Goal: Task Accomplishment & Management: Use online tool/utility

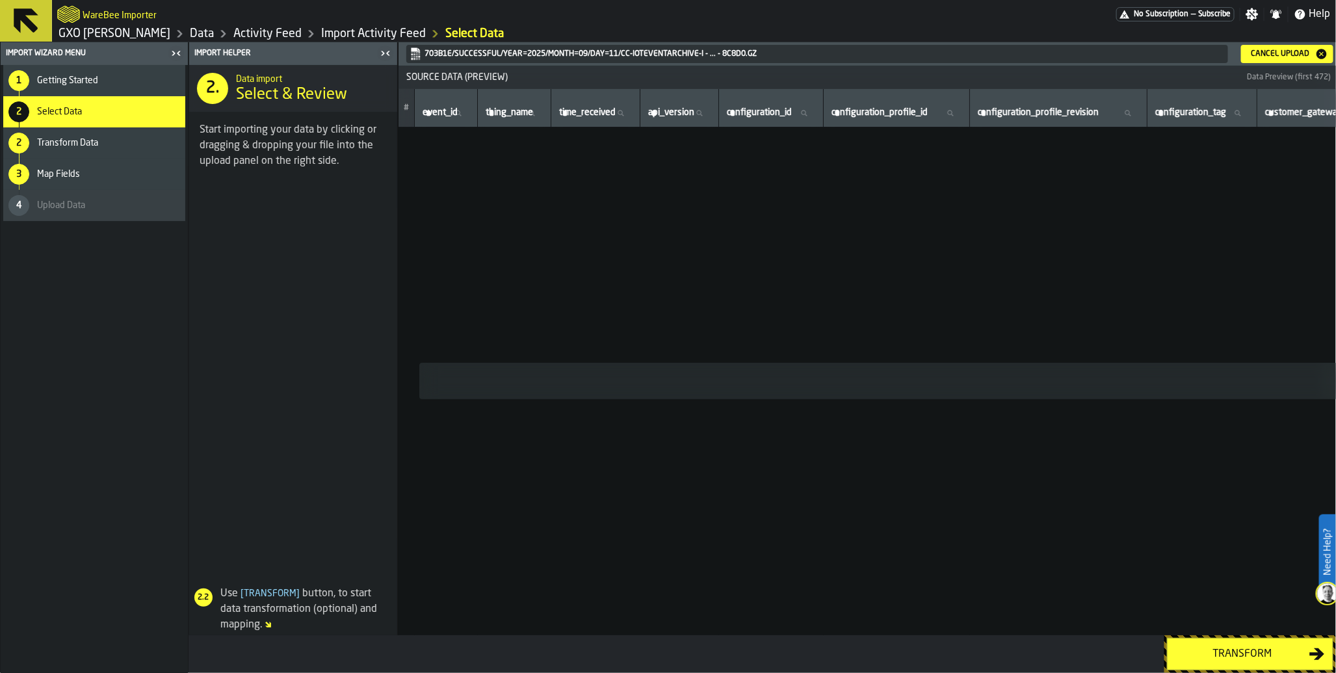
scroll to position [0, 5339]
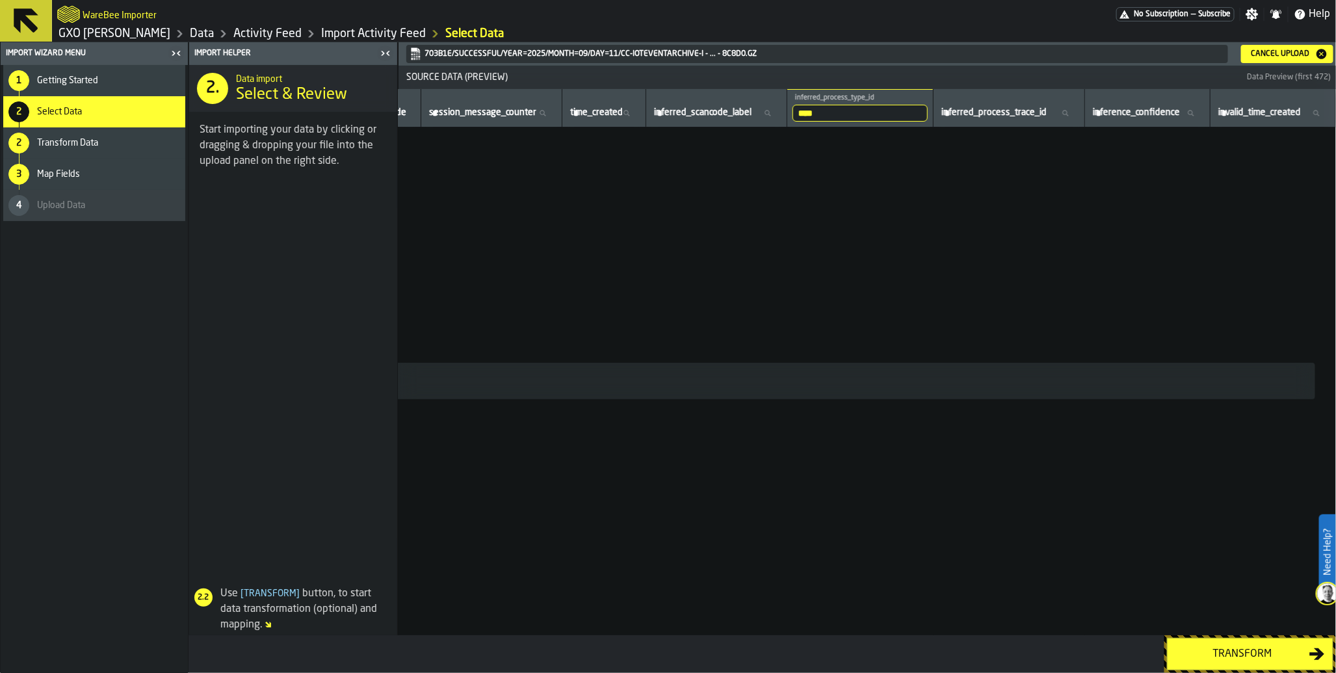
click at [856, 120] on input "****" at bounding box center [859, 113] width 135 height 17
type input "*"
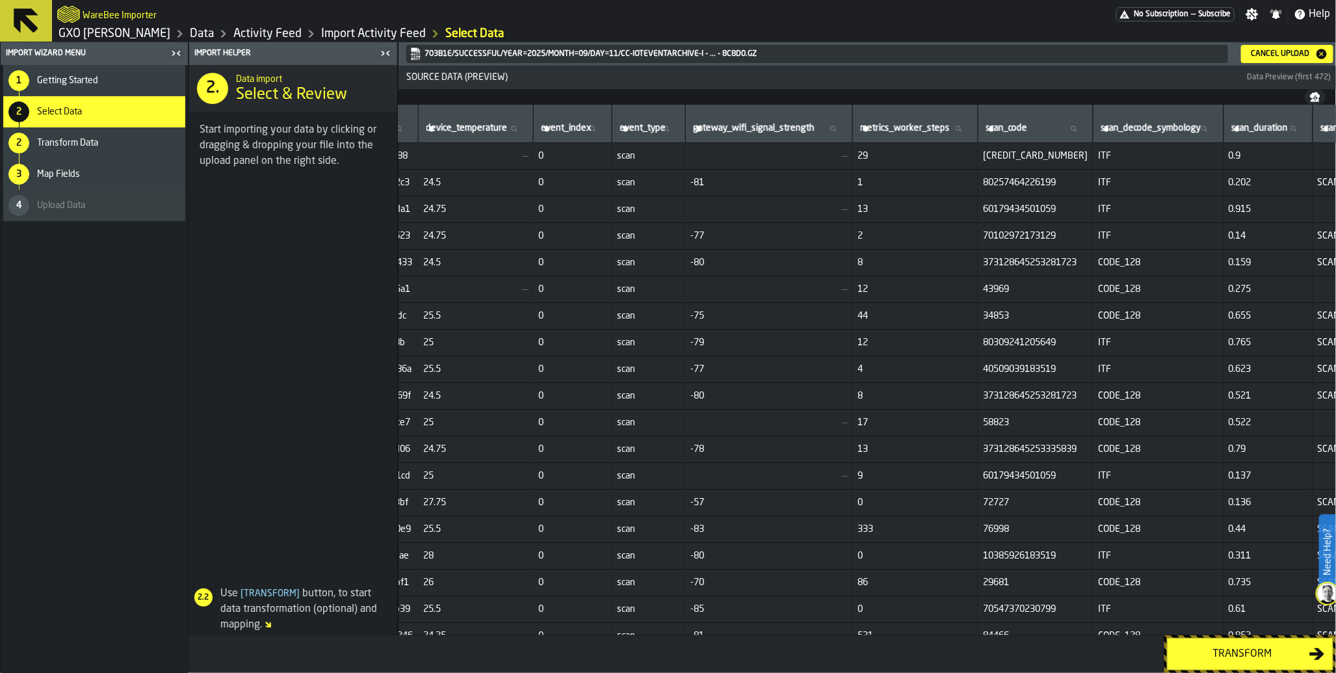
click at [1244, 652] on div "Transform" at bounding box center [1242, 654] width 134 height 16
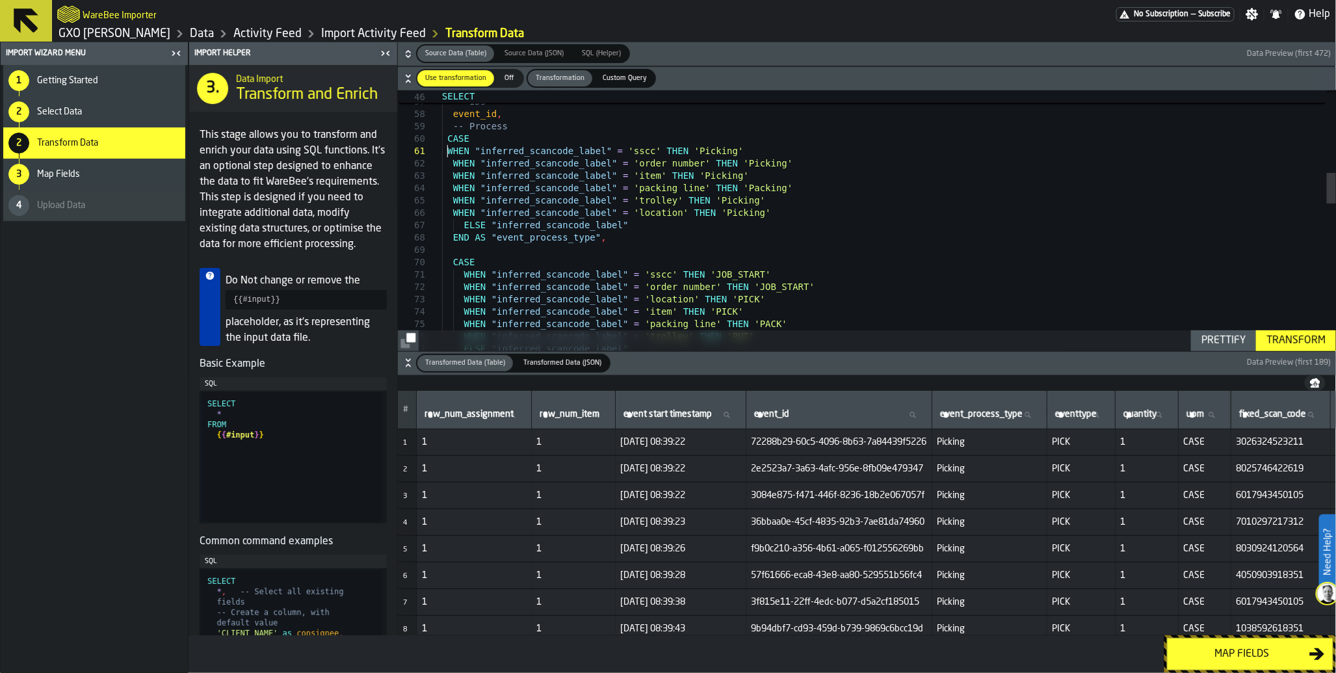
scroll to position [0, 0]
click at [448, 148] on div ") AS "Event start timestamp" , -- IDs event_id , -- Process CASE WHEN "inferred…" at bounding box center [889, 489] width 894 height 2190
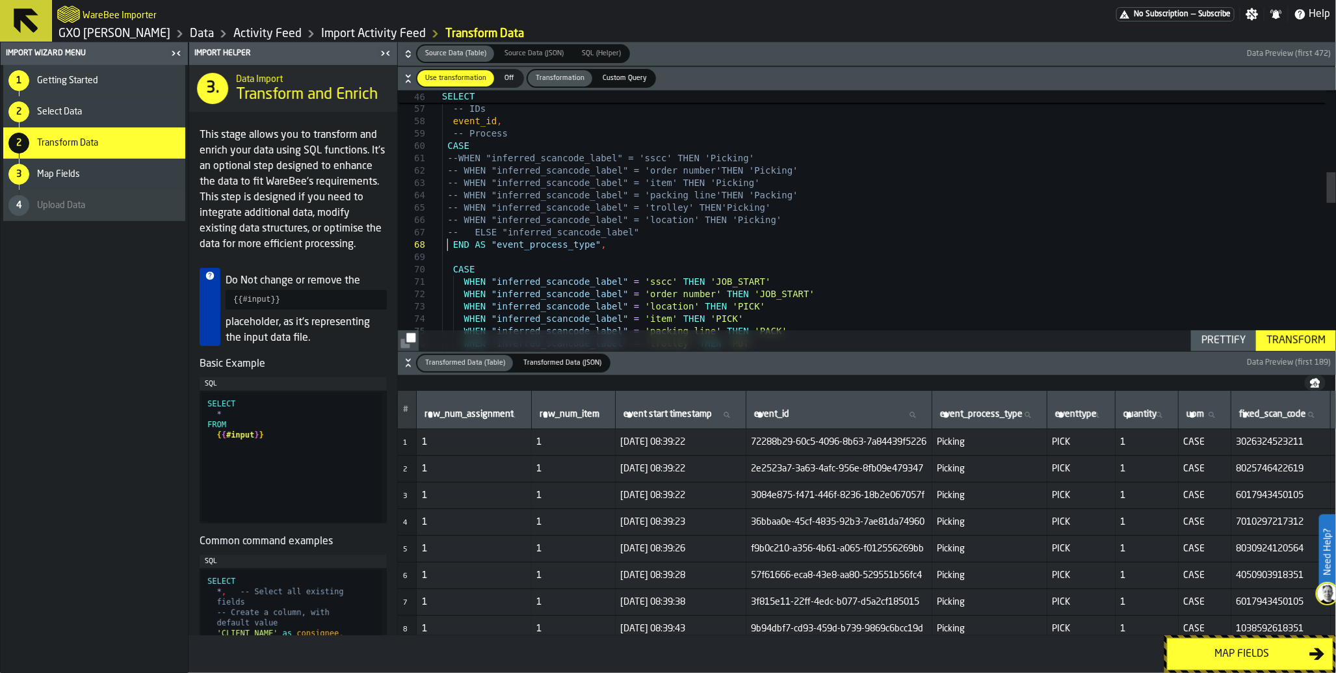
scroll to position [87, 0]
click at [452, 146] on div ") AS "Event start timestamp" , -- IDs event_id , -- Process CASE --WHEN "inferr…" at bounding box center [889, 496] width 894 height 2190
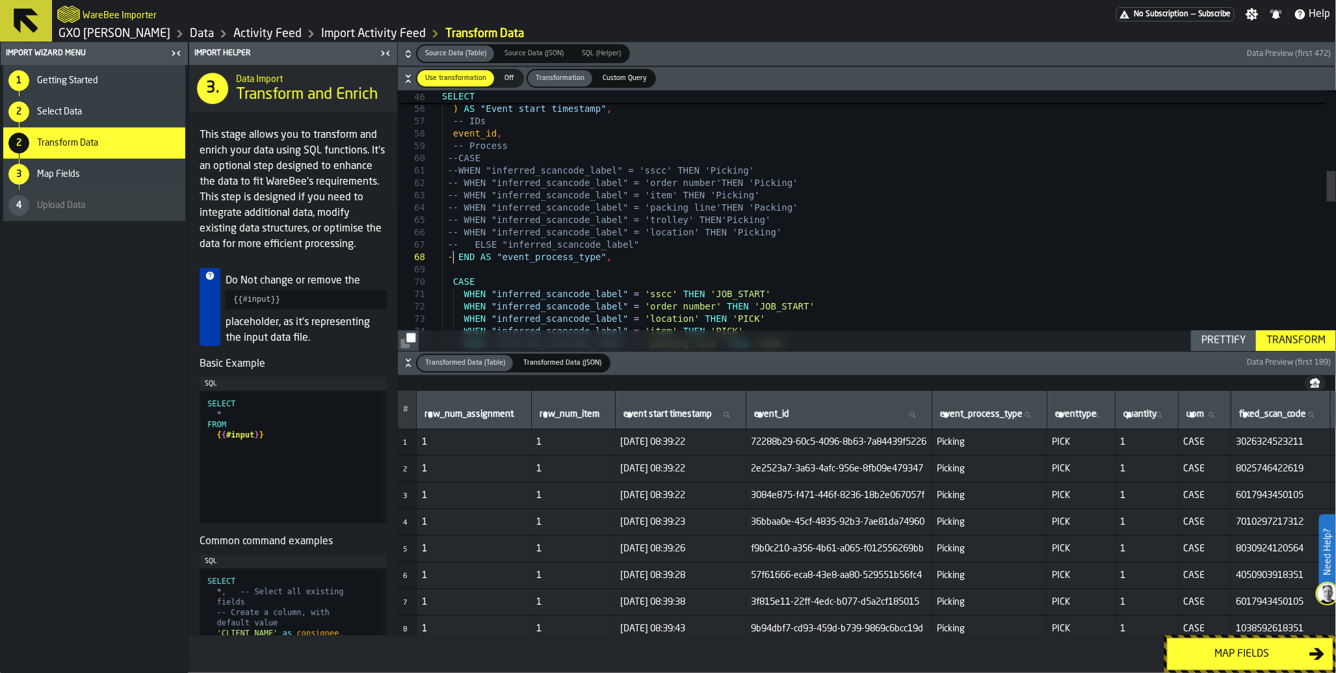
scroll to position [98, 0]
click at [668, 263] on div ") AS "Event start timestamp" , -- IDs event_id , -- Process --CASE --WHEN "infe…" at bounding box center [889, 508] width 894 height 2190
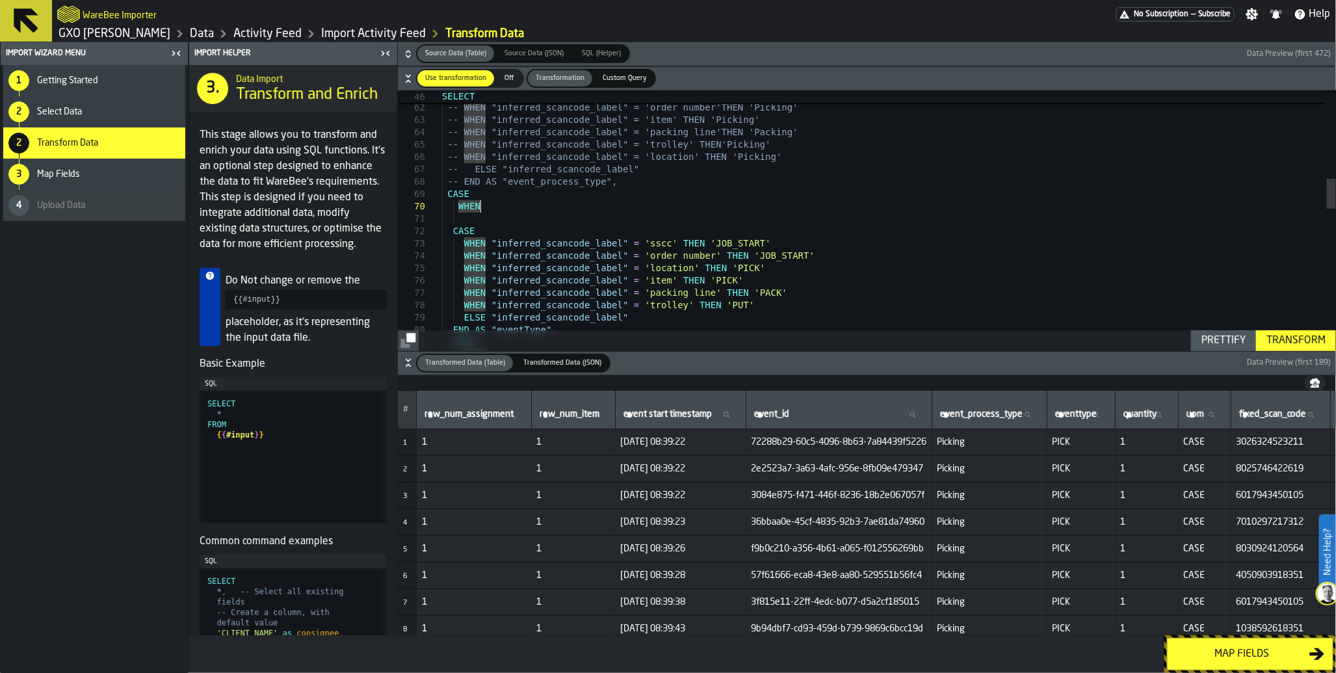
click at [512, 205] on div "WHEN "inferred_scancode_label" = 'location' THEN 'PICK' WHEN "inferred_scancode…" at bounding box center [889, 445] width 894 height 2215
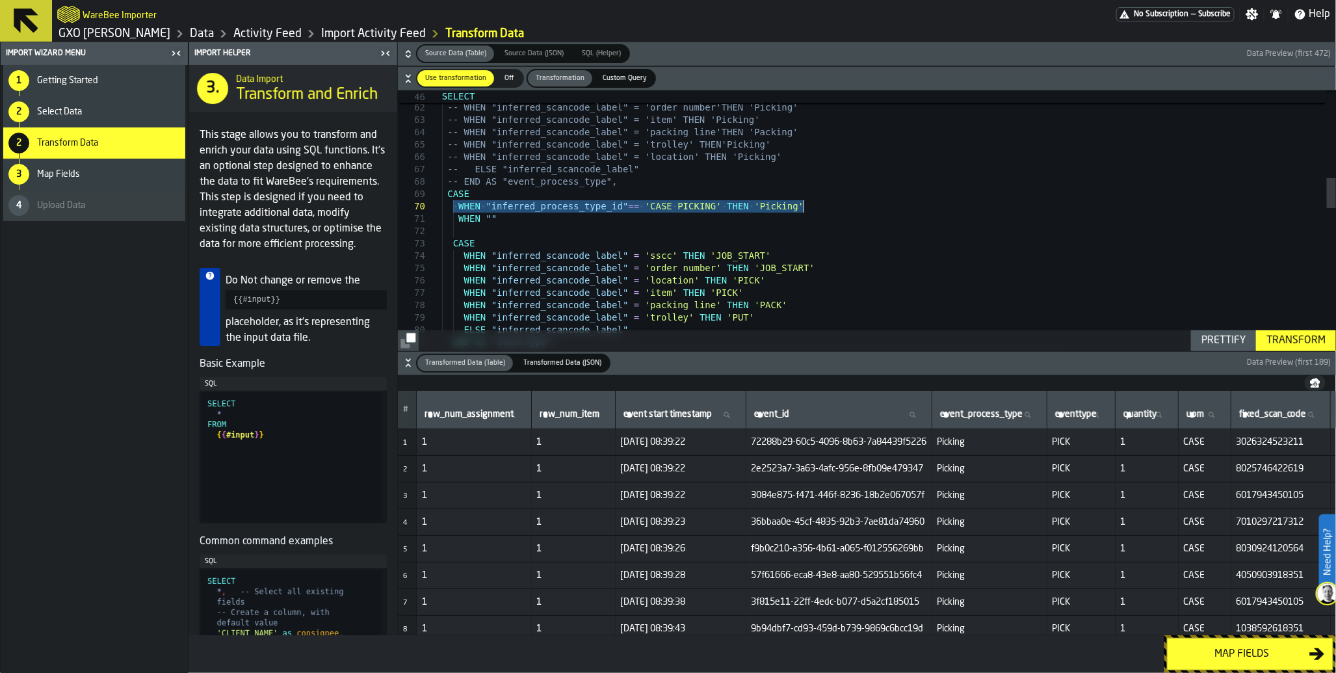
drag, startPoint x: 454, startPoint y: 206, endPoint x: 803, endPoint y: 202, distance: 349.7
click at [803, 202] on div "WHEN "inferred_scancode_label" = 'location' THEN 'PICK' WHEN "inferred_scancode…" at bounding box center [889, 451] width 894 height 2227
drag, startPoint x: 458, startPoint y: 218, endPoint x: 501, endPoint y: 218, distance: 42.9
click at [501, 218] on div "WHEN "inferred_scancode_label" = 'location' THEN 'PICK' WHEN "inferred_scancode…" at bounding box center [889, 451] width 894 height 2227
click at [469, 222] on div "WHEN "inferred_scancode_label" = 'location' THEN 'PICK' WHEN "inferred_scancode…" at bounding box center [889, 451] width 894 height 2227
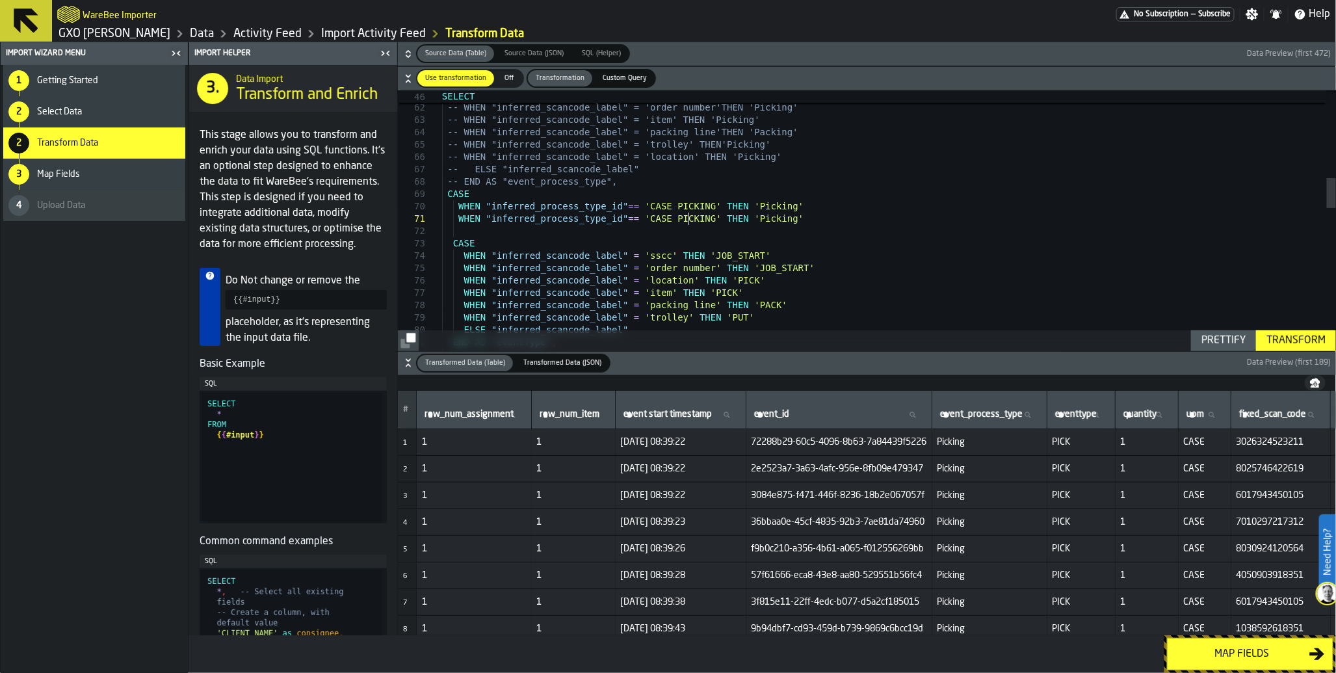
click at [688, 213] on div "WHEN "inferred_scancode_label" = 'location' THEN 'PICK' WHEN "inferred_scancode…" at bounding box center [889, 451] width 894 height 2227
click at [809, 218] on div "WHEN "inferred_scancode_label" = 'location' THEN 'PICK' WHEN "inferred_scancode…" at bounding box center [889, 451] width 894 height 2227
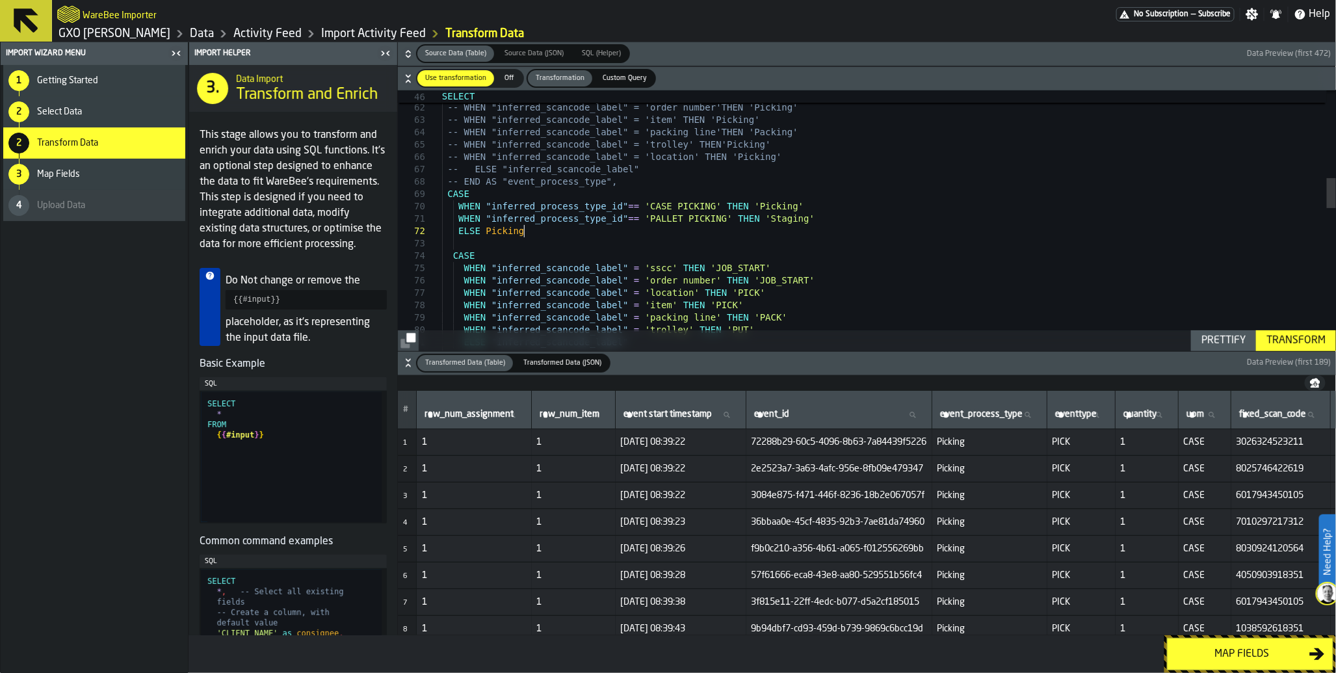
scroll to position [24, 0]
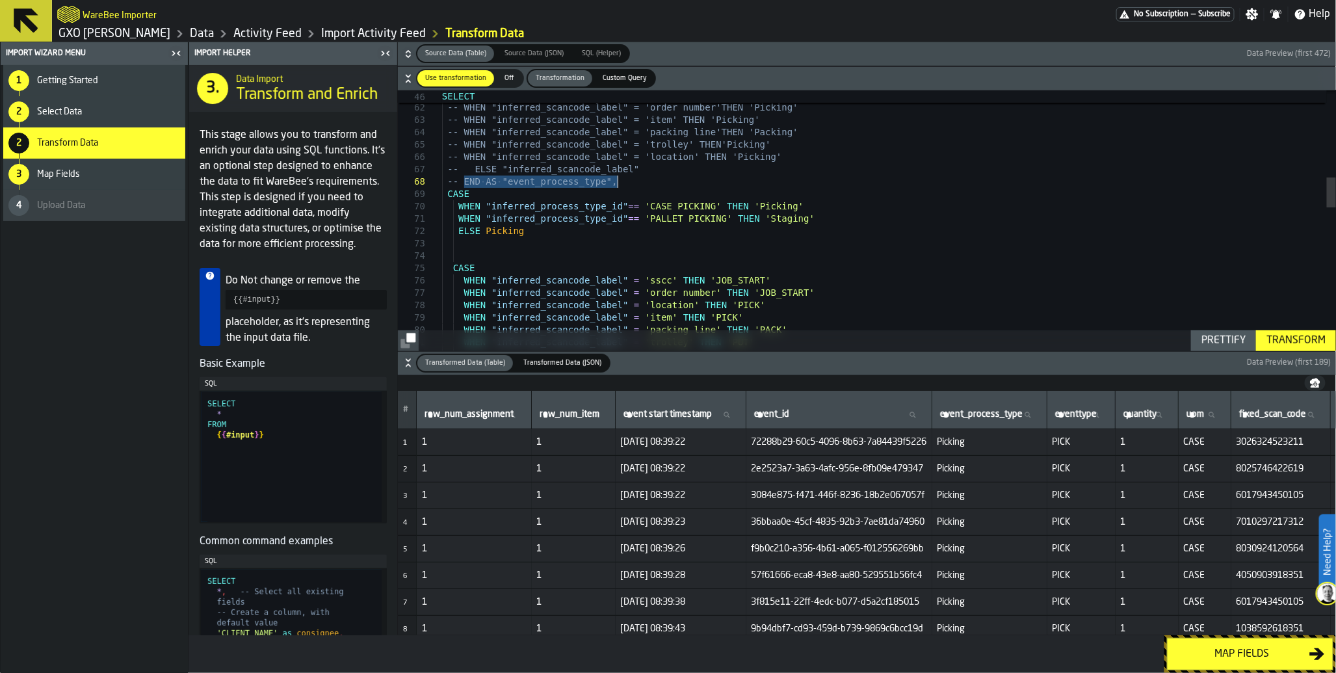
drag, startPoint x: 463, startPoint y: 183, endPoint x: 616, endPoint y: 183, distance: 152.7
click at [616, 183] on div "WHEN "inferred_scancode_label" = 'location' THEN 'PICK' WHEN "inferred_scancode…" at bounding box center [889, 464] width 894 height 2252
click at [538, 232] on div "WHEN "inferred_scancode_label" = 'location' THEN 'PICK' WHEN "inferred_scancode…" at bounding box center [889, 464] width 894 height 2252
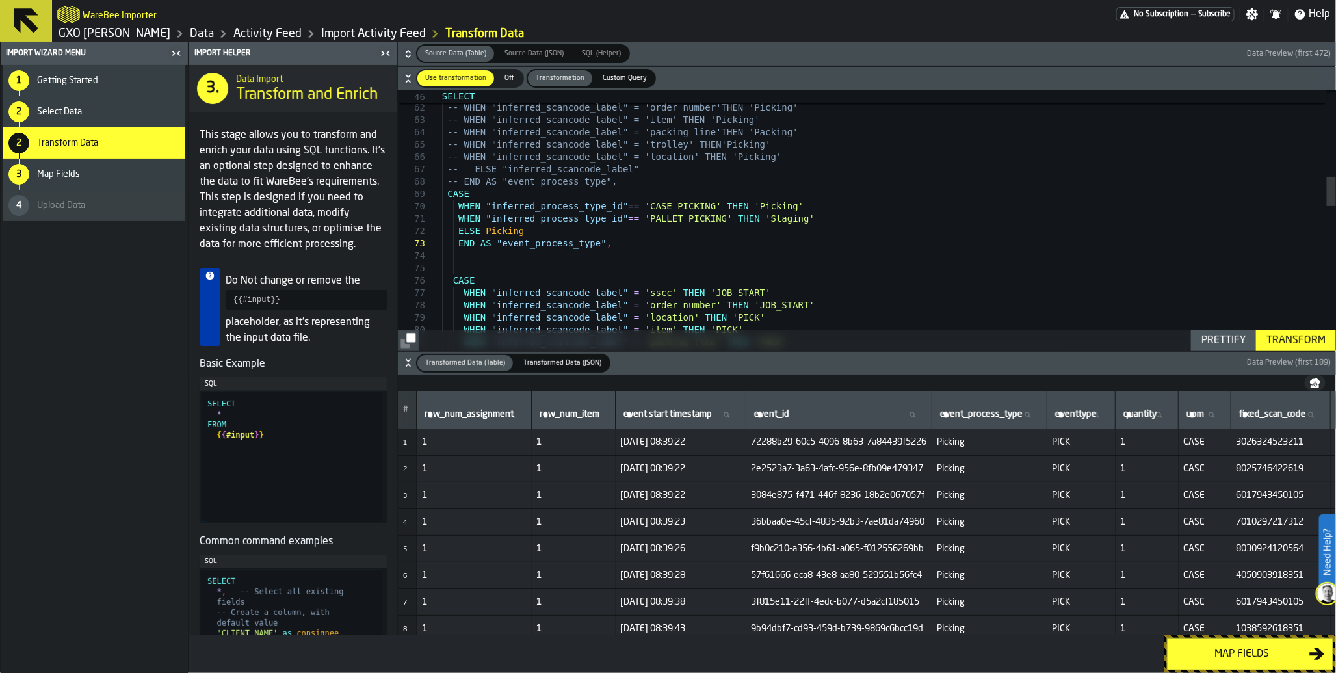
click at [1295, 338] on div "Transform" at bounding box center [1296, 341] width 70 height 16
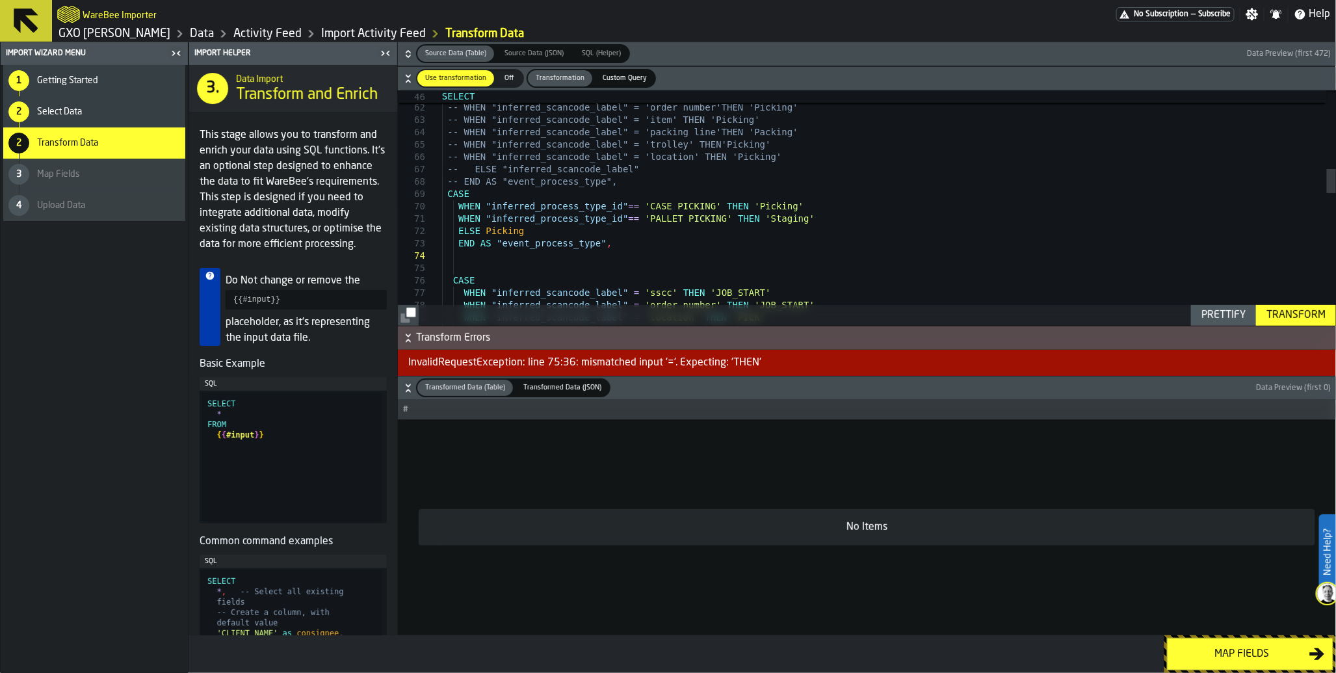
click at [679, 252] on div "WHEN "inferred_scancode_label" = 'location' THEN 'PICK' WHEN "inferred_scancode…" at bounding box center [889, 470] width 894 height 2264
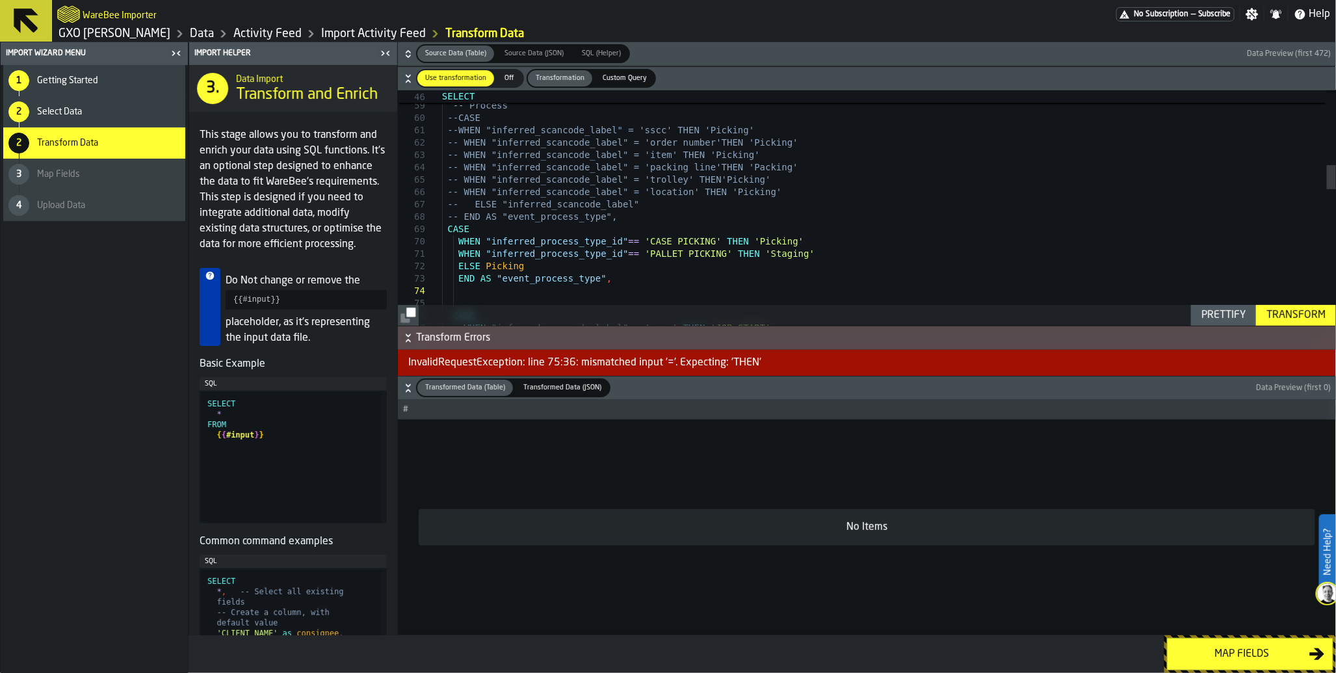
click at [644, 242] on div "WHEN "inferred_process_type_id" == 'CASE PICKING' THEN 'Picking' CASE -- END AS…" at bounding box center [889, 505] width 894 height 2264
click at [1302, 310] on div "Transform" at bounding box center [1296, 315] width 70 height 16
click at [491, 261] on div "WHEN "inferred_process_type_id" = 'CASE PICKING' THEN 'Picking' CASE -- END AS …" at bounding box center [889, 505] width 894 height 2264
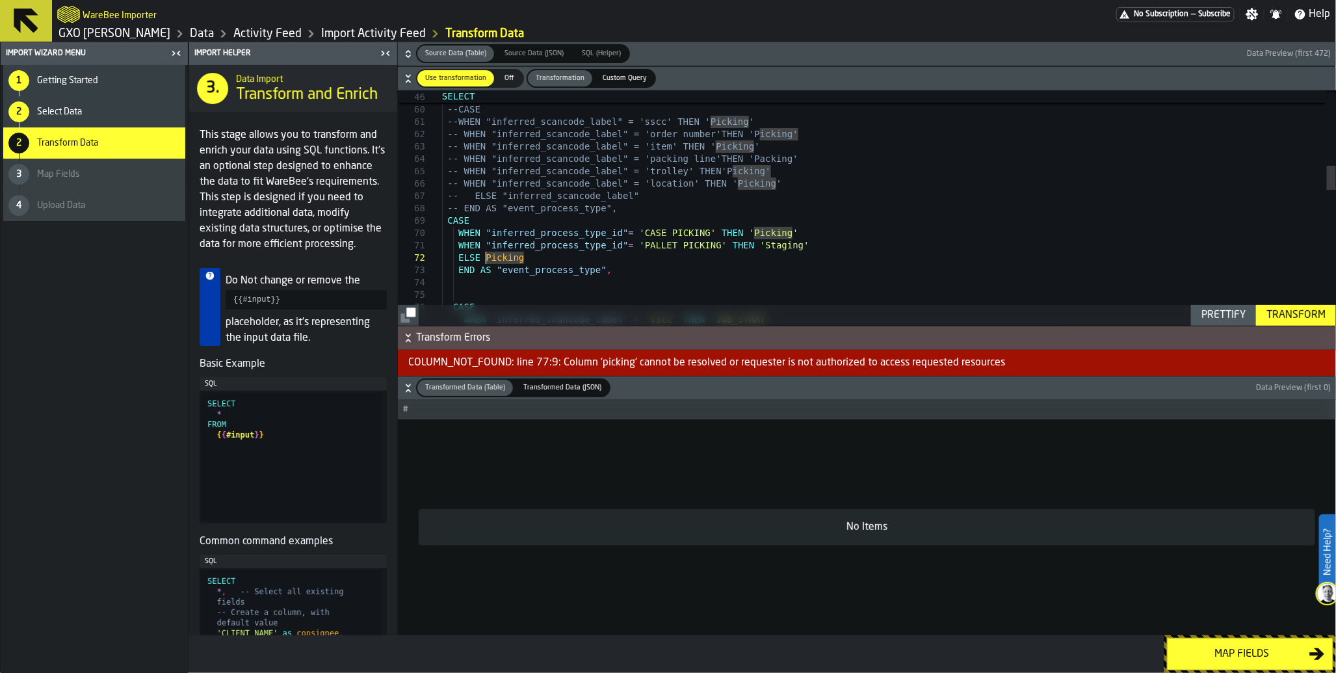
scroll to position [23, 0]
click at [1277, 317] on div "Transform" at bounding box center [1296, 315] width 70 height 16
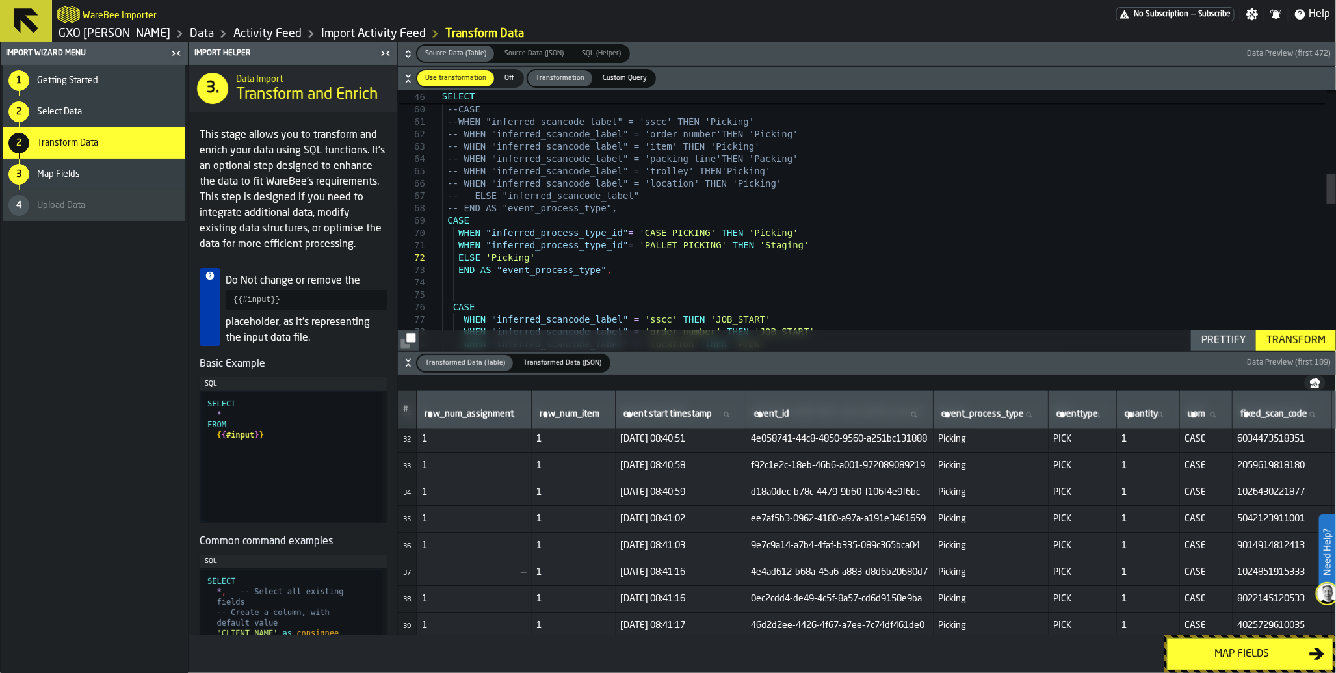
scroll to position [0, 0]
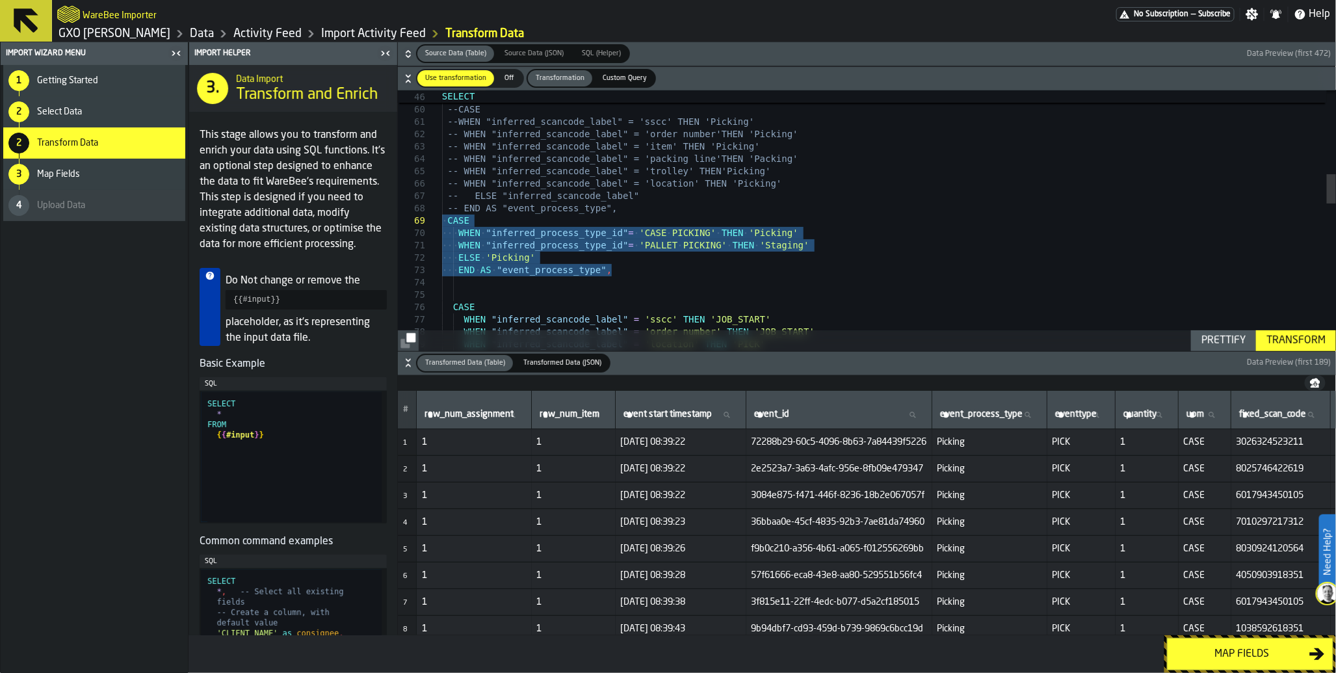
drag, startPoint x: 629, startPoint y: 271, endPoint x: 399, endPoint y: 225, distance: 234.6
click at [442, 225] on div "WHEN "inferred_process_type_id" = 'CASE PICKING' THEN 'Picking' CASE -- END AS …" at bounding box center [889, 496] width 894 height 2264
click at [719, 252] on div "WHEN "inferred_process_type_id" = 'CASE PICKING' THEN 'Picking' CASE -- END AS …" at bounding box center [889, 496] width 894 height 2264
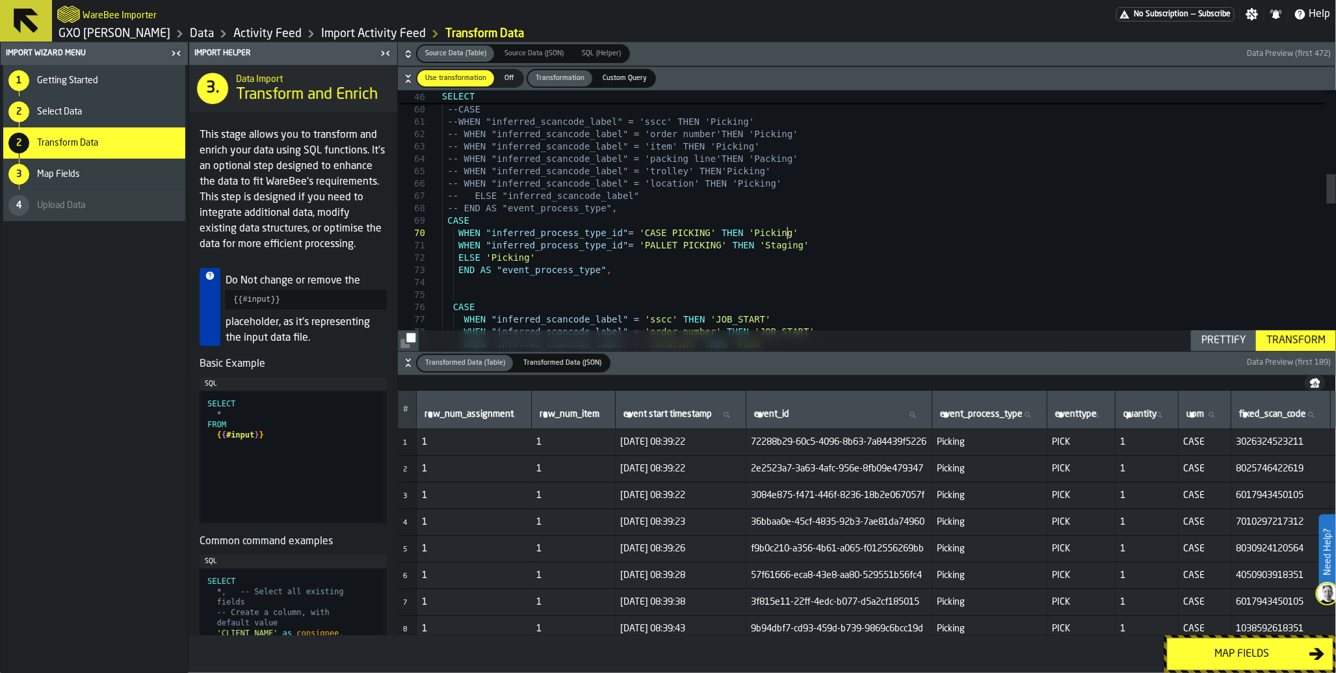
click at [788, 230] on div "WHEN "inferred_process_type_id" = 'CASE PICKING' THEN 'Picking' CASE -- END AS …" at bounding box center [889, 496] width 894 height 2264
click at [1289, 344] on div "Transform" at bounding box center [1296, 341] width 70 height 16
click at [898, 230] on div "WHEN "inferred_process_type_id" = 'CASE PICKING' THEN 'Picking1' CASE -- END AS…" at bounding box center [889, 496] width 894 height 2264
type textarea "**********"
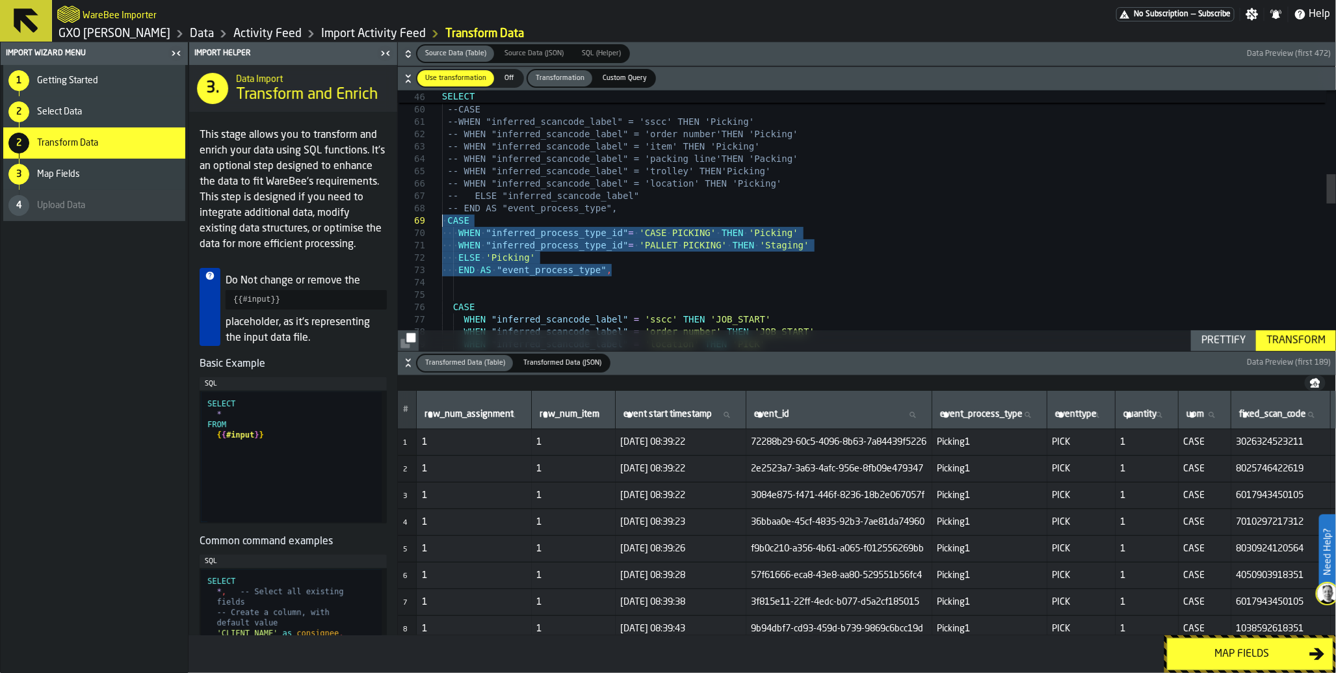
drag, startPoint x: 632, startPoint y: 276, endPoint x: 406, endPoint y: 224, distance: 232.1
click at [442, 224] on div "WHEN "inferred_process_type_id" = 'CASE PICKING' THEN 'Picking' CASE -- END AS …" at bounding box center [889, 496] width 894 height 2264
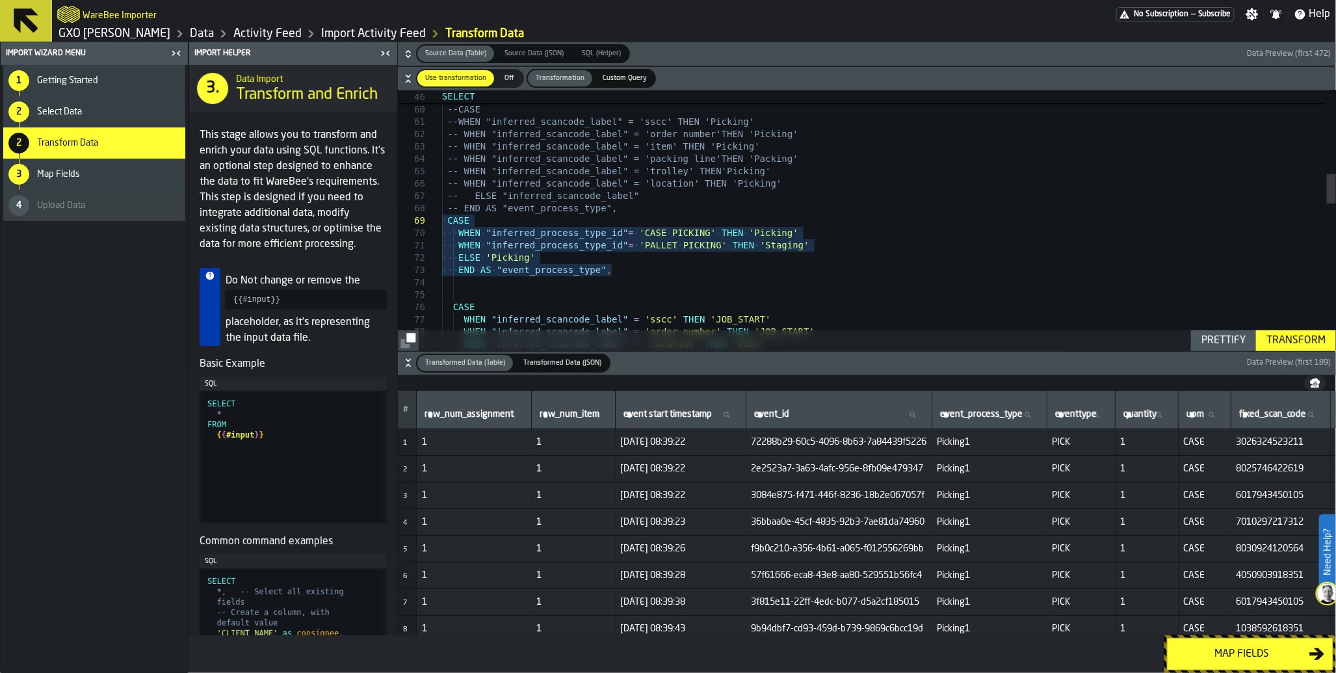
click at [196, 33] on link "Data" at bounding box center [202, 34] width 24 height 14
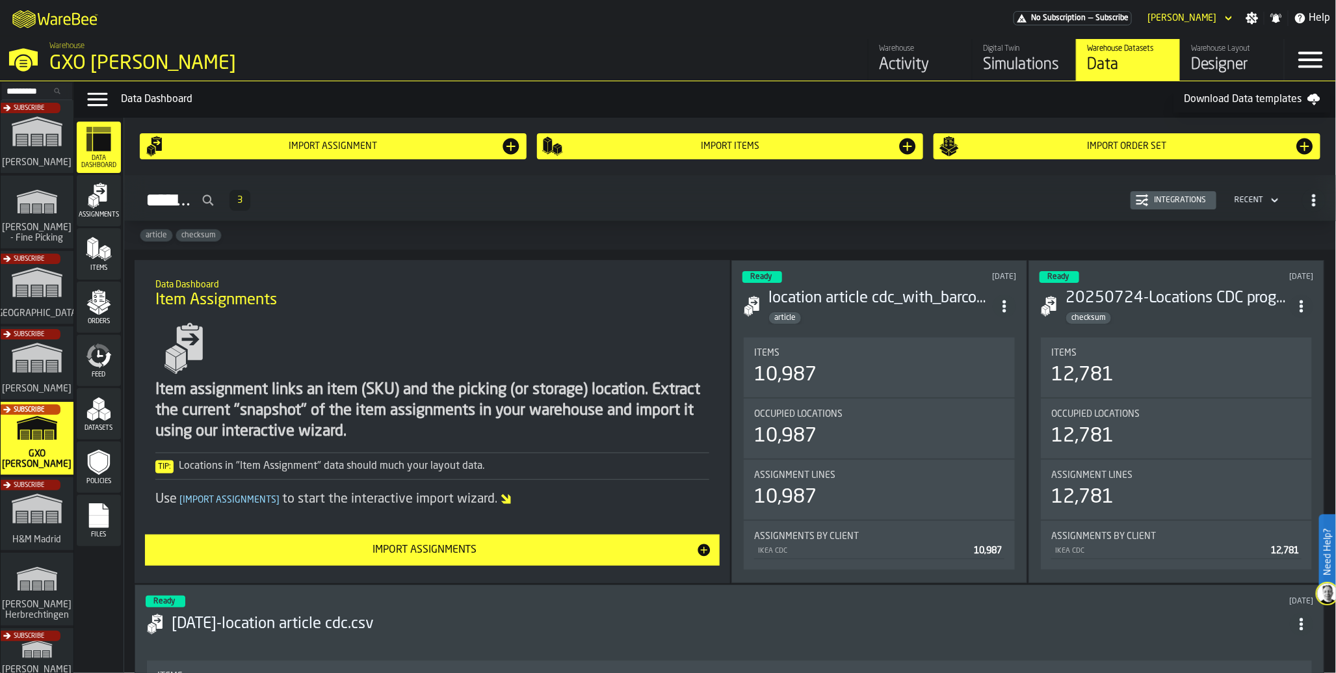
click at [103, 351] on icon "menu Feed" at bounding box center [99, 355] width 26 height 26
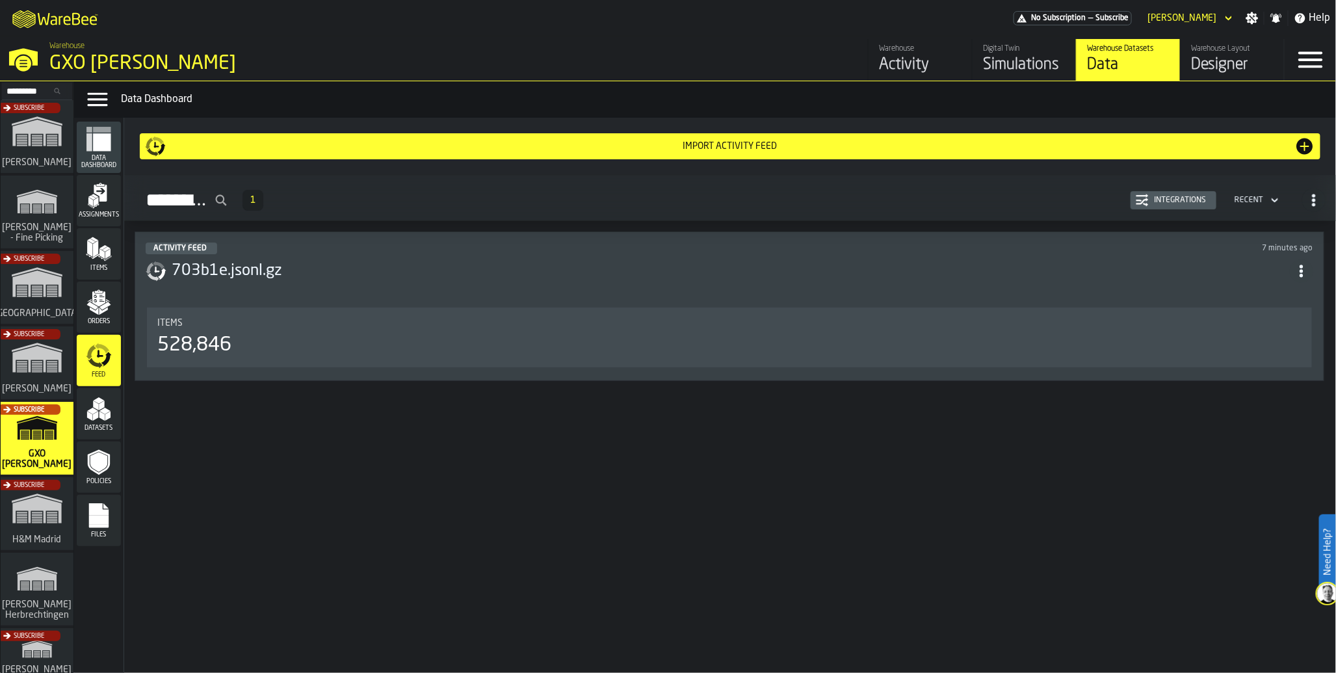
click at [233, 341] on div "528,846" at bounding box center [729, 344] width 1144 height 23
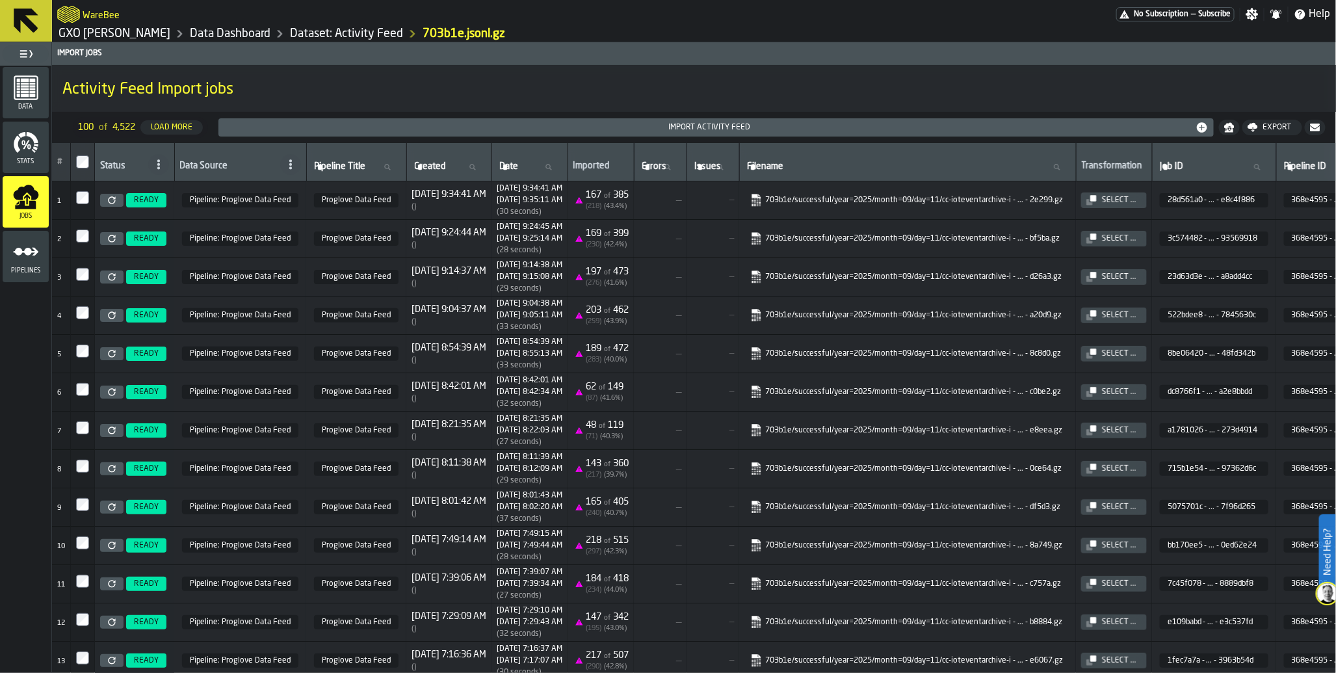
click at [108, 202] on icon at bounding box center [112, 200] width 8 height 8
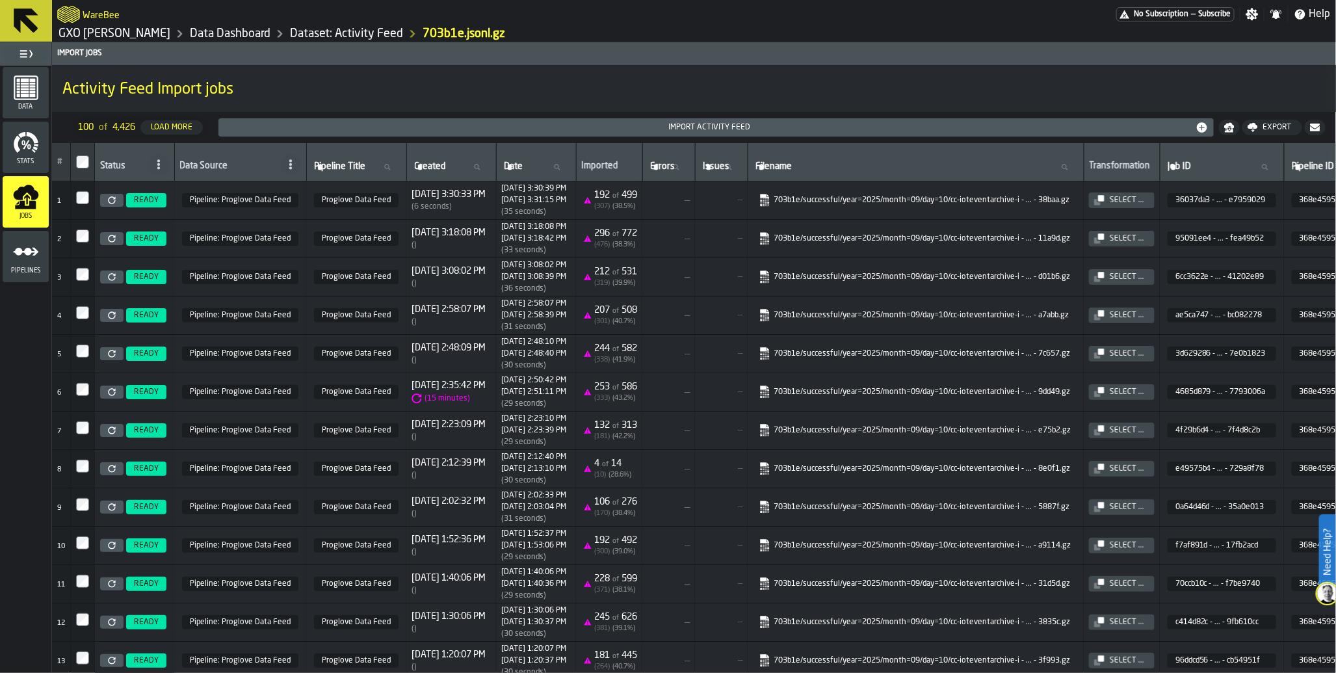
click at [114, 205] on link at bounding box center [111, 200] width 23 height 13
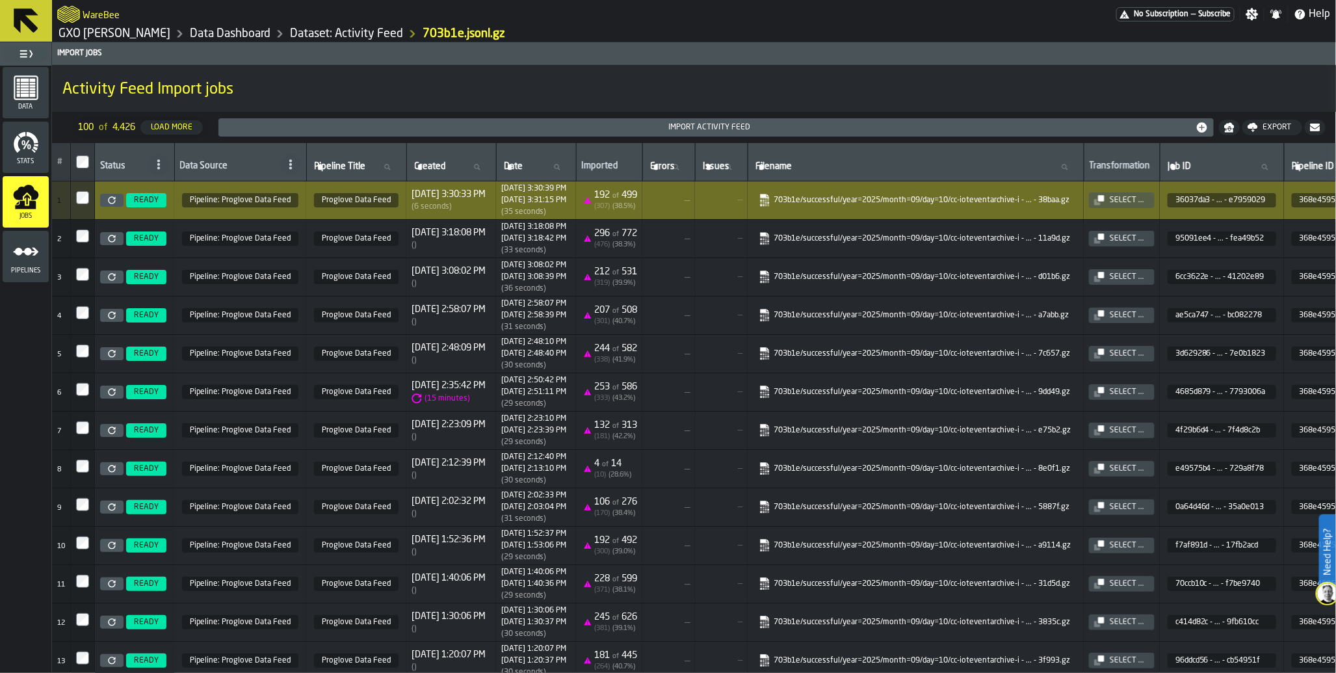
click at [20, 267] on span "Pipelines" at bounding box center [26, 270] width 46 height 7
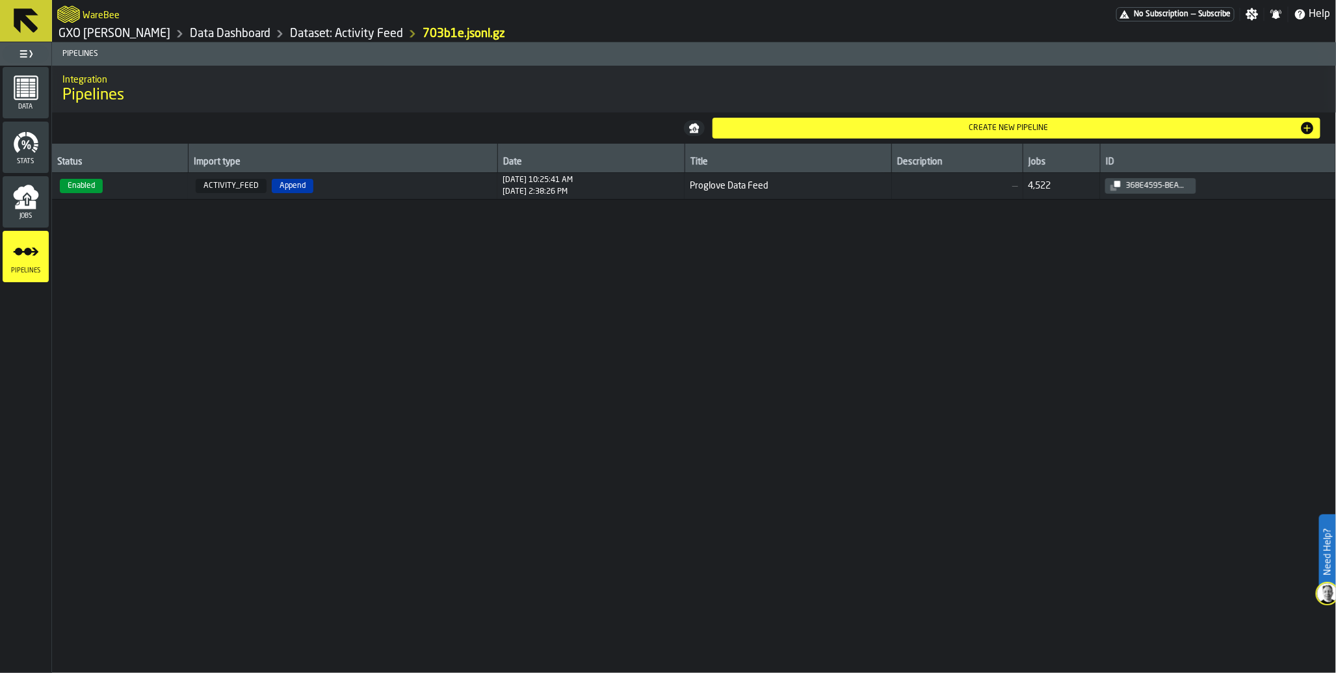
click at [98, 187] on span "Enabled" at bounding box center [81, 186] width 43 height 14
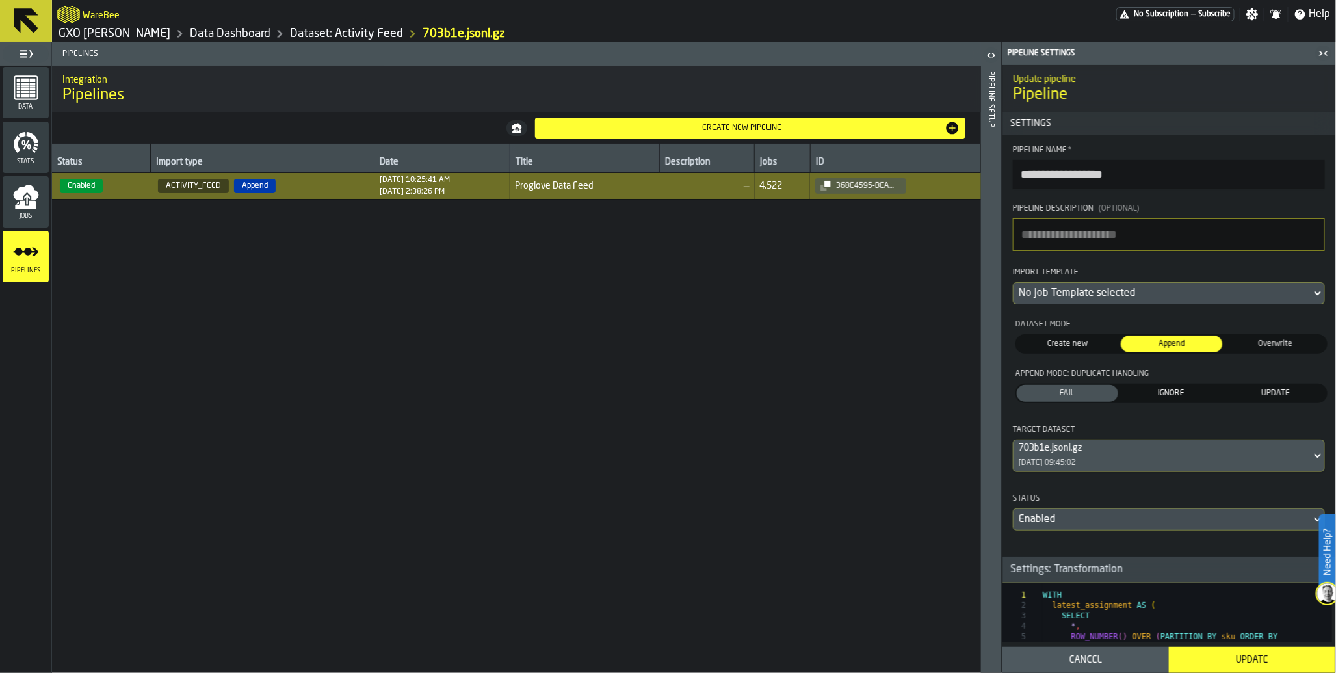
click at [1287, 663] on div "Update" at bounding box center [1251, 659] width 151 height 10
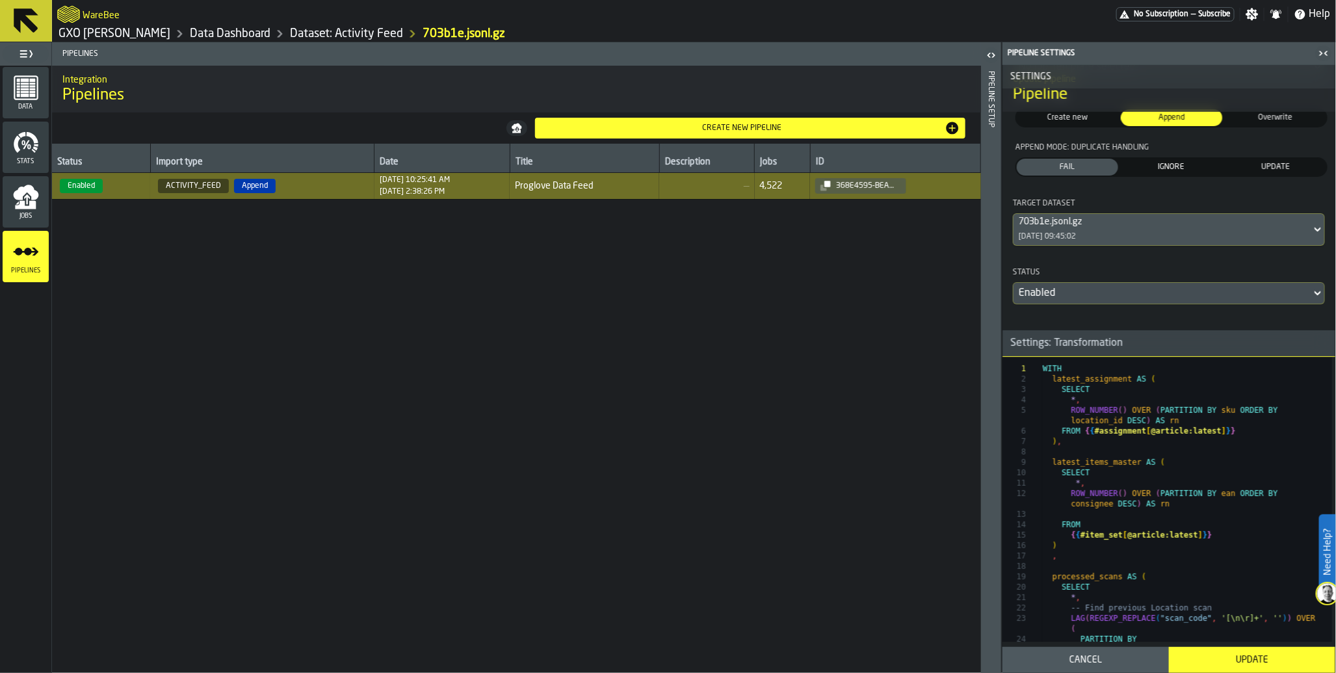
scroll to position [229, 0]
click at [992, 53] on icon "button-toggle-Open" at bounding box center [992, 55] width 3 height 5
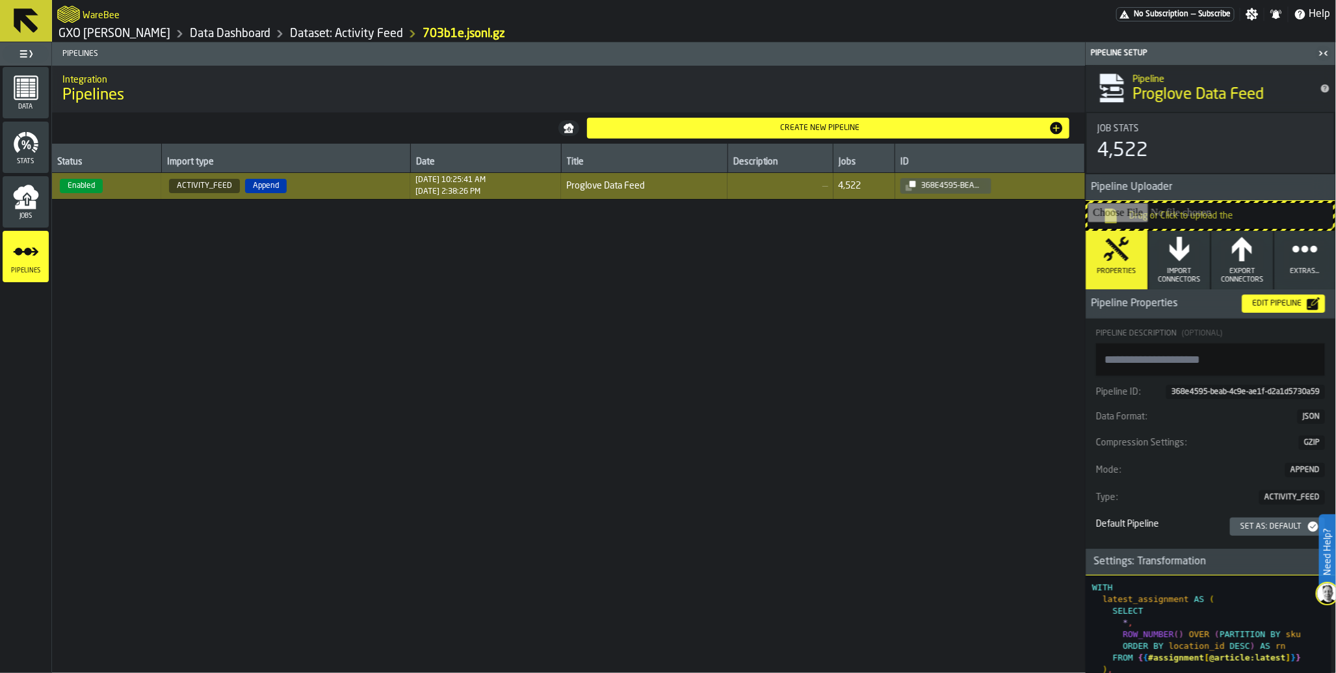
click at [1271, 302] on div "Edit Pipeline" at bounding box center [1277, 303] width 60 height 9
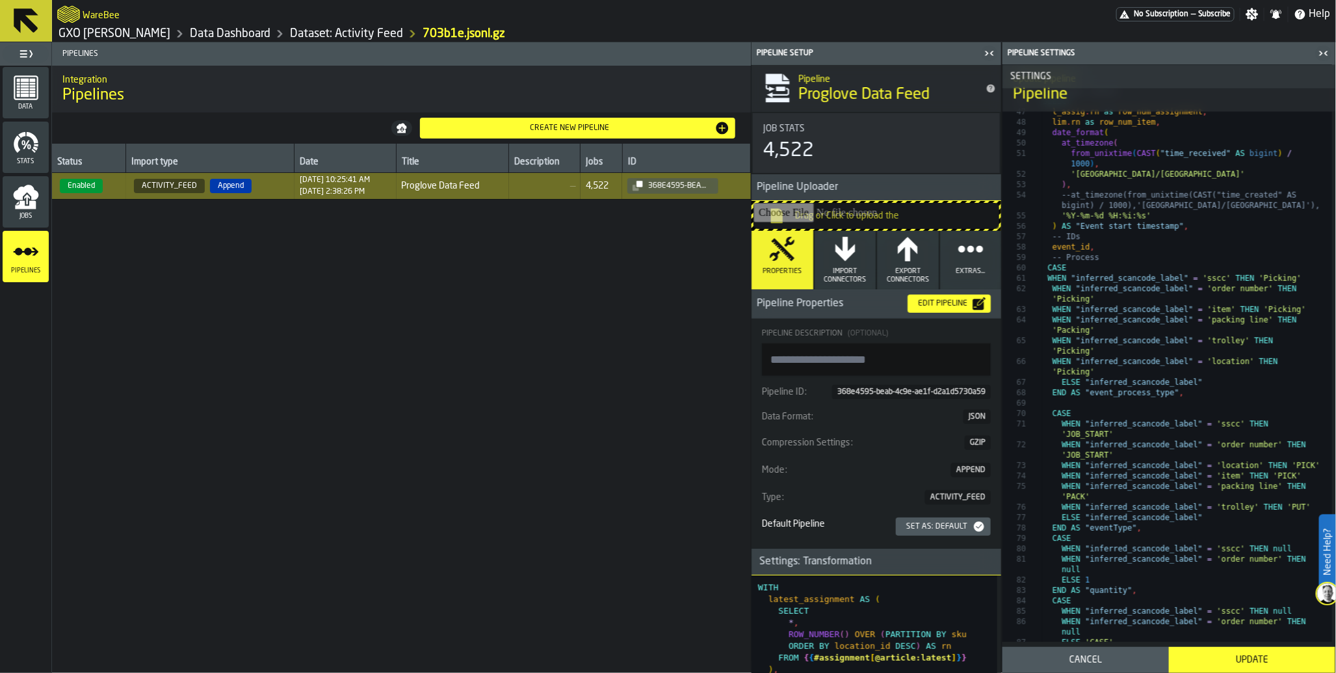
scroll to position [1024, 0]
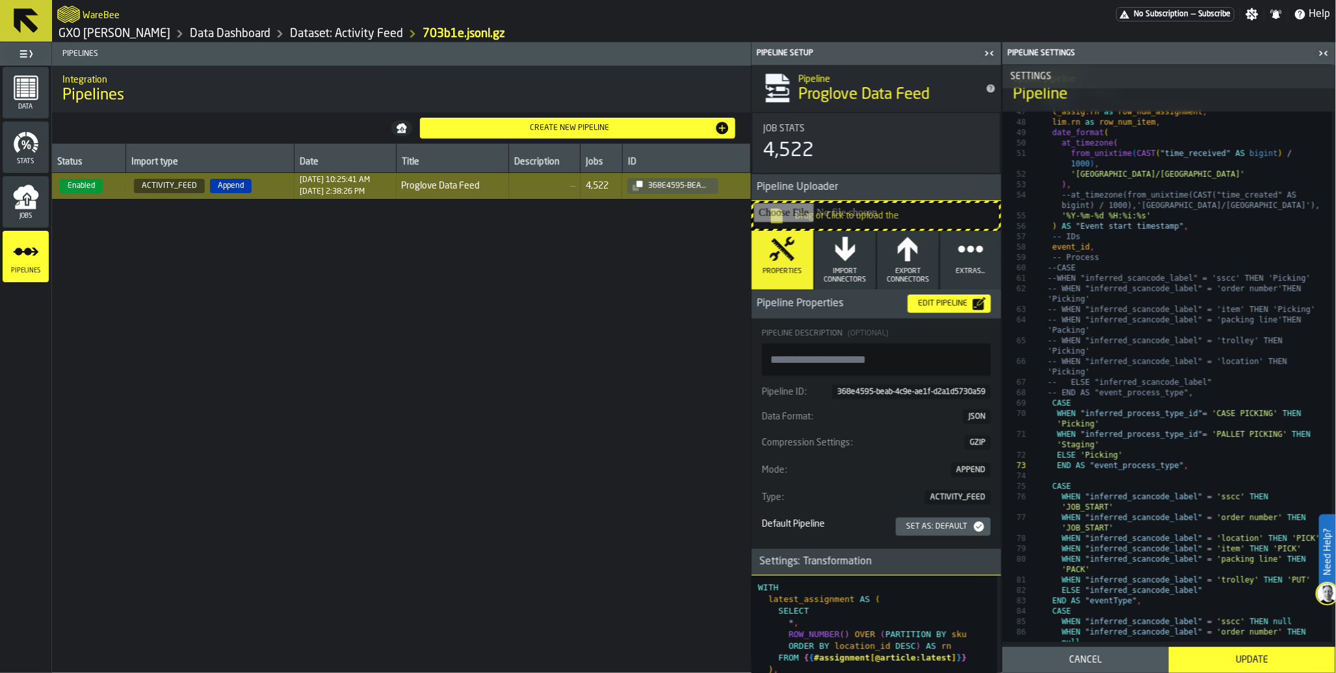
type textarea "**********"
click at [1246, 660] on div "Update" at bounding box center [1251, 659] width 151 height 10
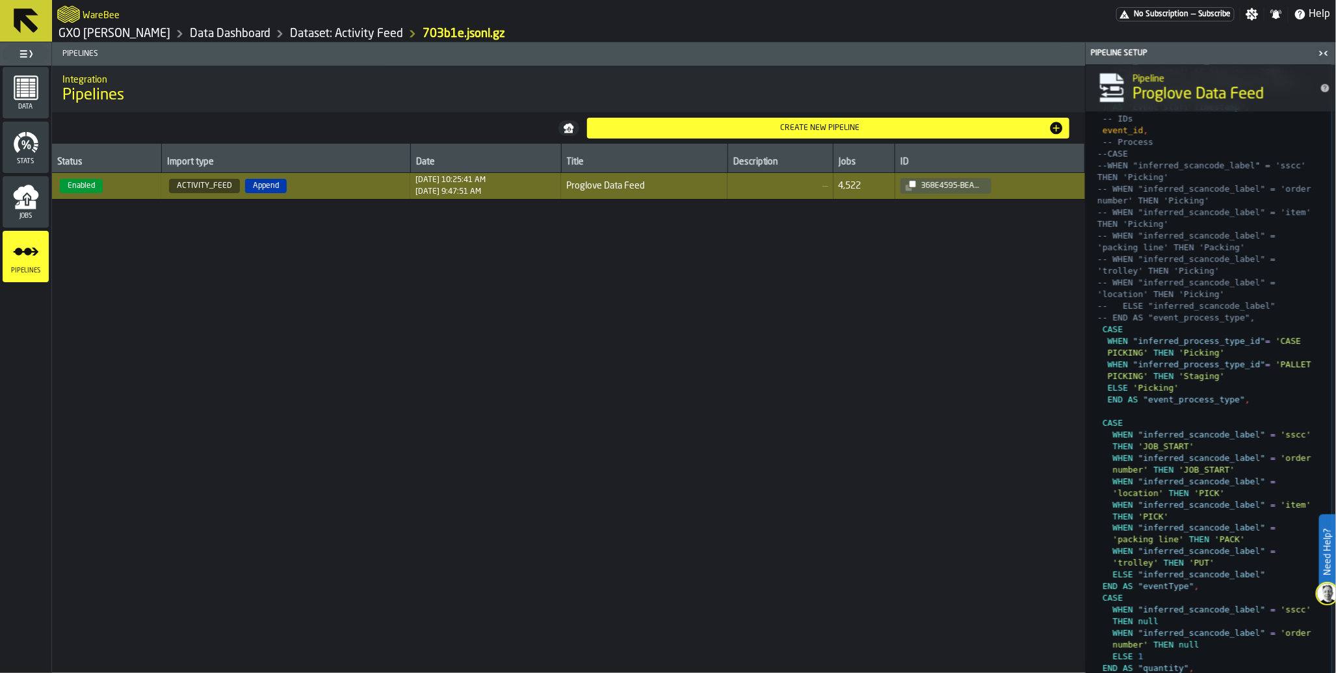
scroll to position [1267, 0]
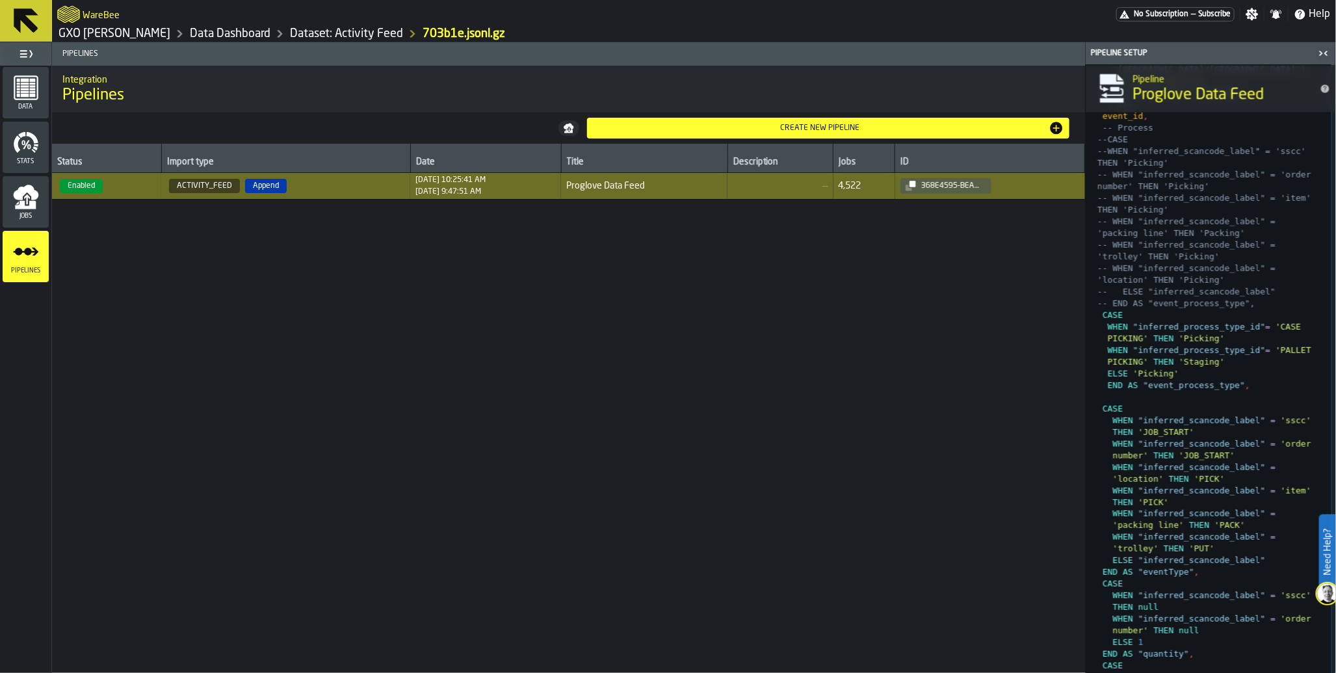
click at [30, 203] on icon "menu Jobs" at bounding box center [25, 205] width 21 height 8
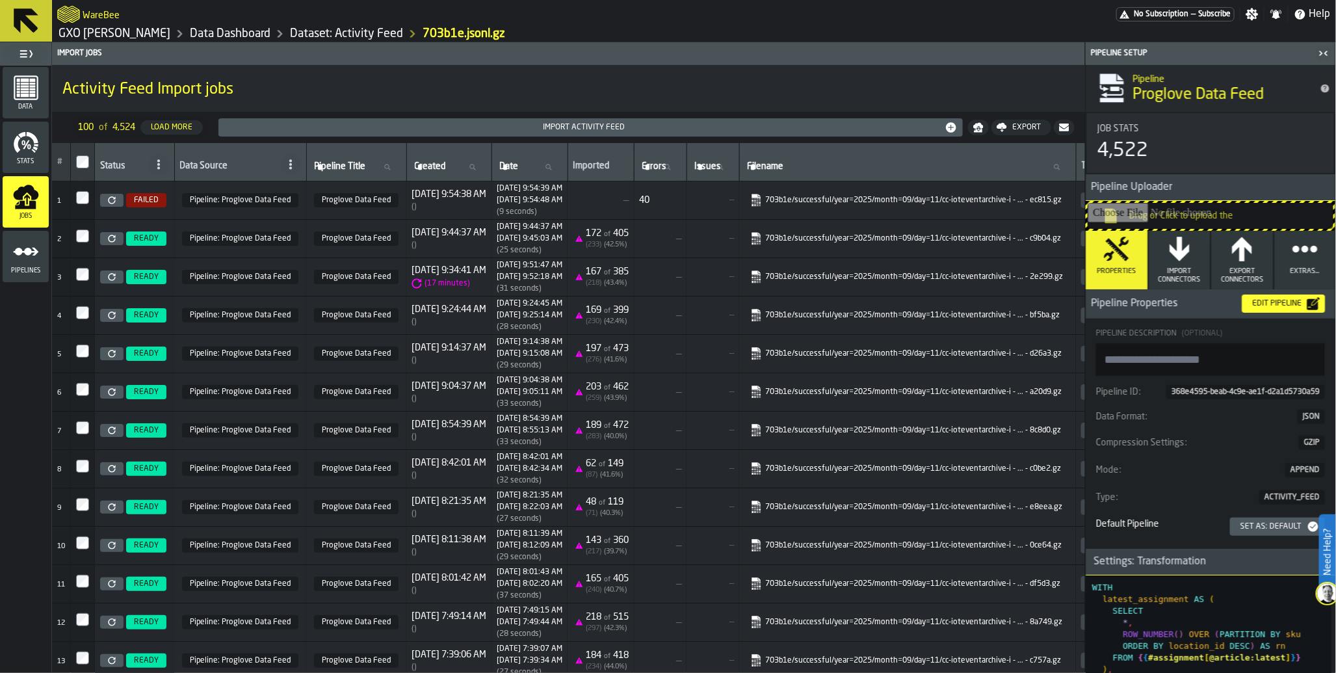
scroll to position [53, 0]
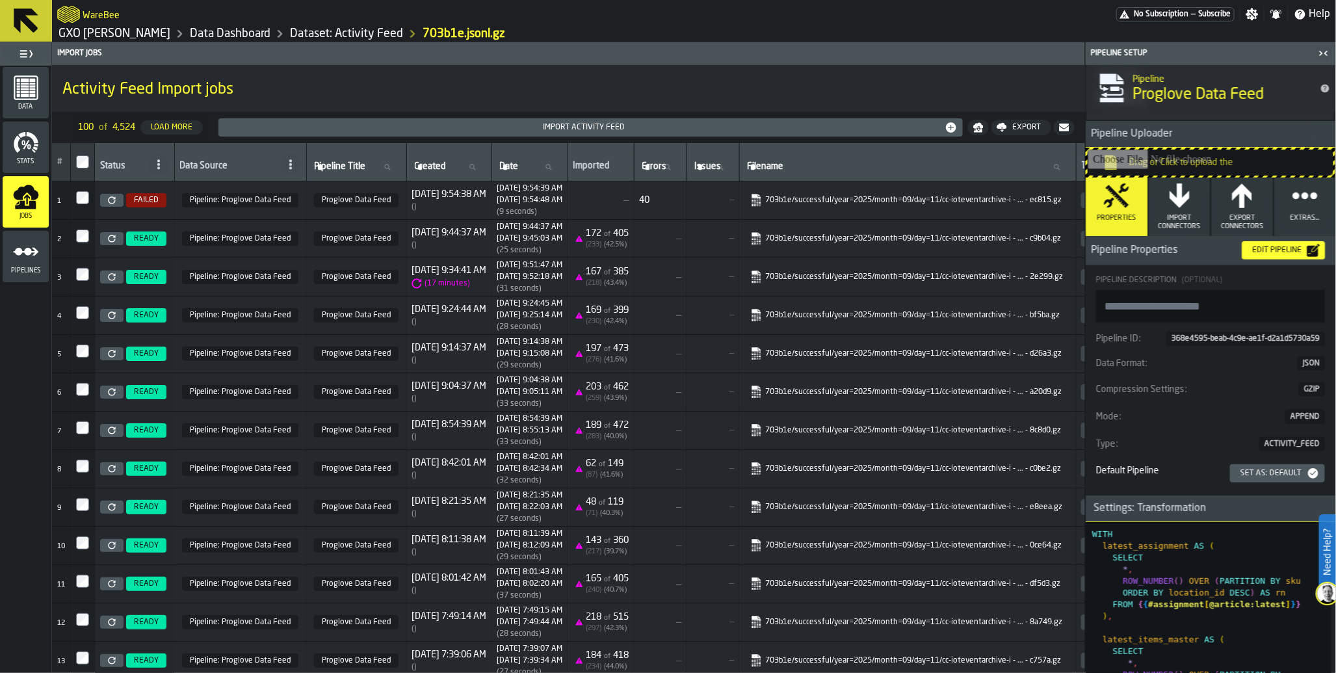
type textarea "**********"
click at [1285, 248] on div "Edit Pipeline" at bounding box center [1277, 250] width 60 height 9
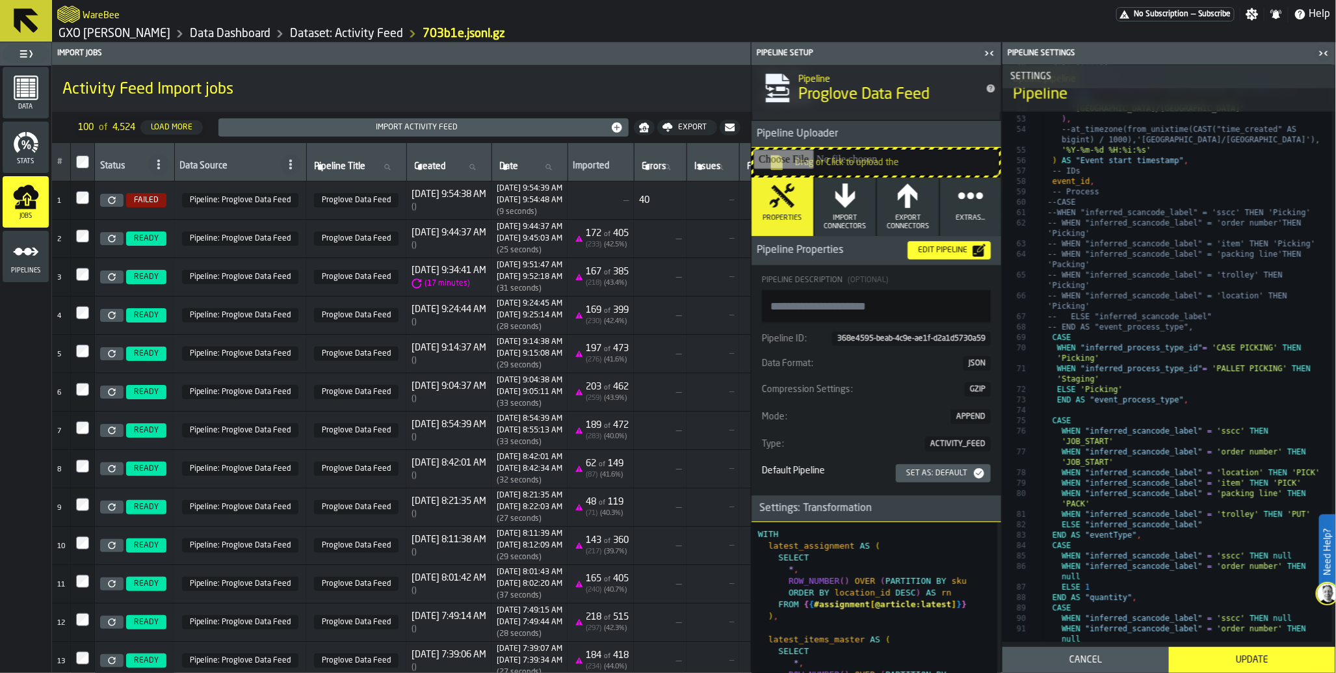
scroll to position [1092, 0]
type textarea "**********"
click at [1265, 656] on div "Update" at bounding box center [1251, 659] width 151 height 10
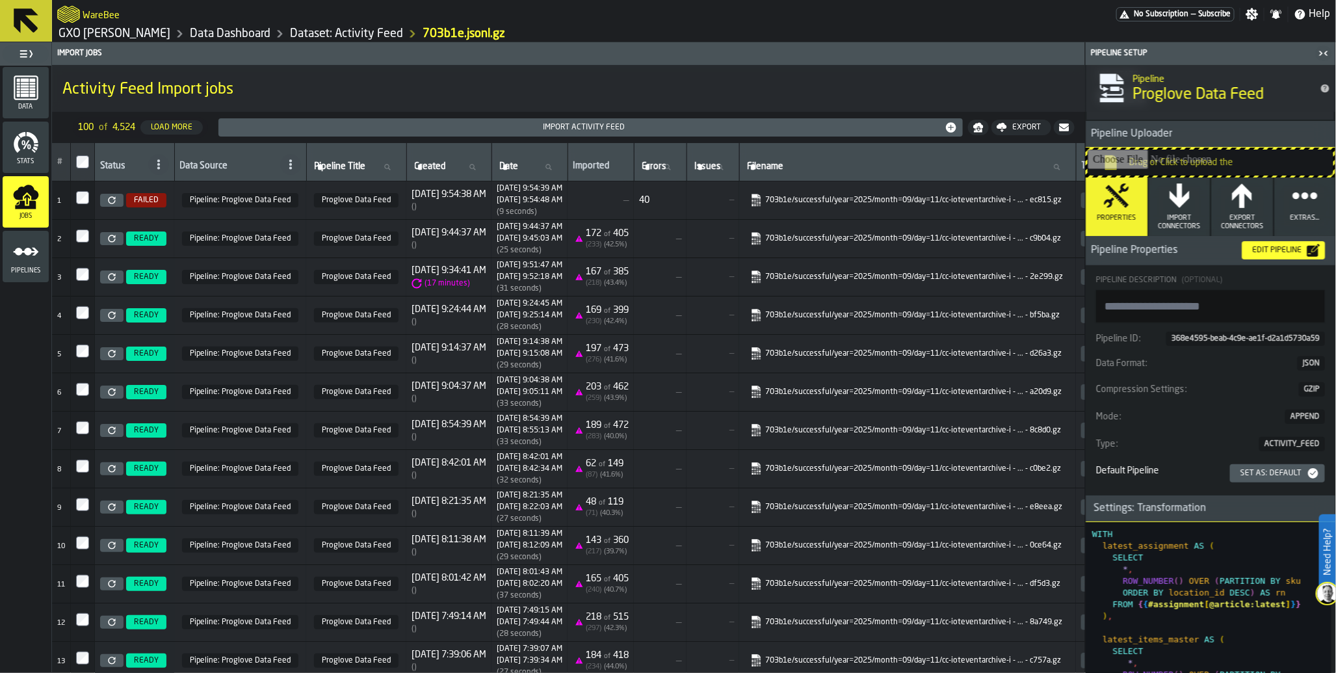
click at [109, 200] on icon at bounding box center [111, 199] width 7 height 7
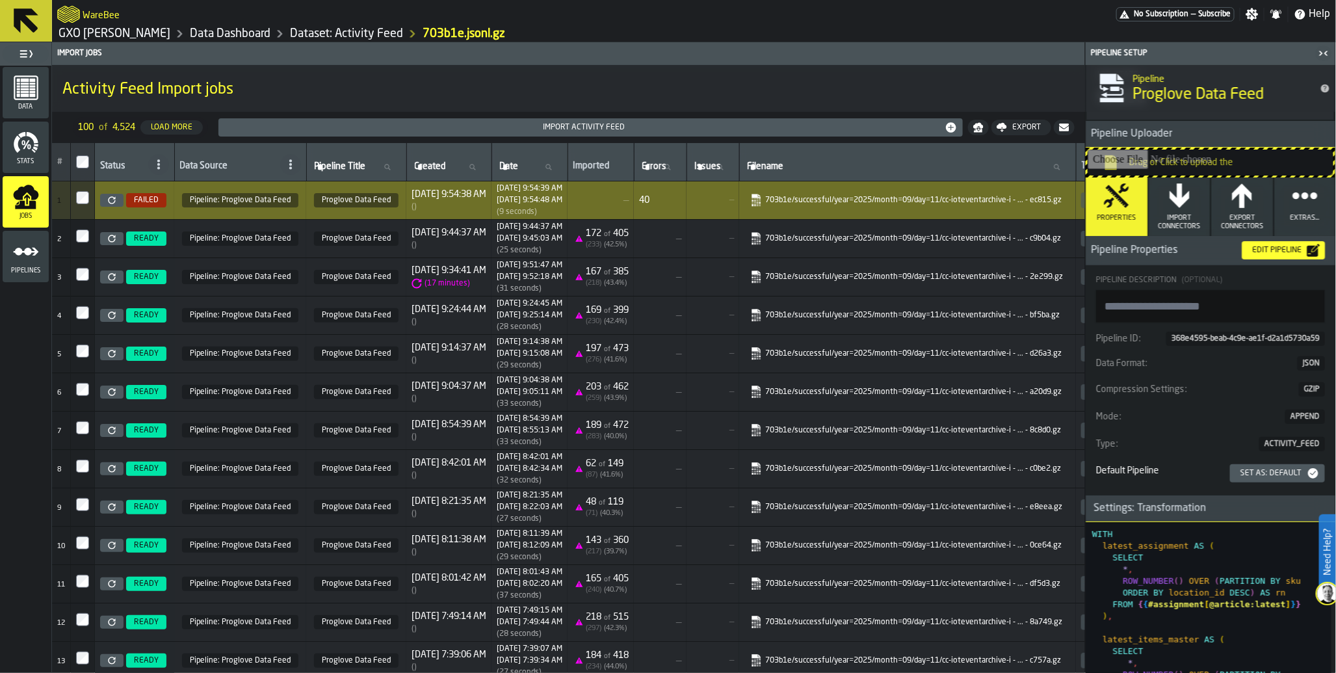
click at [110, 204] on icon at bounding box center [112, 200] width 8 height 8
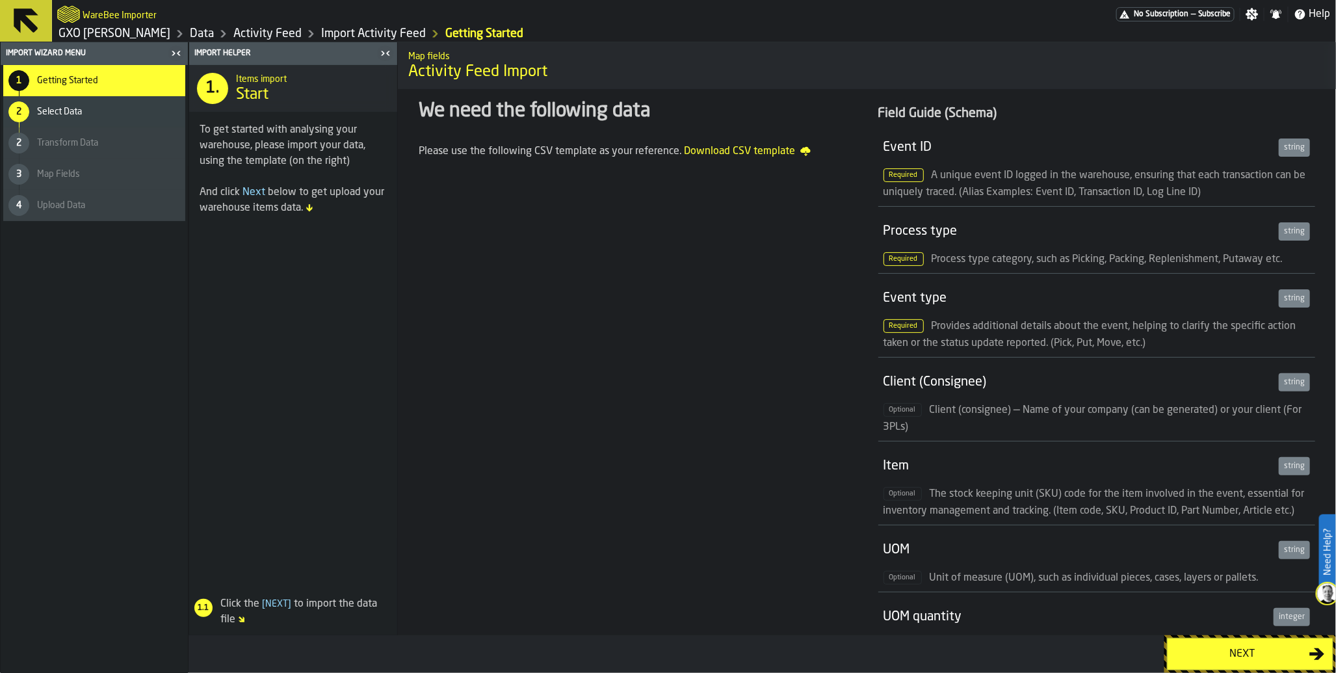
click at [1273, 655] on div "Next" at bounding box center [1242, 654] width 134 height 16
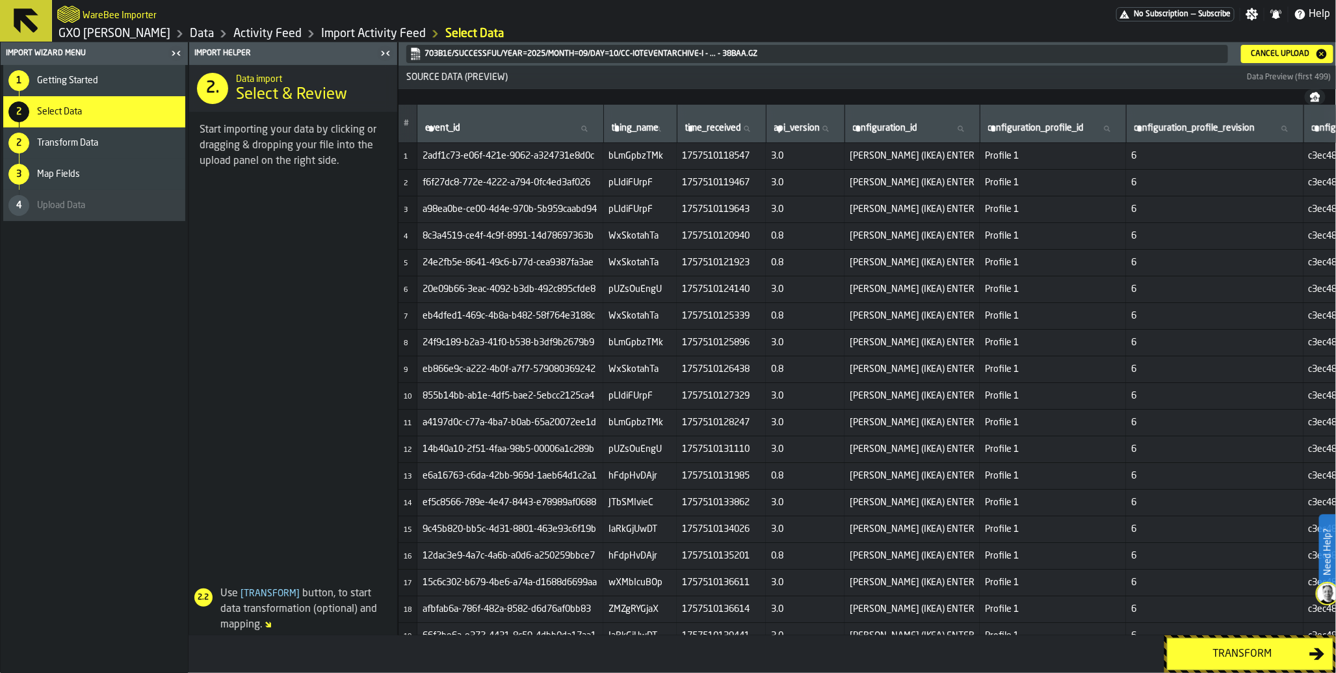
click at [1273, 655] on div "Transform" at bounding box center [1242, 654] width 134 height 16
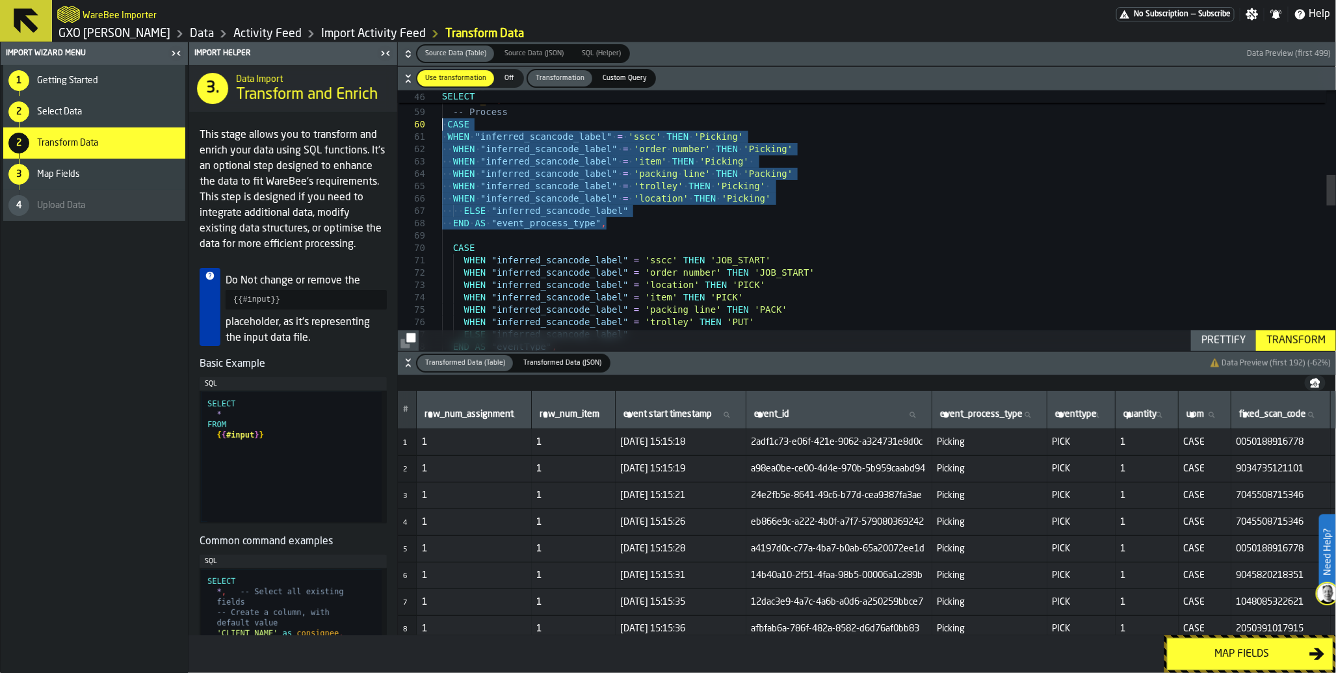
drag, startPoint x: 635, startPoint y: 226, endPoint x: 419, endPoint y: 128, distance: 236.8
click at [442, 128] on div "CASE WHEN "inferred_scancode_label" = 'sscc' THEN 'Picking' WHEN "inferred_scan…" at bounding box center [889, 474] width 894 height 2190
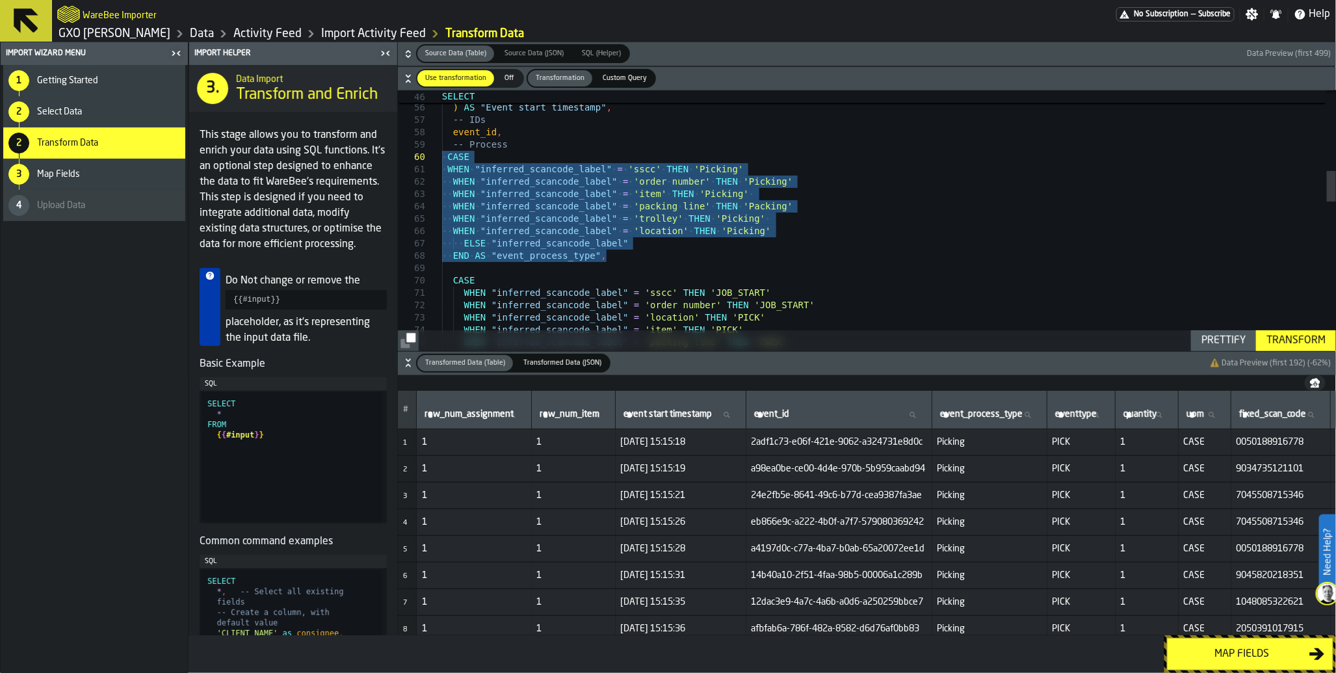
type textarea "**********"
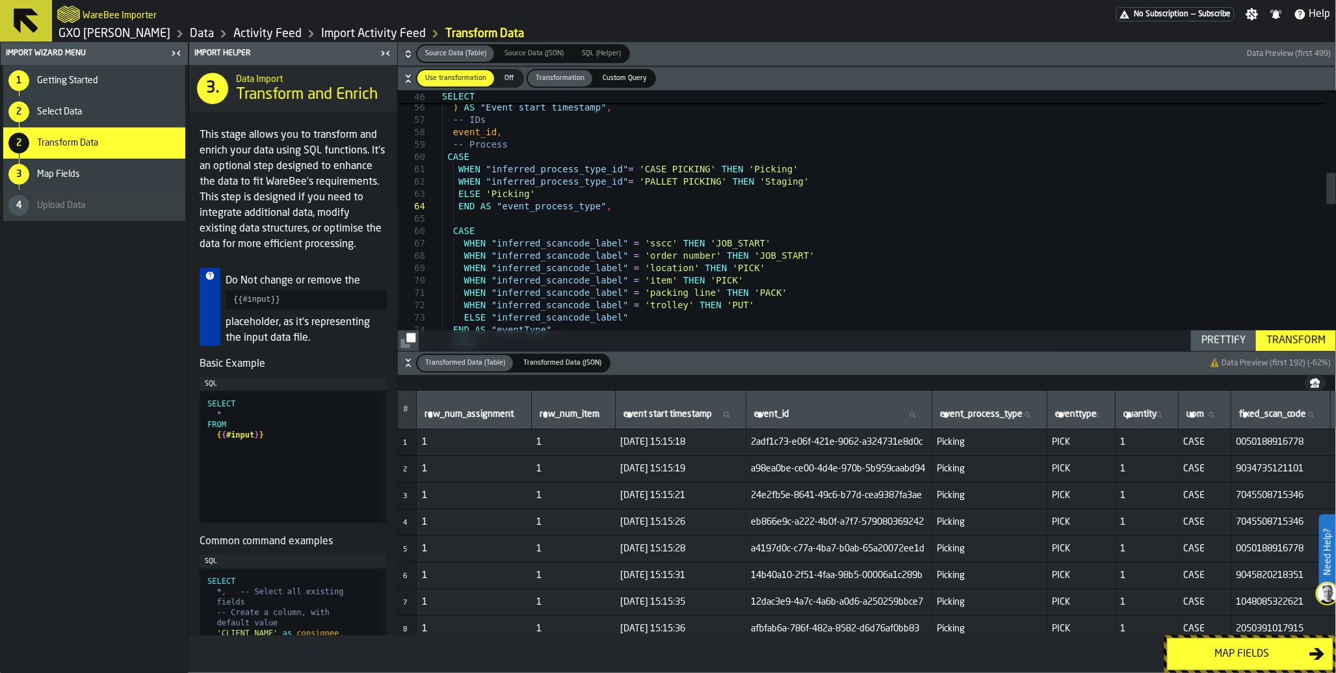
click at [1291, 339] on div "Transform" at bounding box center [1296, 341] width 70 height 16
click at [1260, 650] on div "Map fields" at bounding box center [1242, 654] width 134 height 16
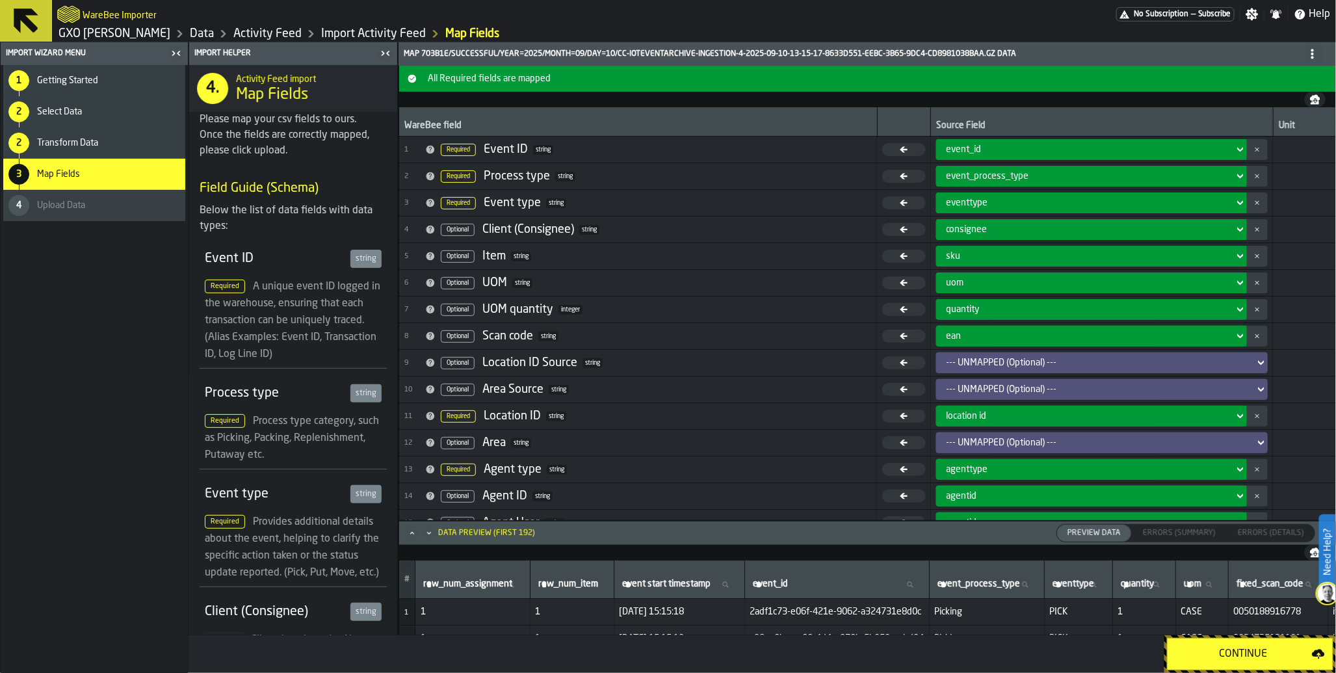
click at [1215, 647] on div "Continue" at bounding box center [1243, 654] width 136 height 16
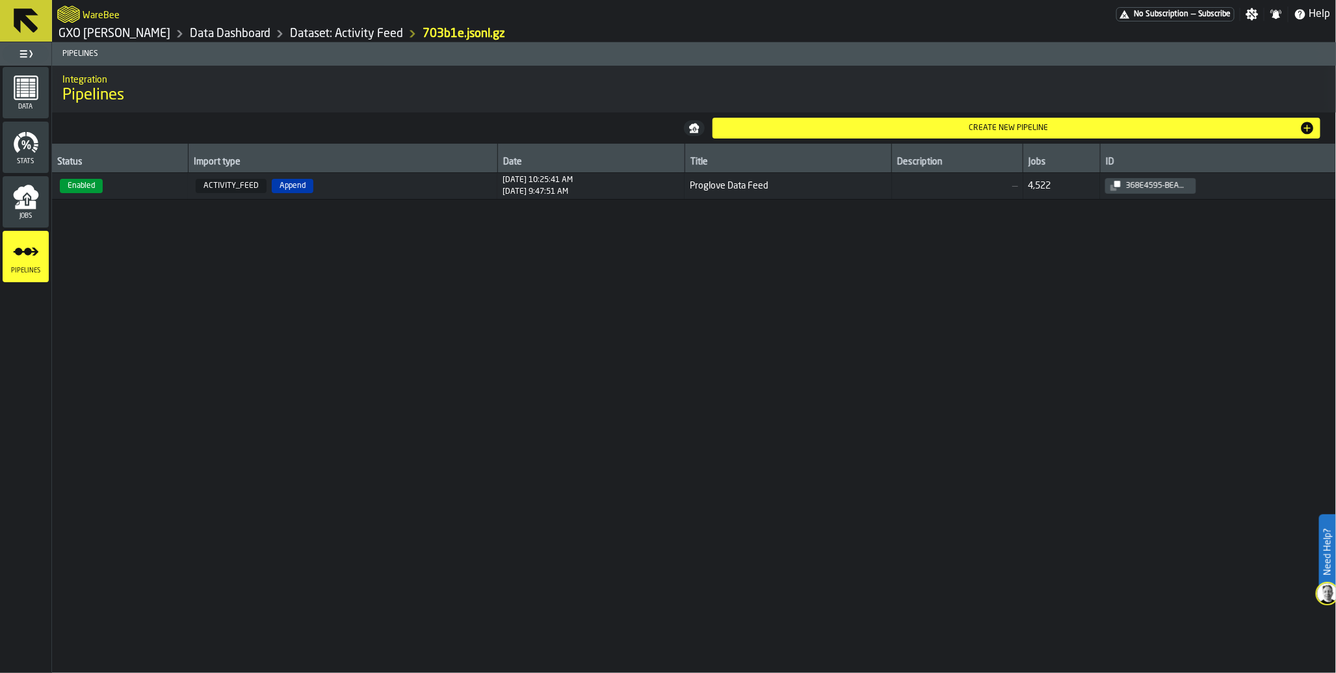
click at [32, 203] on icon "menu Jobs" at bounding box center [25, 205] width 21 height 8
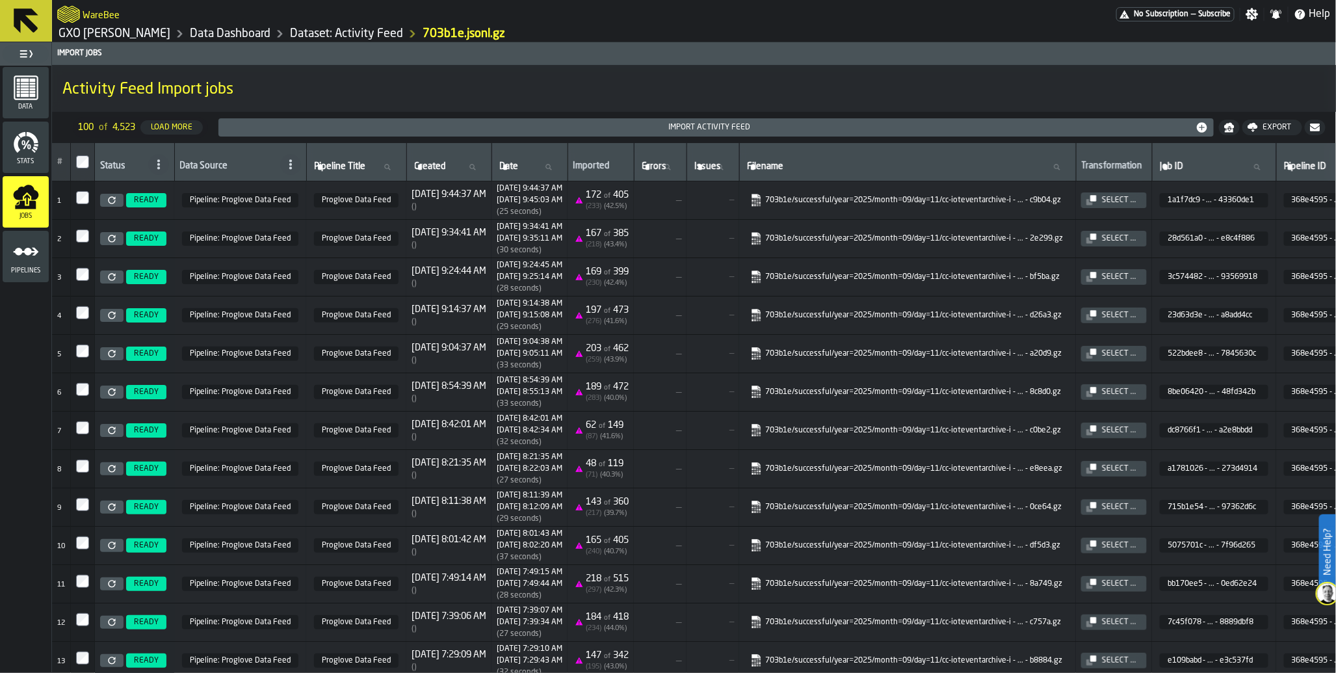
click at [111, 203] on icon at bounding box center [112, 200] width 8 height 8
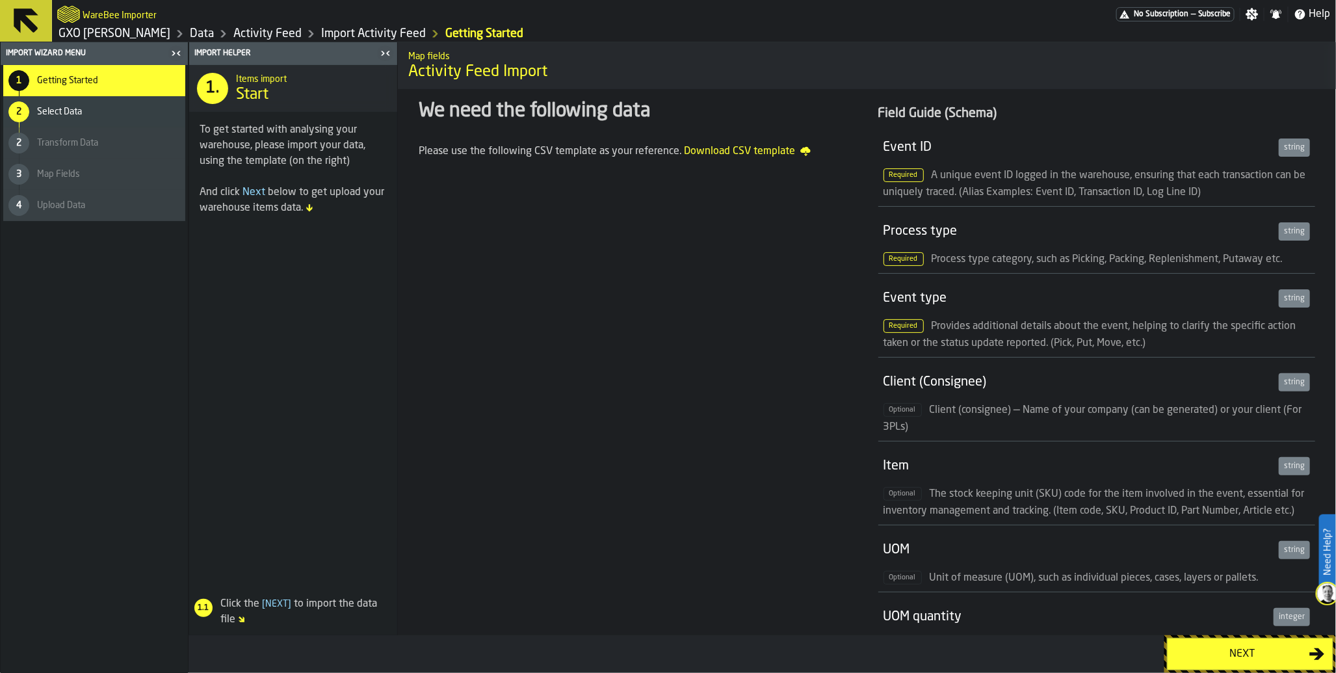
click at [1237, 648] on div "Next" at bounding box center [1242, 654] width 134 height 16
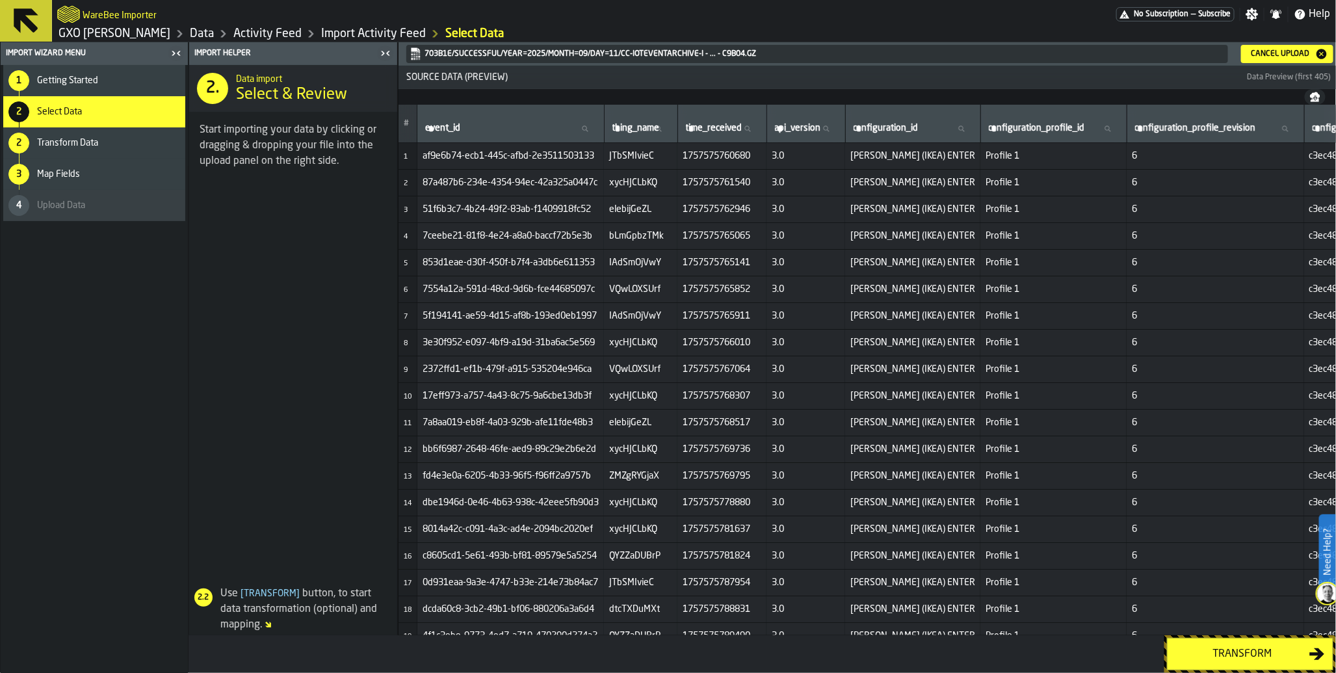
click at [1241, 651] on div "Transform" at bounding box center [1242, 654] width 134 height 16
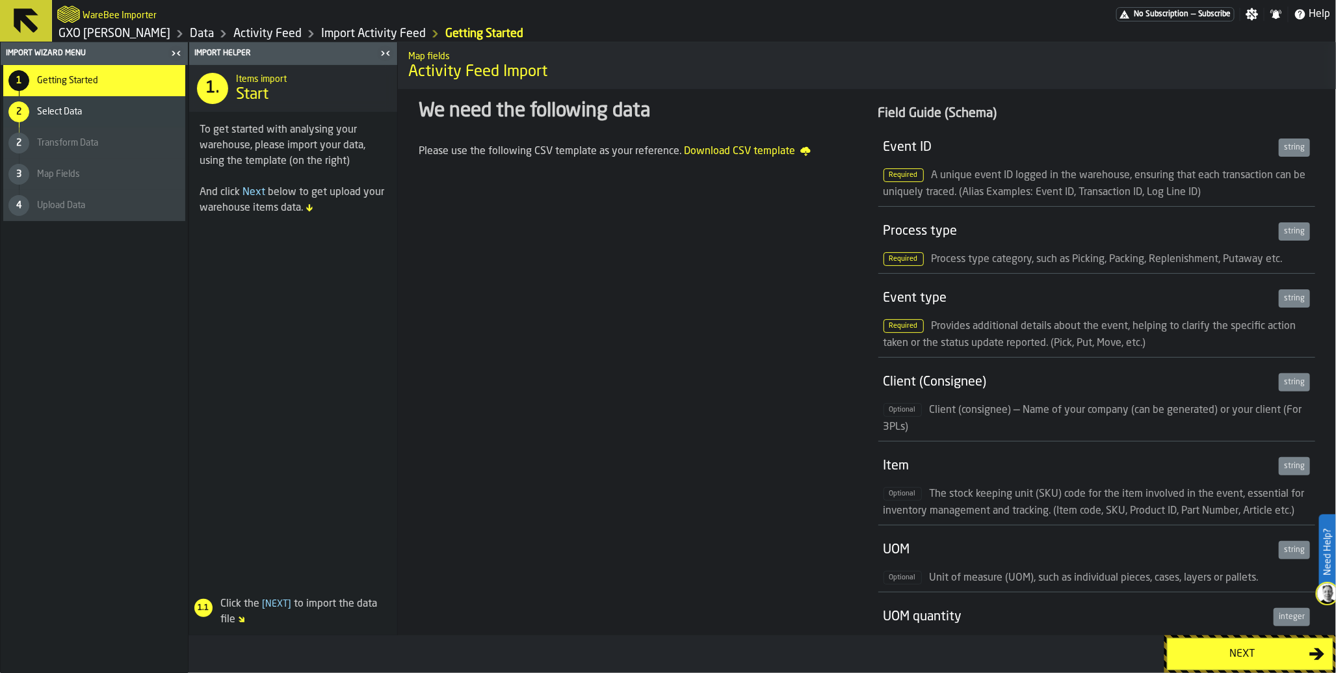
click at [1258, 661] on div "Next" at bounding box center [1242, 654] width 134 height 16
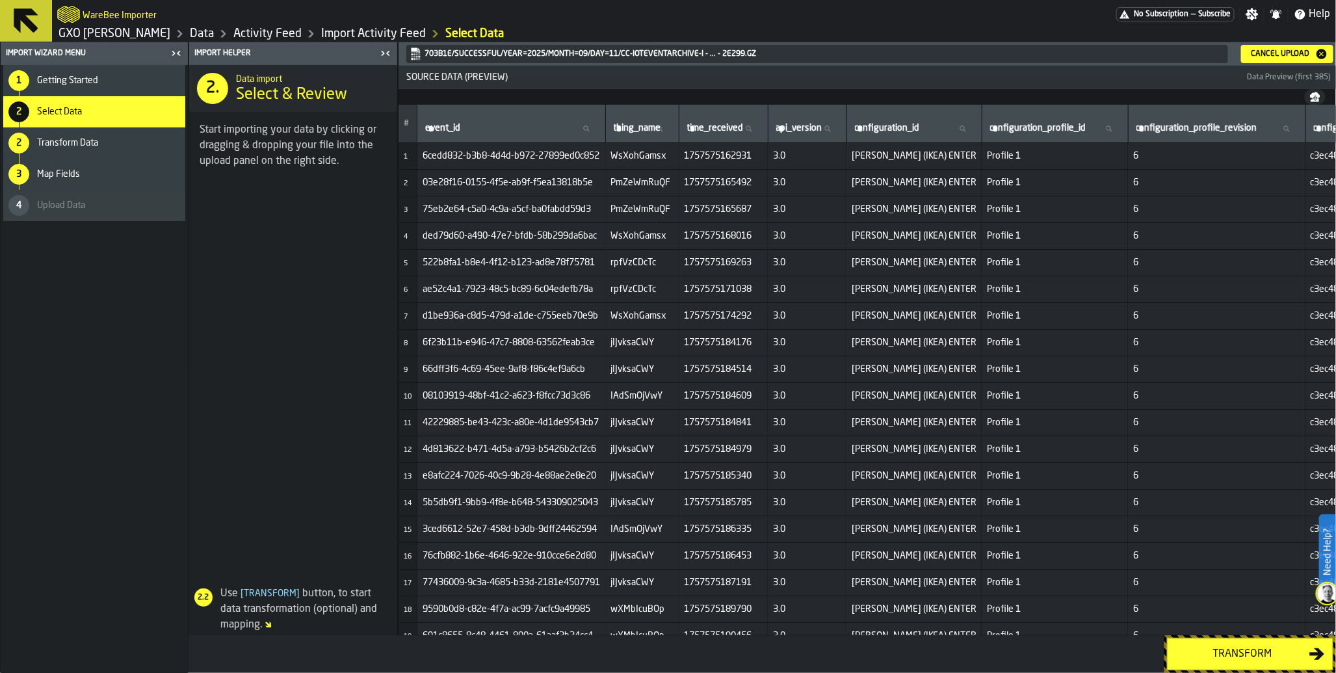
click at [1263, 648] on div "Transform" at bounding box center [1242, 654] width 134 height 16
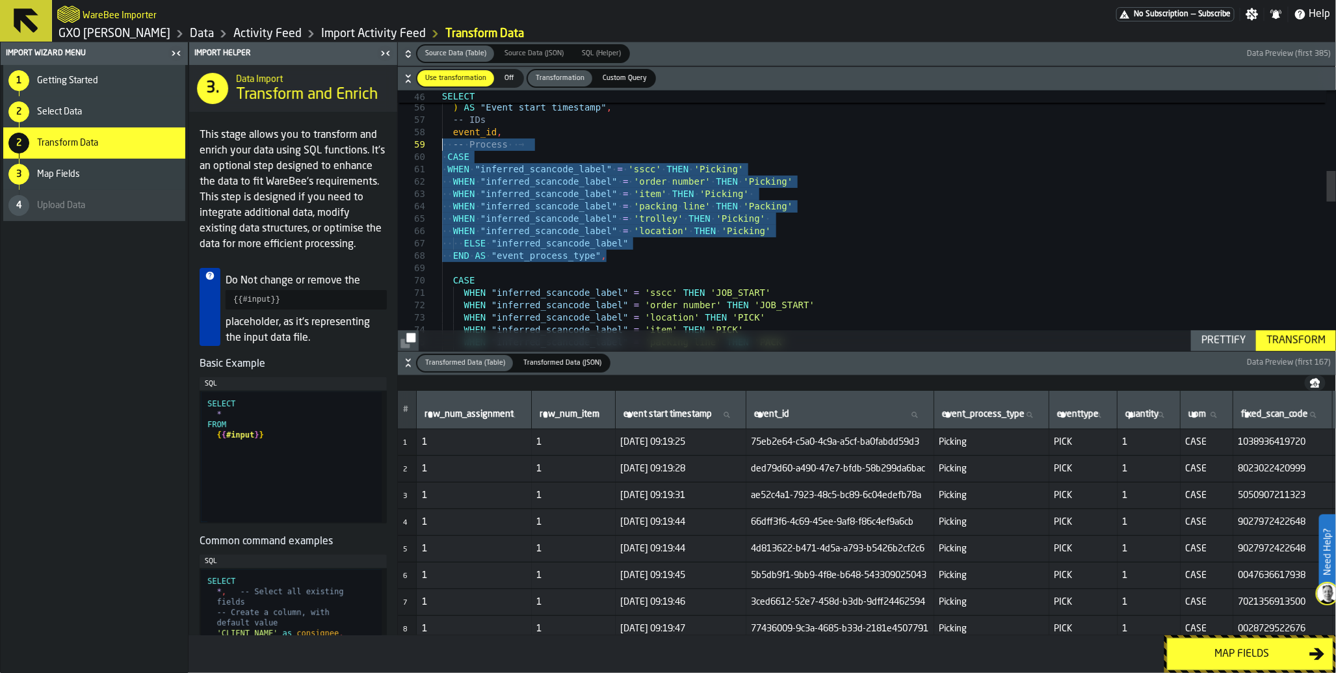
drag, startPoint x: 628, startPoint y: 255, endPoint x: 391, endPoint y: 151, distance: 259.9
click at [442, 149] on div "END AS "event_process_type" , CASE WHEN "inferred_scancode_label" = 'sscc' THEN…" at bounding box center [889, 507] width 894 height 2190
click at [681, 223] on div "END AS "event_process_type" , CASE WHEN "inferred_scancode_label" = 'sscc' THEN…" at bounding box center [889, 507] width 894 height 2190
drag, startPoint x: 619, startPoint y: 252, endPoint x: 419, endPoint y: 161, distance: 219.6
click at [442, 161] on div "END AS "event_process_type" , CASE WHEN "inferred_scancode_label" = 'sscc' THEN…" at bounding box center [889, 507] width 894 height 2190
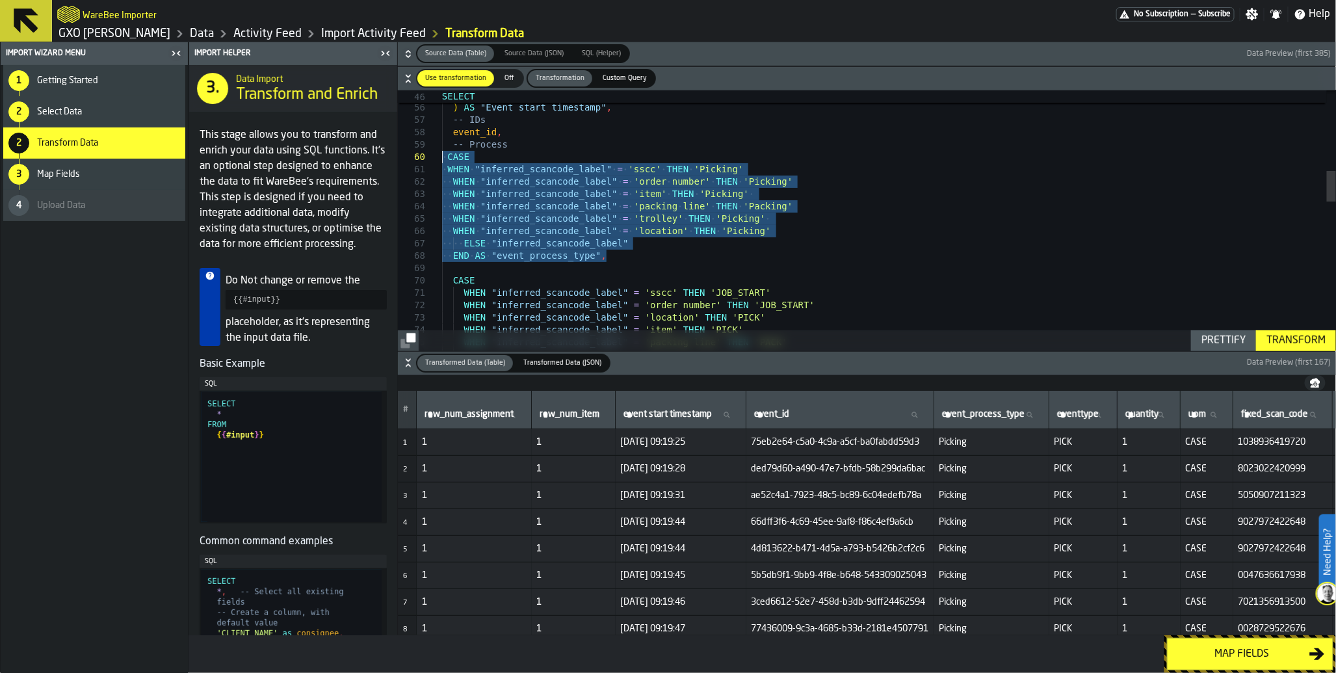
type textarea "**********"
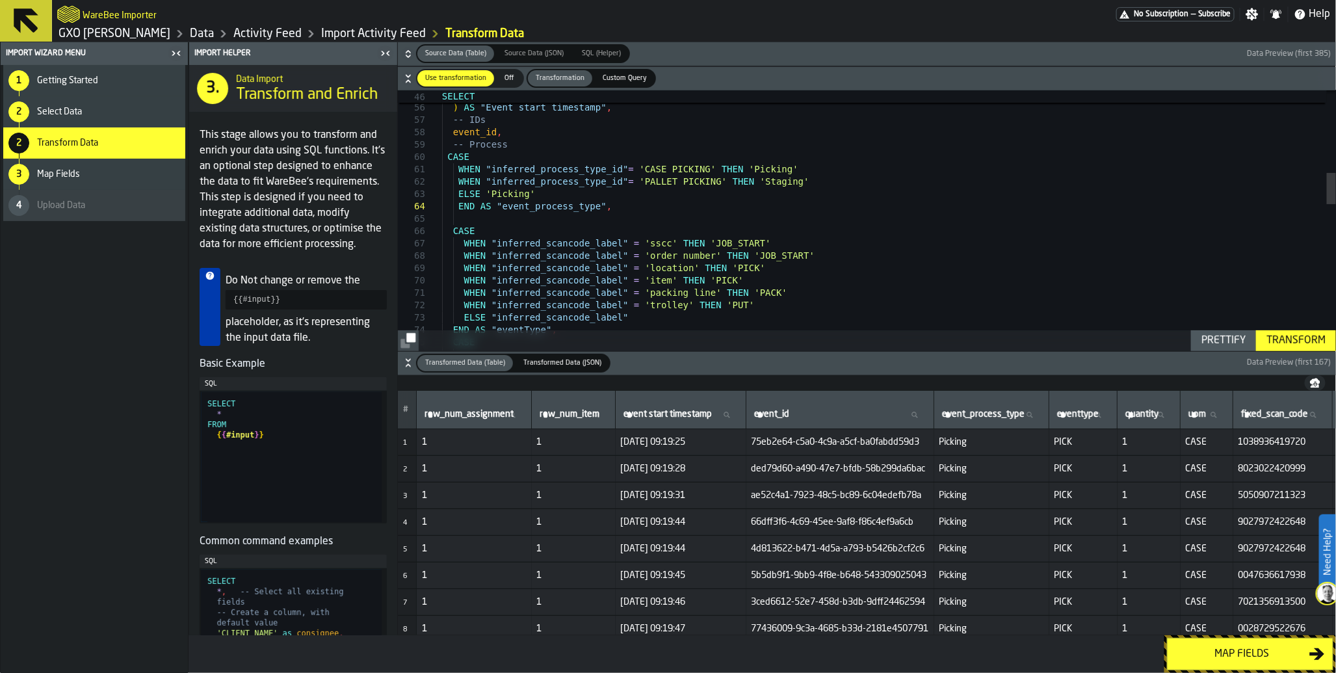
click at [1290, 339] on div "Transform" at bounding box center [1296, 341] width 70 height 16
click at [1280, 342] on div "Transform" at bounding box center [1296, 341] width 70 height 16
click at [1049, 532] on td "Picking" at bounding box center [991, 521] width 115 height 27
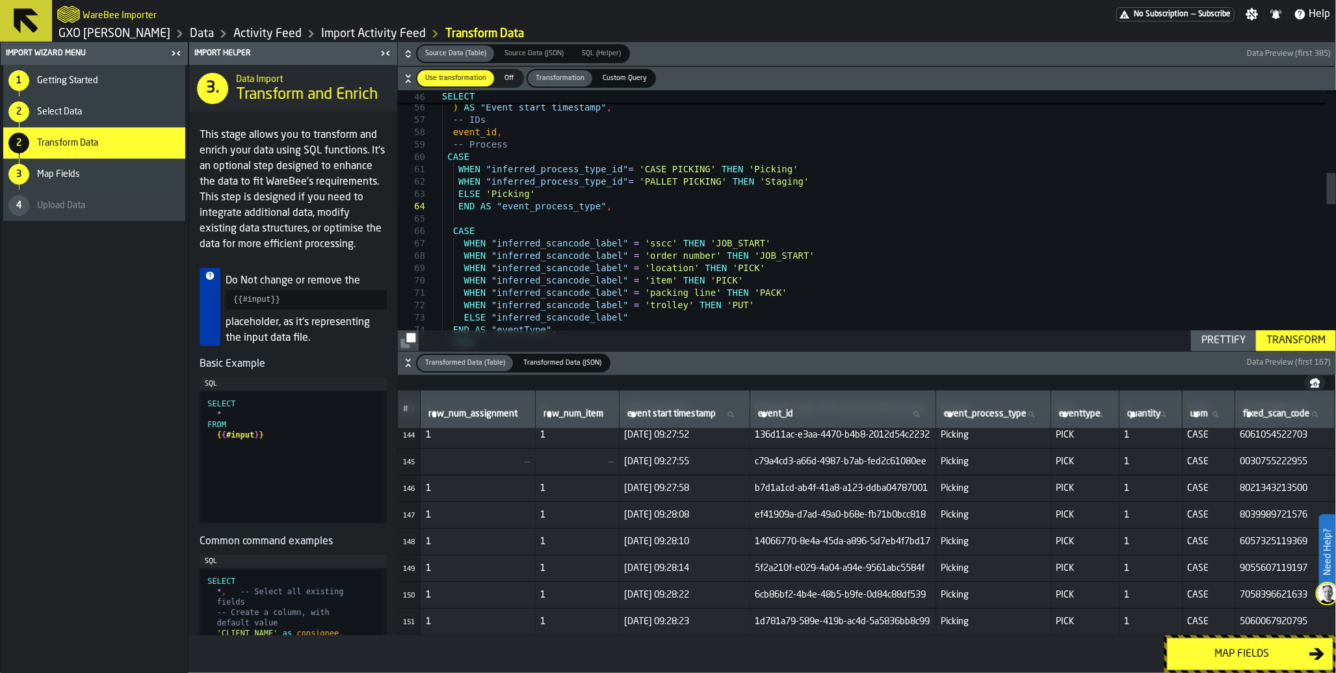
scroll to position [4247, 0]
click at [1245, 663] on button "Map fields" at bounding box center [1250, 654] width 166 height 32
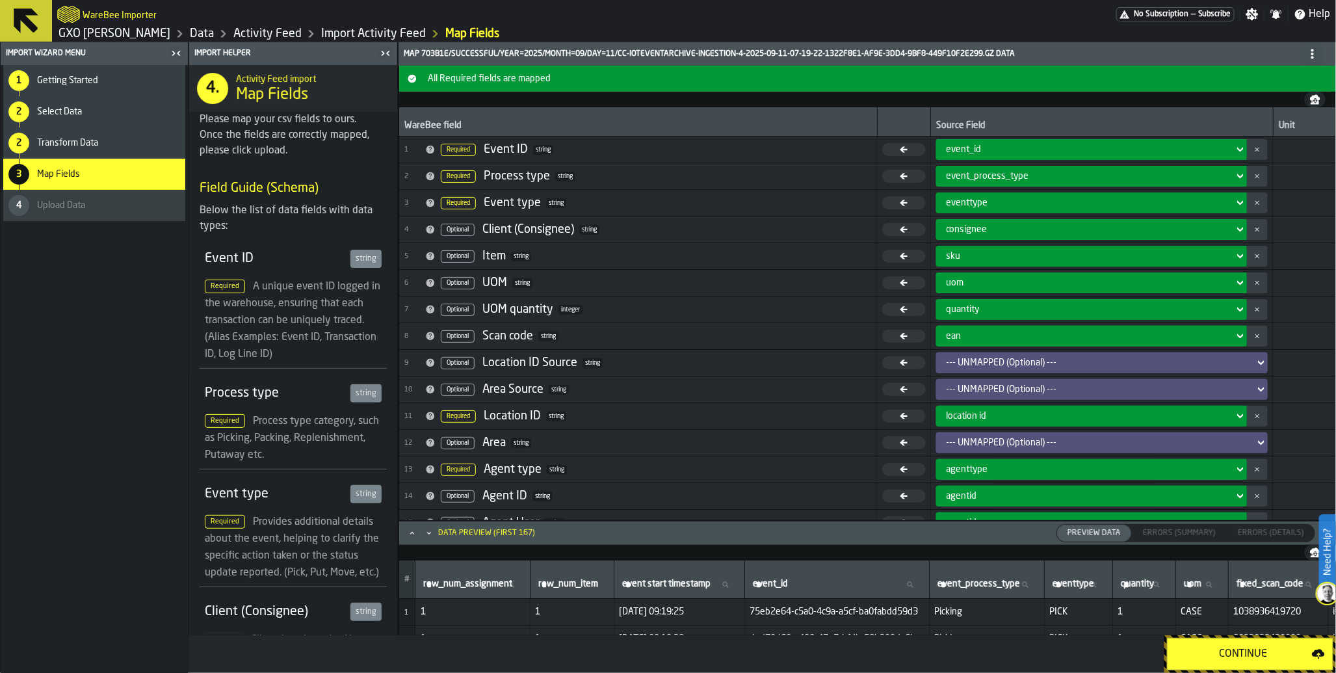
click at [1236, 660] on div "Continue" at bounding box center [1243, 654] width 136 height 16
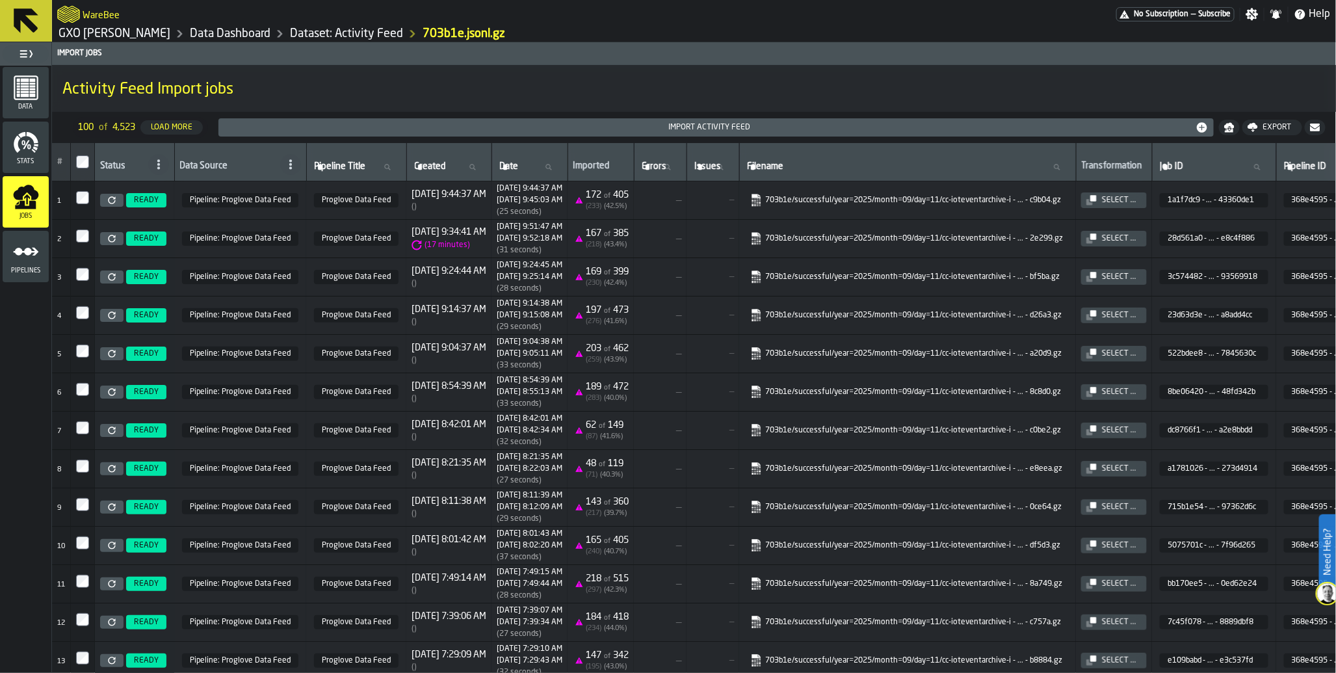
click at [110, 198] on icon at bounding box center [111, 199] width 7 height 7
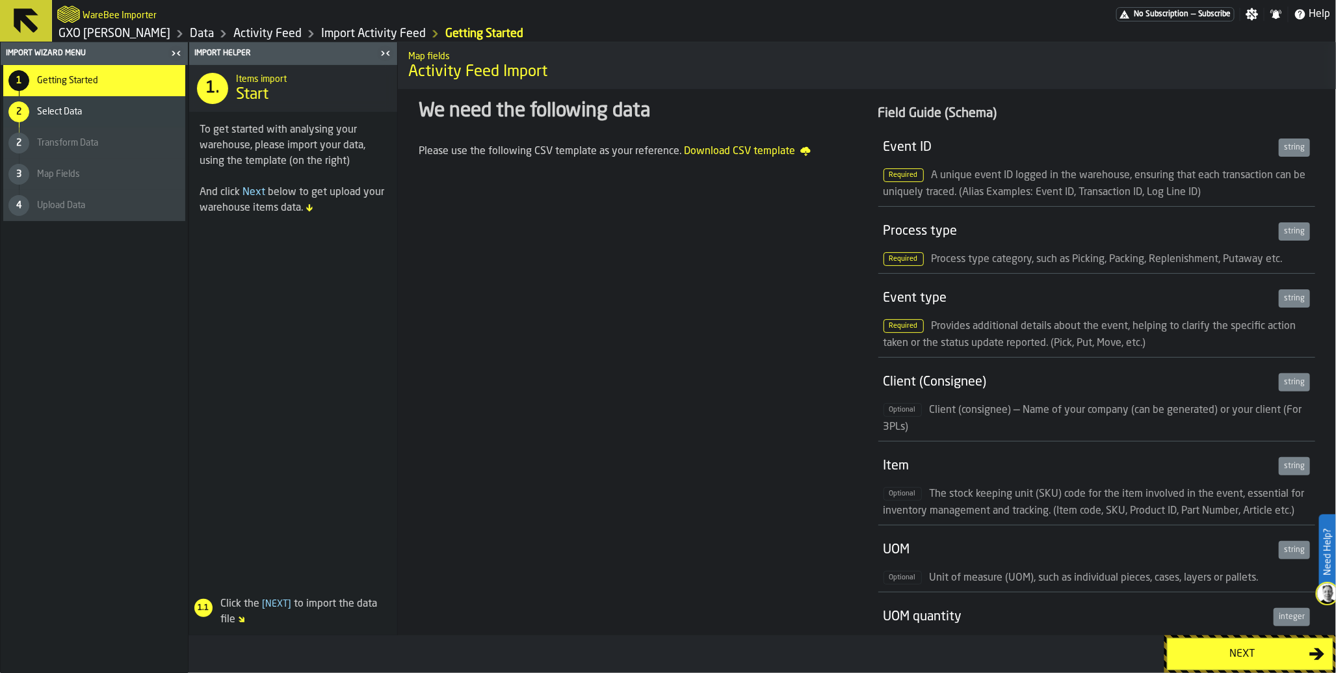
click at [1273, 656] on div "Next" at bounding box center [1242, 654] width 134 height 16
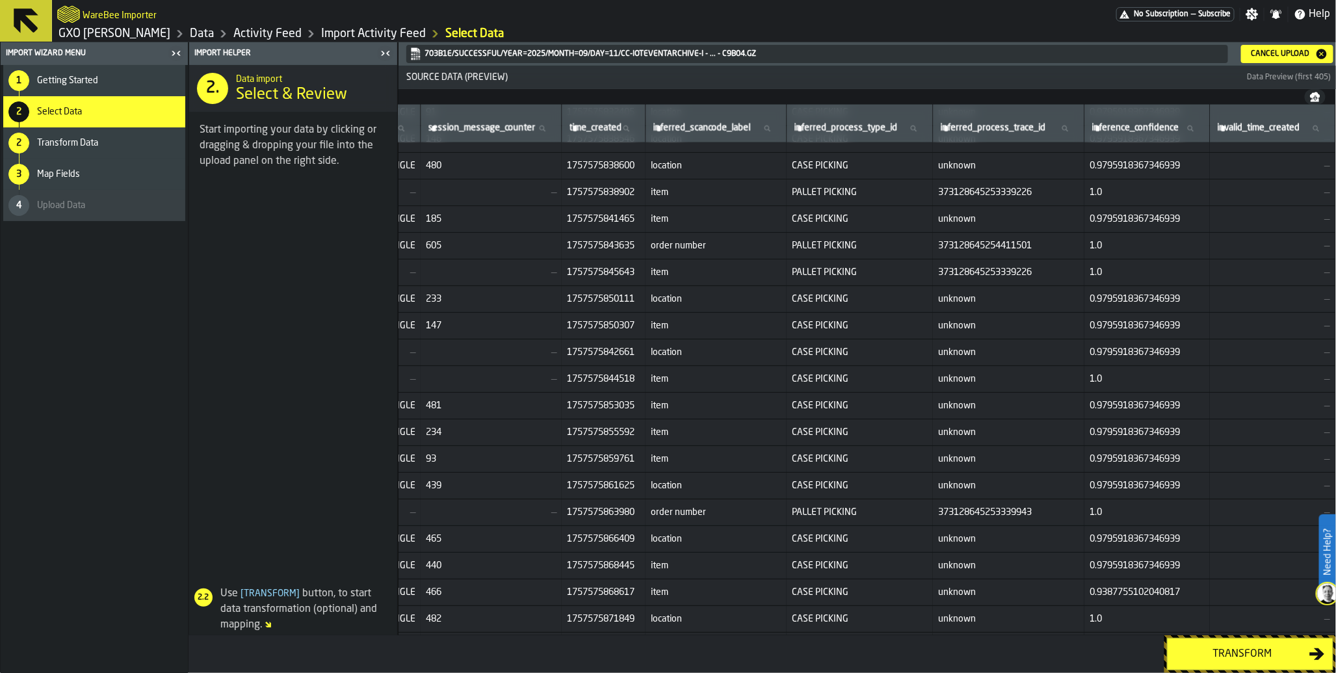
scroll to position [1054, 6380]
click at [1236, 656] on div "Transform" at bounding box center [1242, 654] width 134 height 16
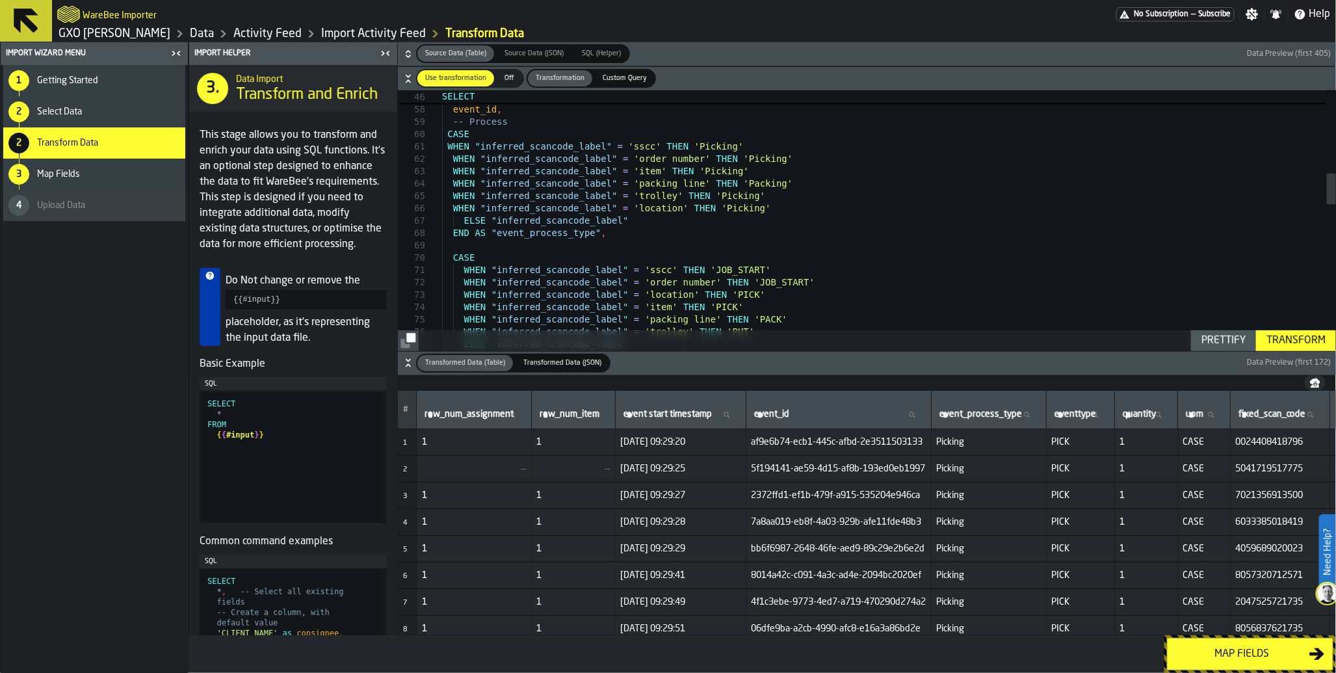
scroll to position [0, 0]
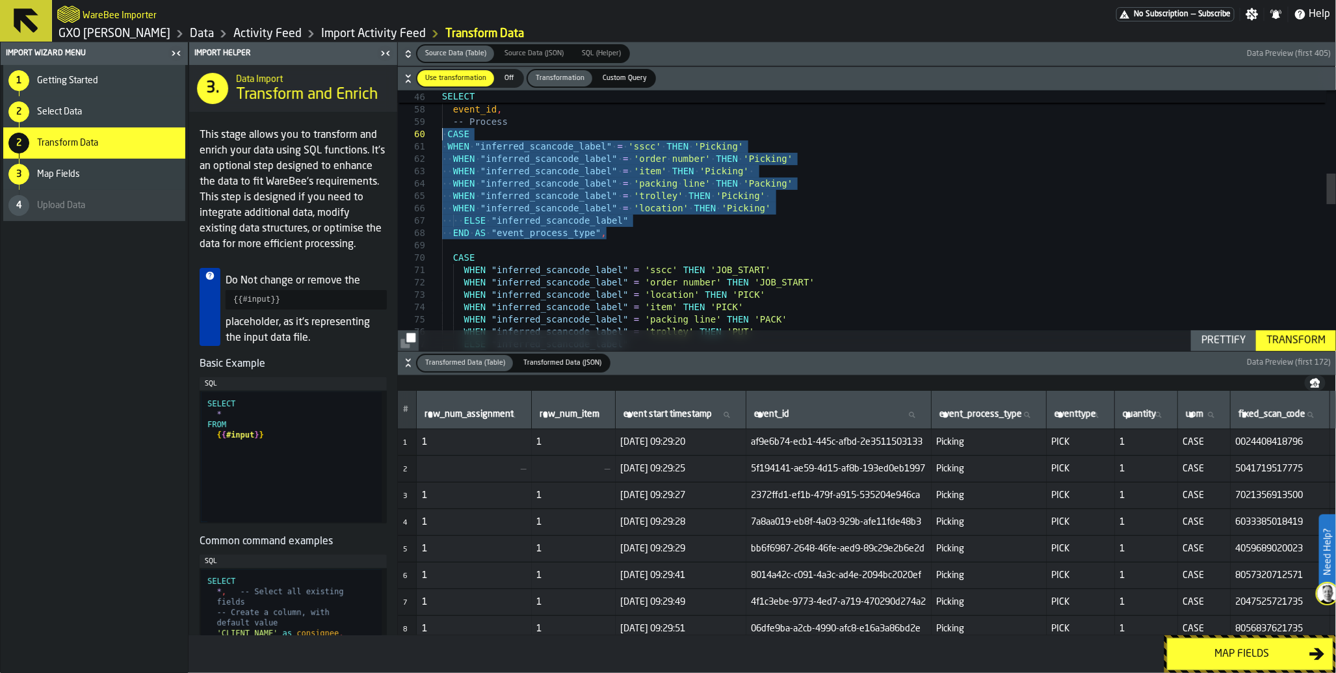
drag, startPoint x: 621, startPoint y: 235, endPoint x: 371, endPoint y: 138, distance: 267.7
click at [442, 137] on div "WHEN "inferred_scancode_label" = 'location' THEN 'Picking' ELSE "inferred_scanc…" at bounding box center [889, 484] width 894 height 2190
type textarea "**********"
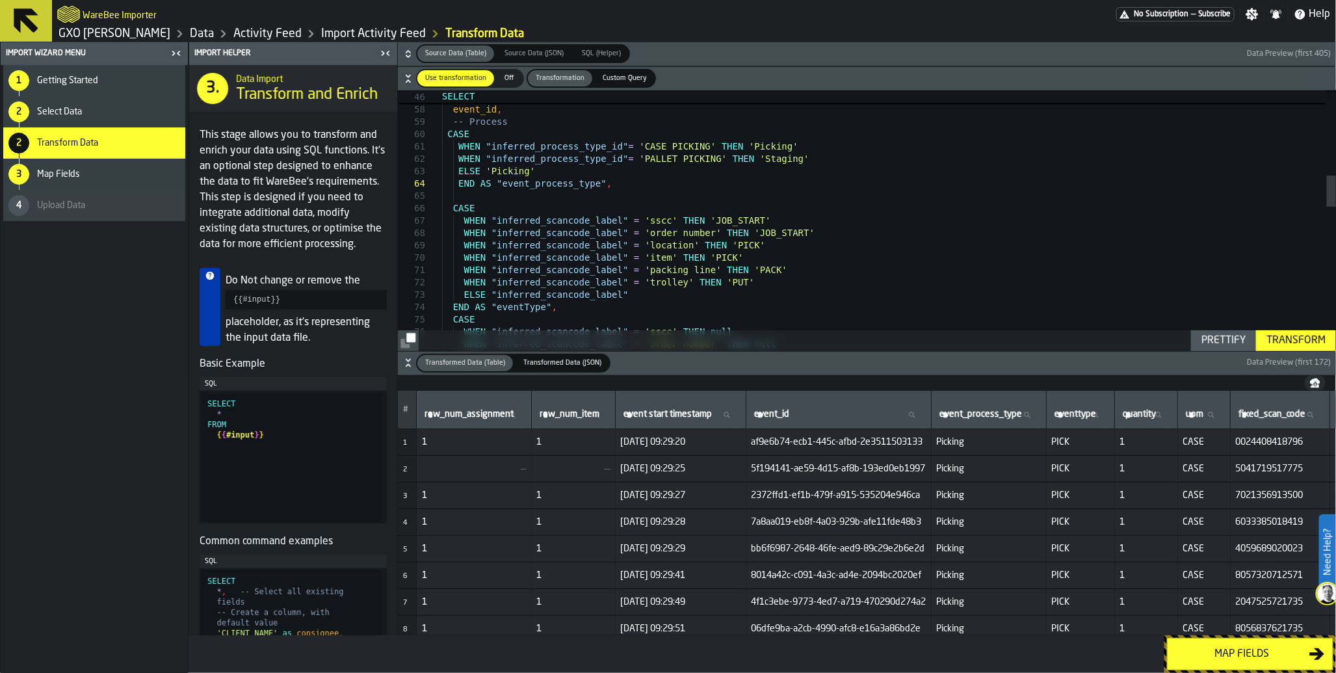
click at [1284, 345] on div "Transform" at bounding box center [1296, 341] width 70 height 16
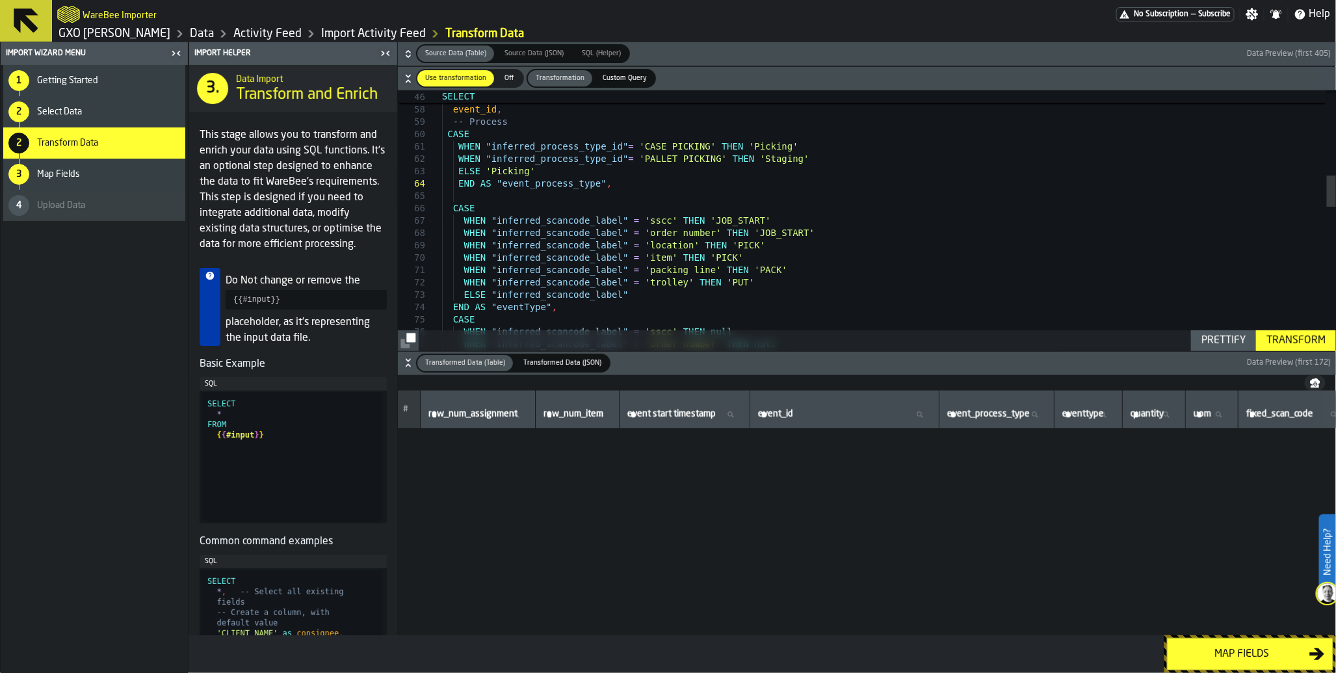
scroll to position [4380, 0]
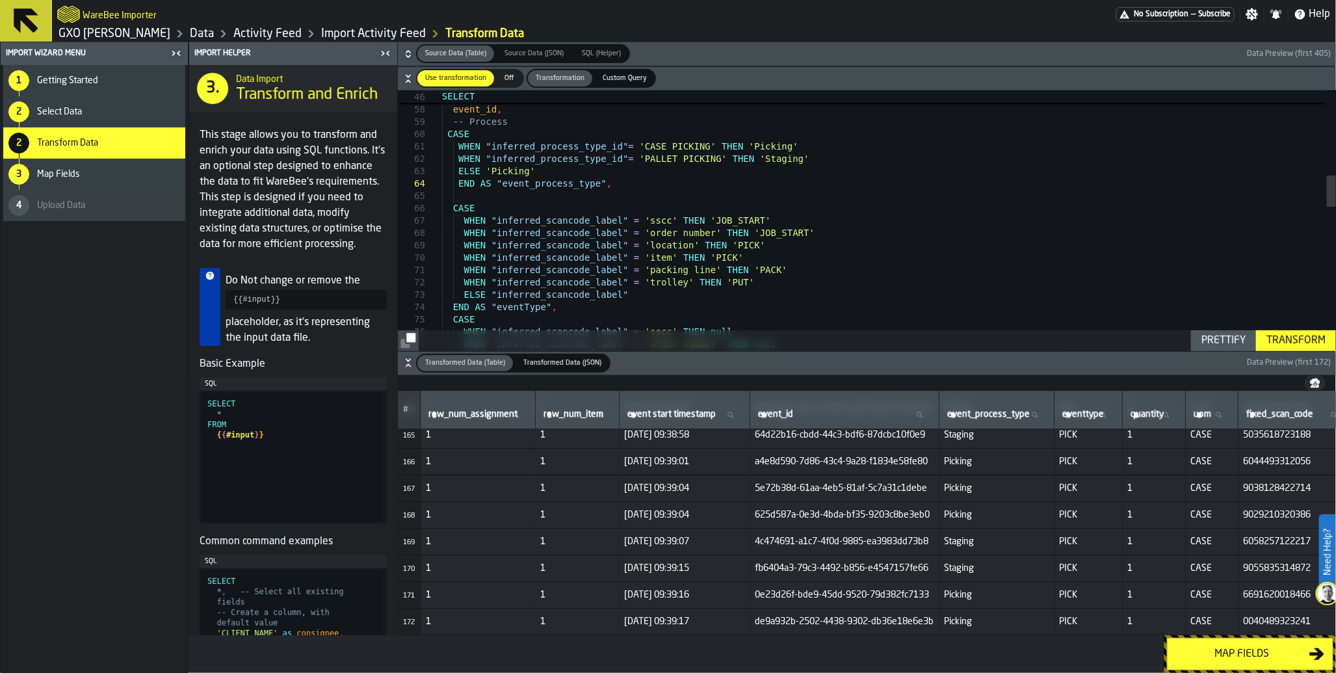
click at [1250, 658] on div "Map fields" at bounding box center [1242, 654] width 134 height 16
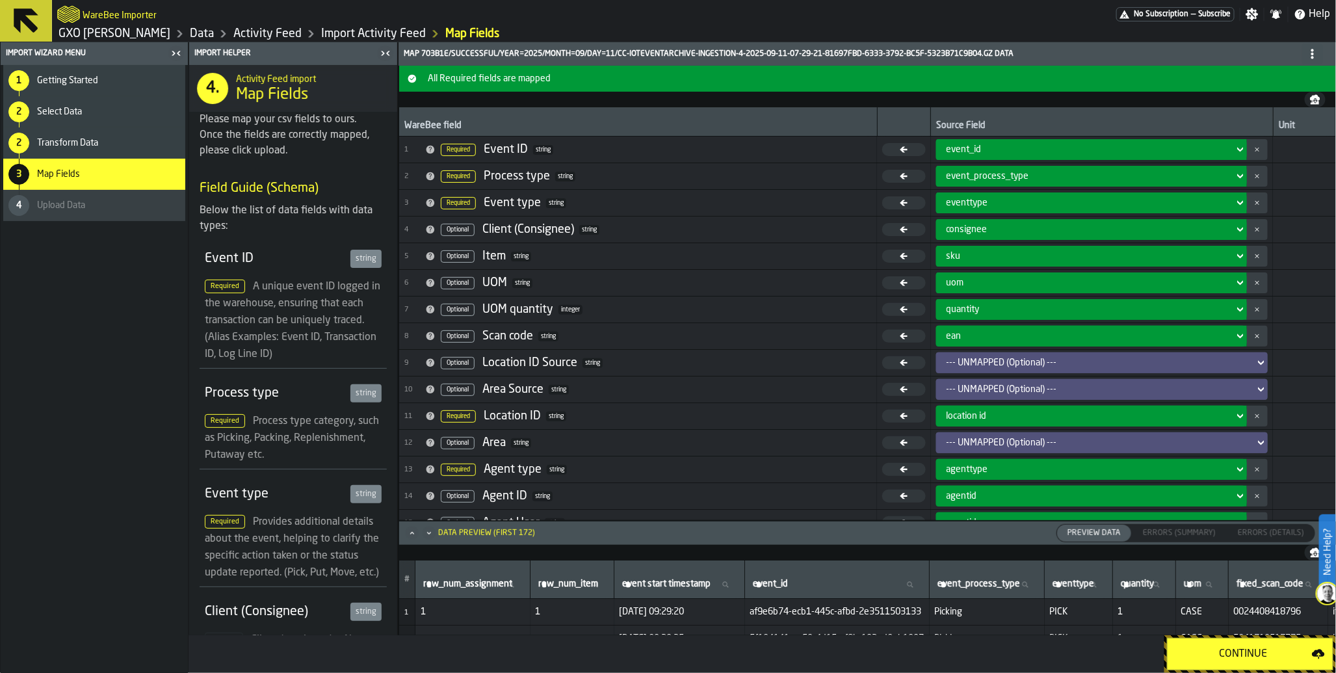
click at [1250, 658] on div "Continue" at bounding box center [1243, 654] width 136 height 16
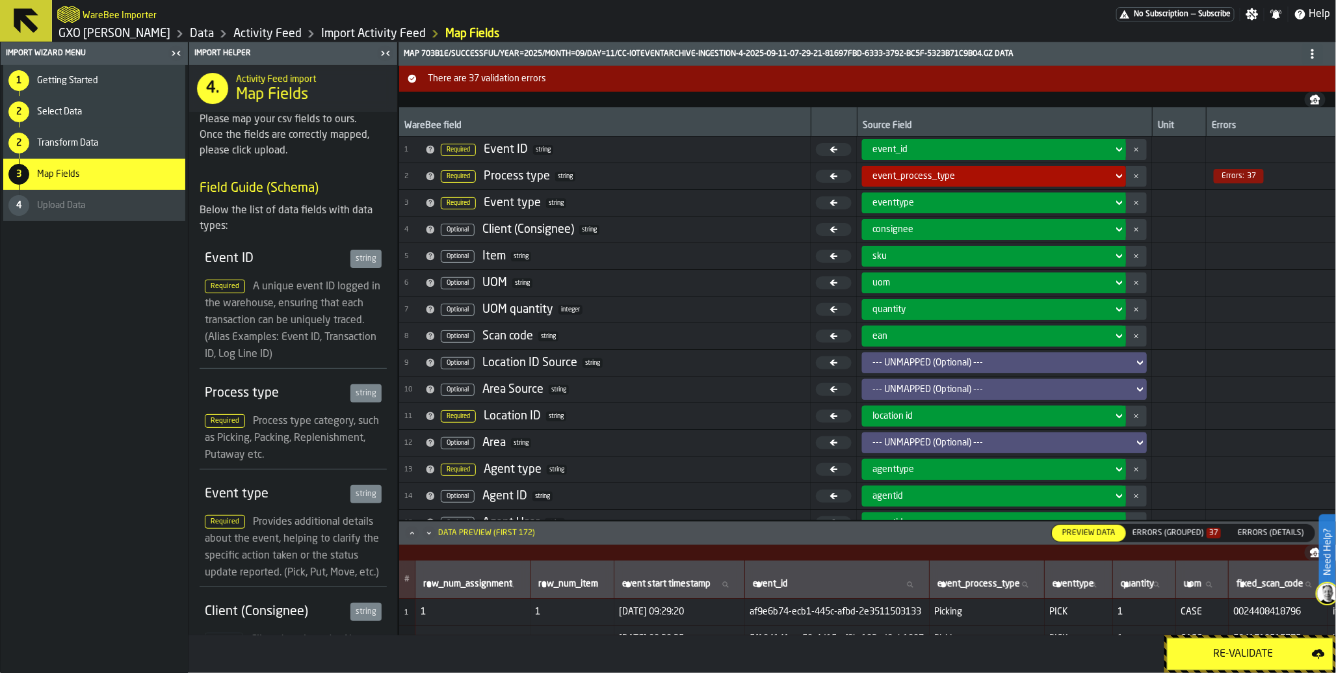
click at [1118, 179] on icon at bounding box center [1119, 176] width 13 height 16
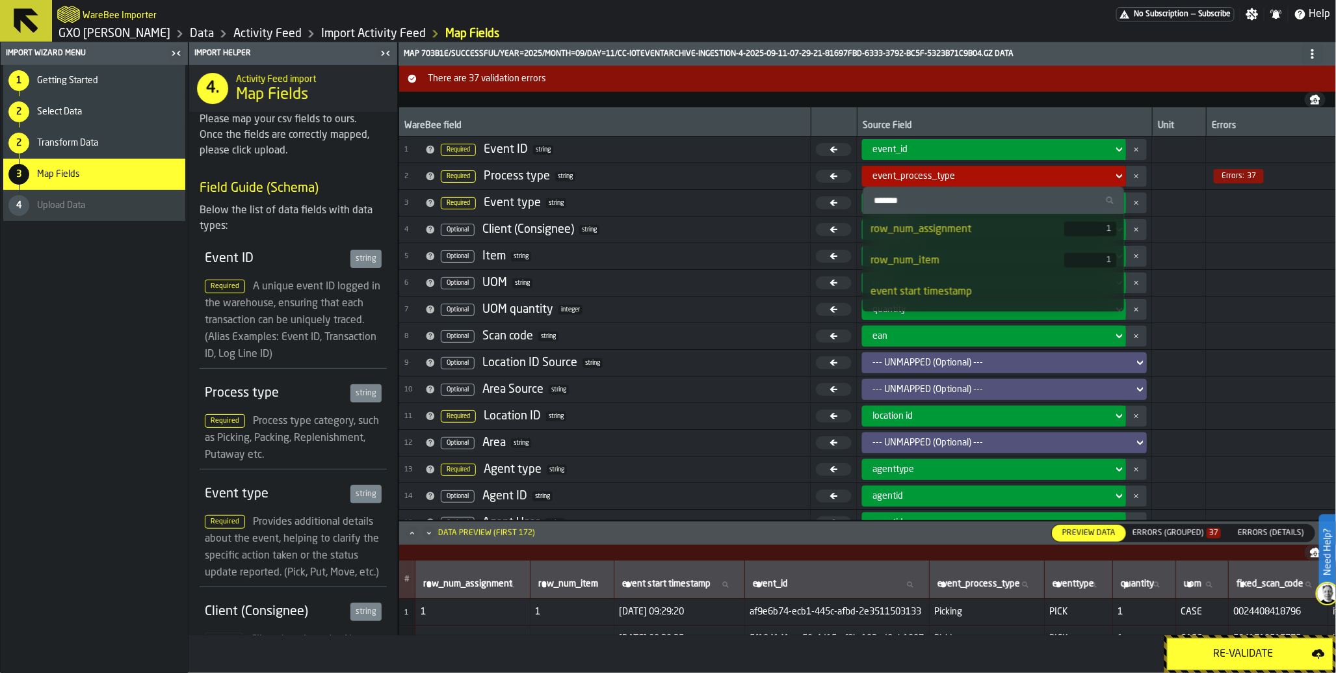
click at [1118, 179] on icon at bounding box center [1119, 176] width 13 height 16
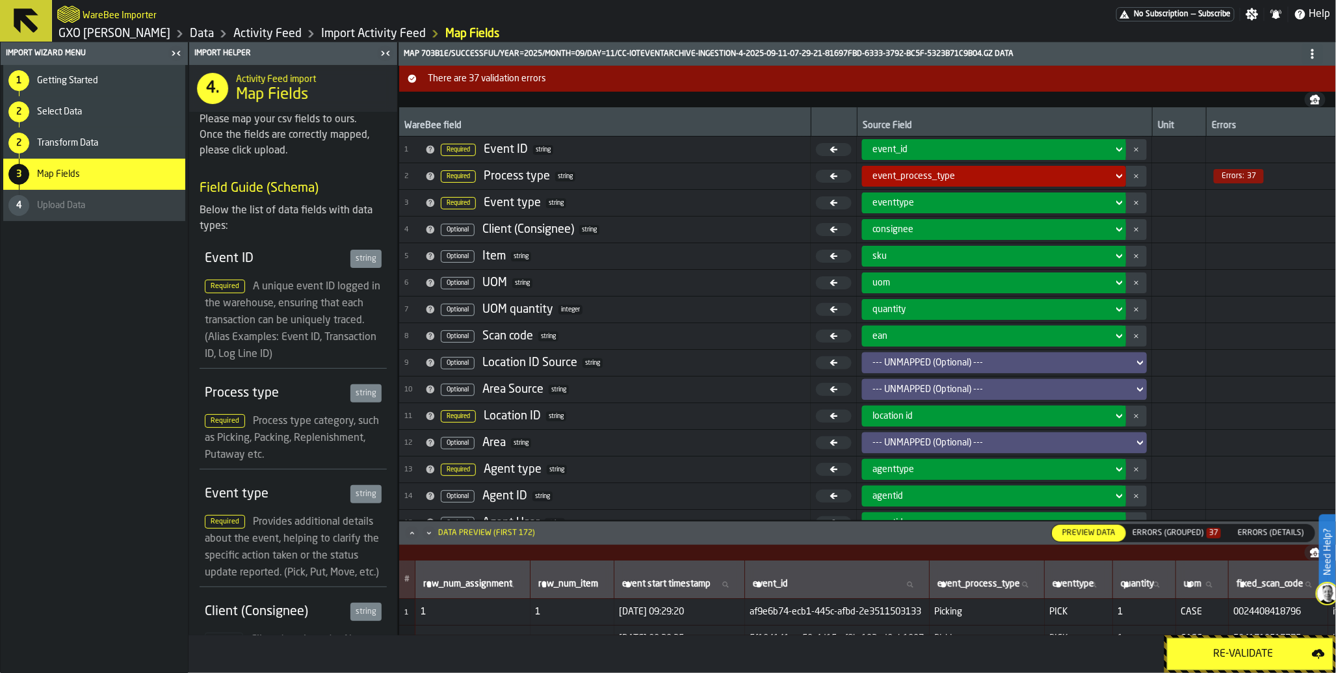
click at [1232, 313] on td at bounding box center [1270, 309] width 129 height 27
click at [1190, 533] on div "Errors (Grouped) 37" at bounding box center [1176, 532] width 88 height 9
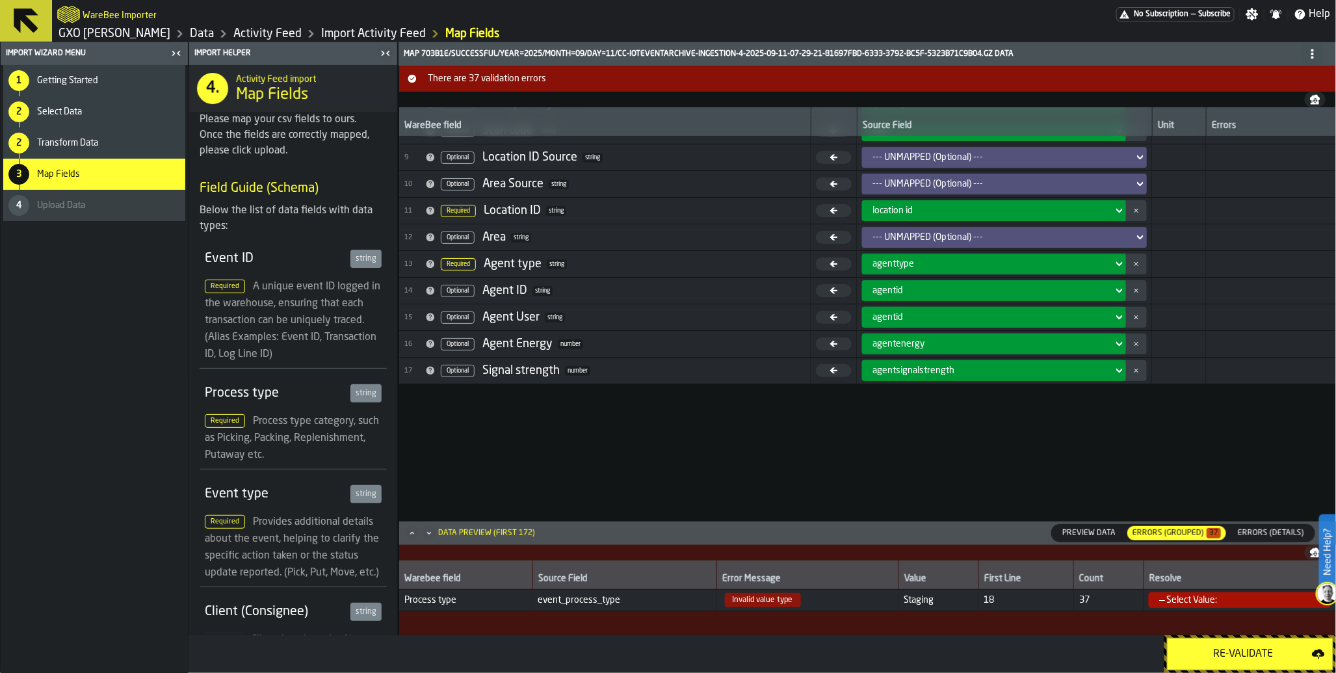
scroll to position [0, 0]
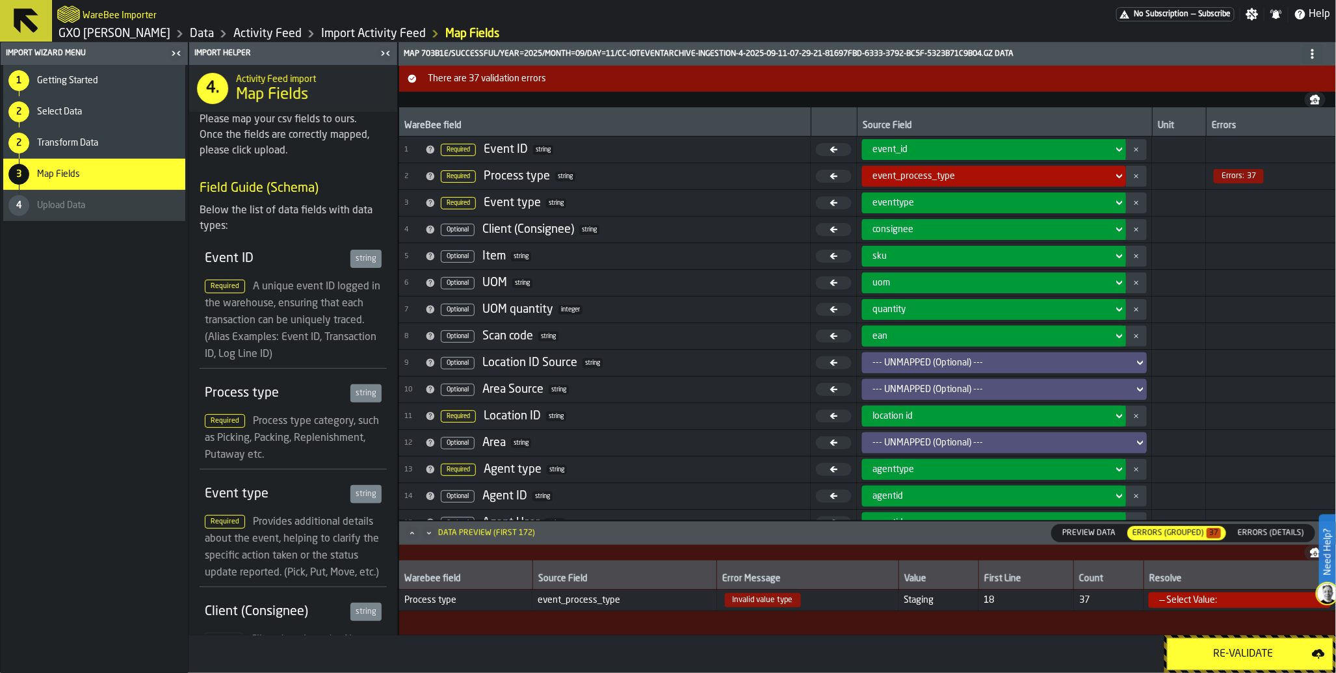
click at [1245, 600] on div "— Select Value:" at bounding box center [1235, 600] width 153 height 10
click at [1244, 645] on div "OTHER" at bounding box center [1238, 651] width 170 height 16
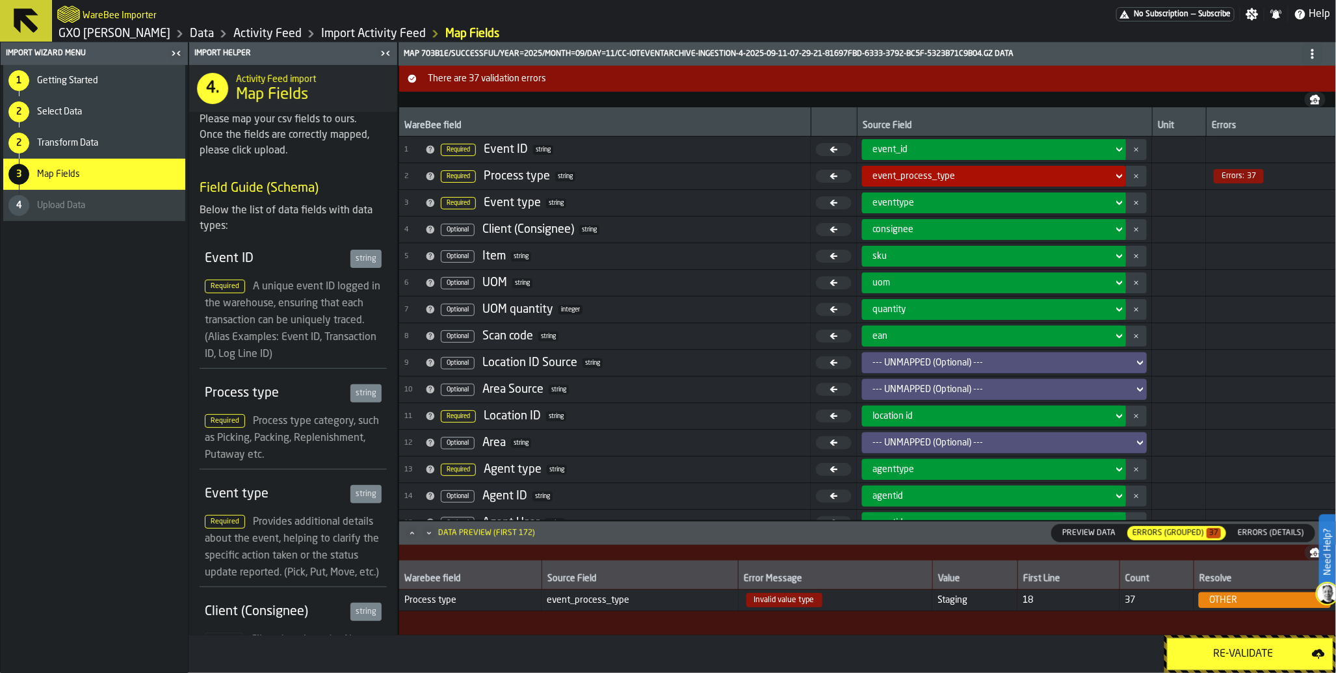
click at [1217, 660] on div "Re-Validate" at bounding box center [1243, 654] width 136 height 16
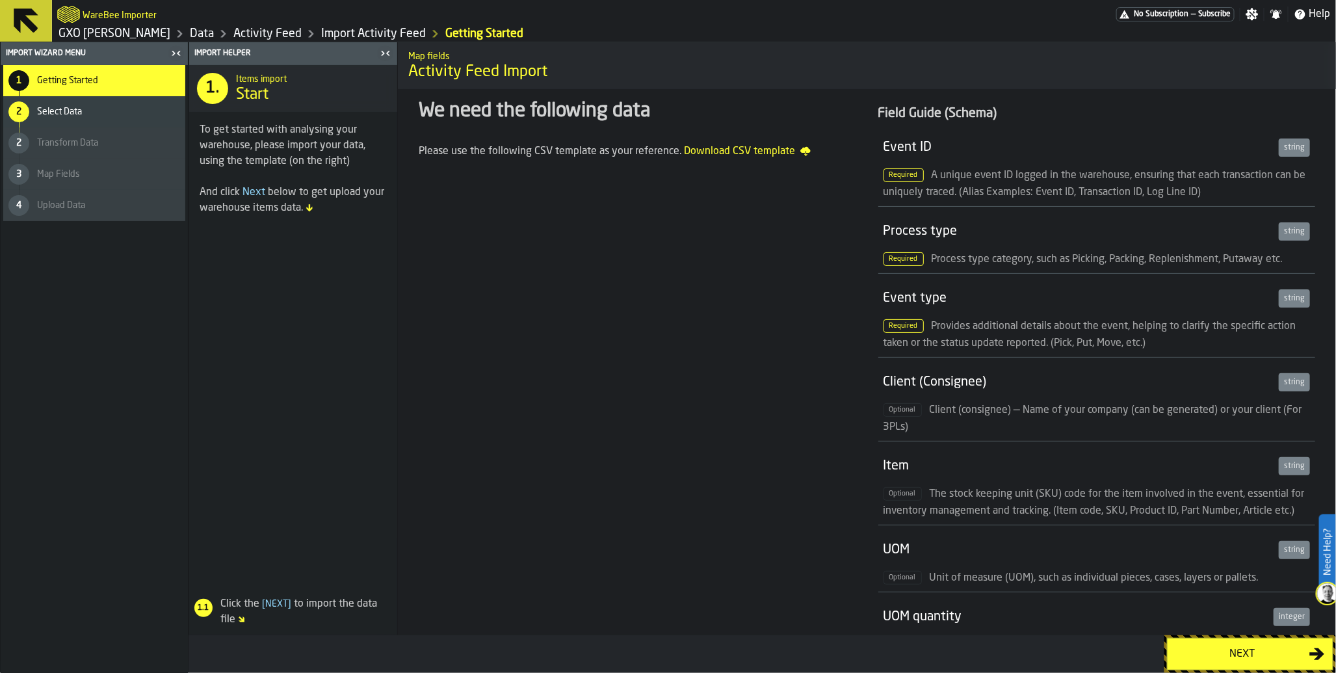
click at [1203, 654] on div "Next" at bounding box center [1242, 654] width 134 height 16
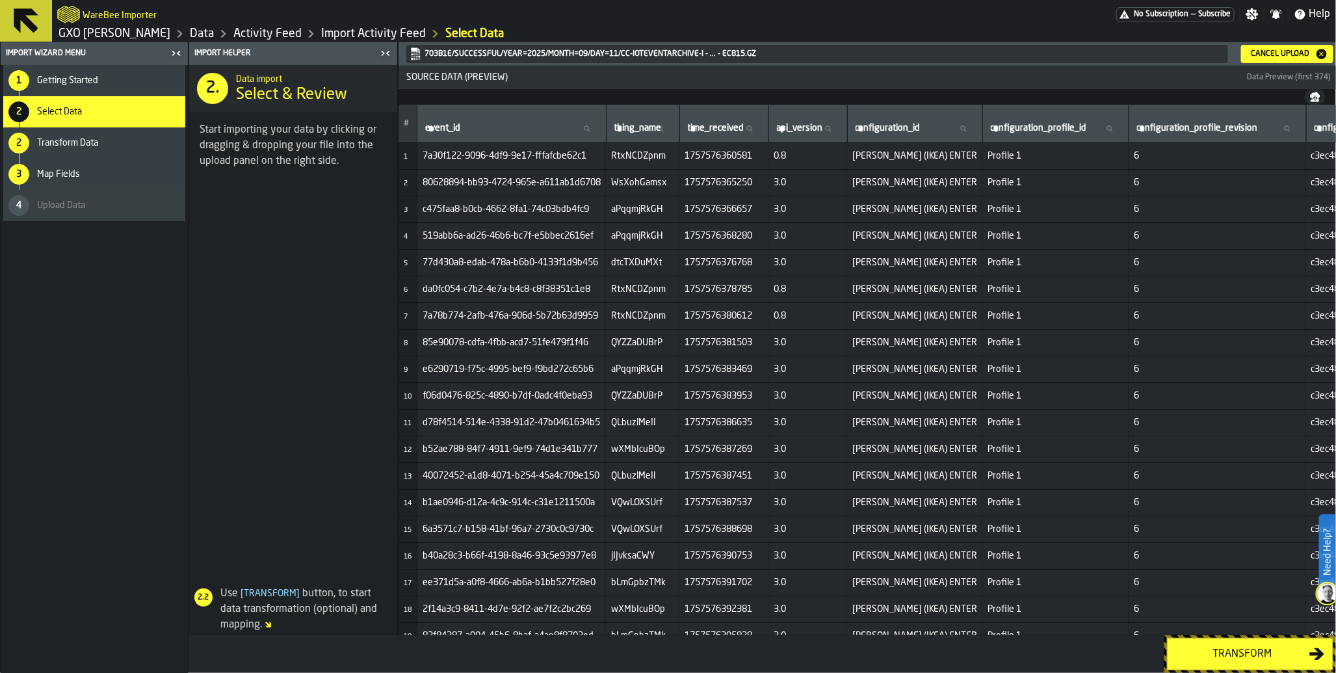
click at [1204, 658] on div "Transform" at bounding box center [1242, 654] width 134 height 16
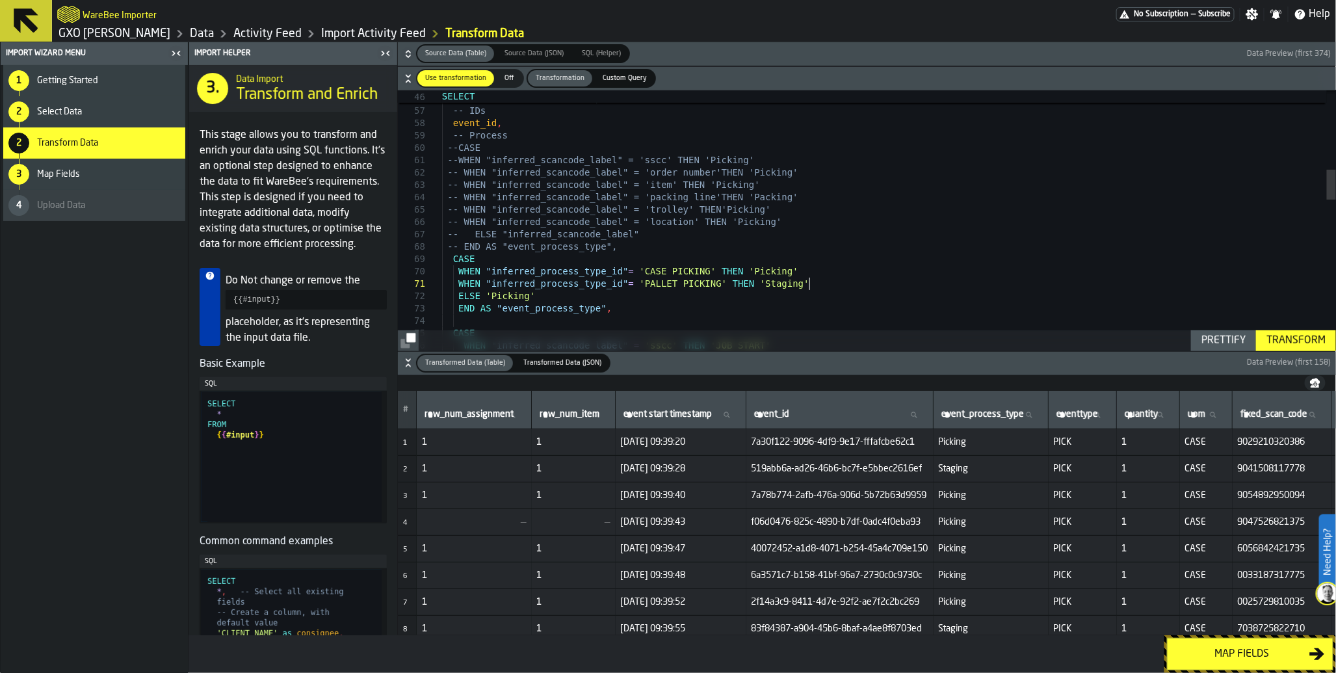
click at [810, 283] on div "'%Y-%m-%d %H:%i:%s' ) AS "Event start timestamp" , -- IDs event_id , -- Process…" at bounding box center [889, 529] width 894 height 2252
type textarea "**********"
click at [1289, 342] on div "Transform" at bounding box center [1296, 341] width 70 height 16
click at [1257, 654] on div "Map fields" at bounding box center [1242, 654] width 134 height 16
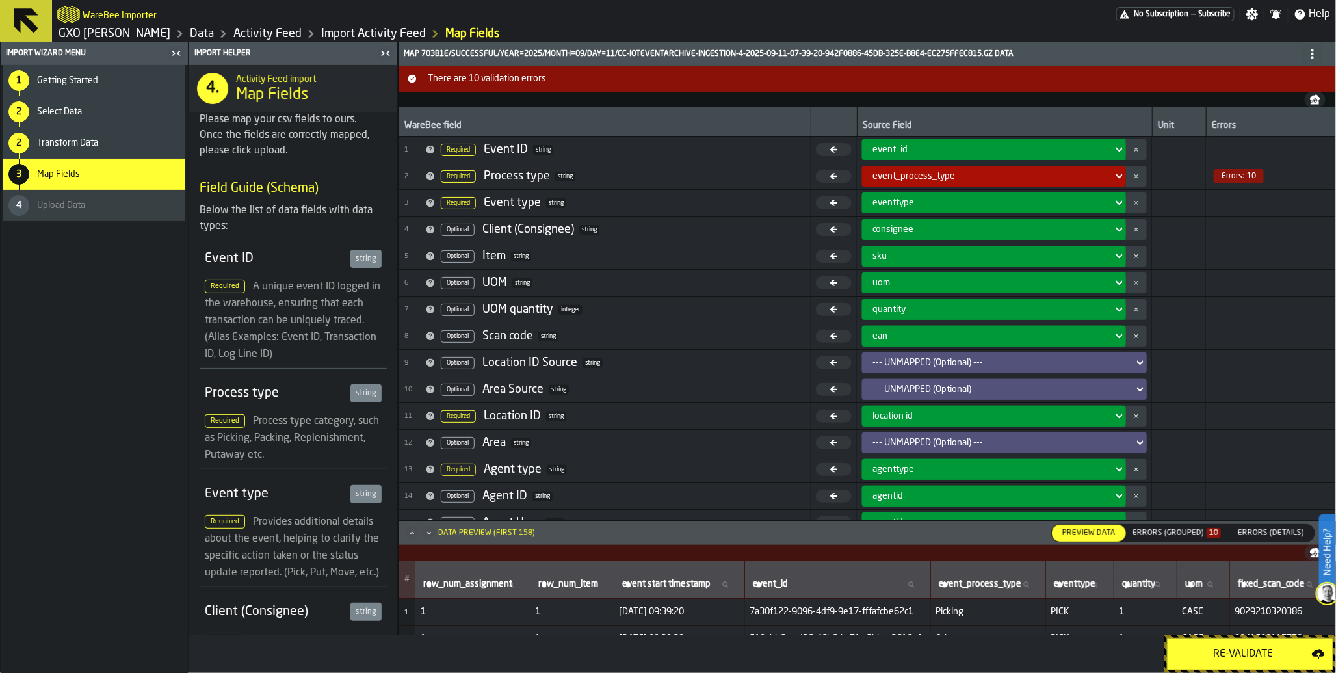
click at [1183, 528] on div "Errors (Grouped) 10" at bounding box center [1176, 532] width 88 height 9
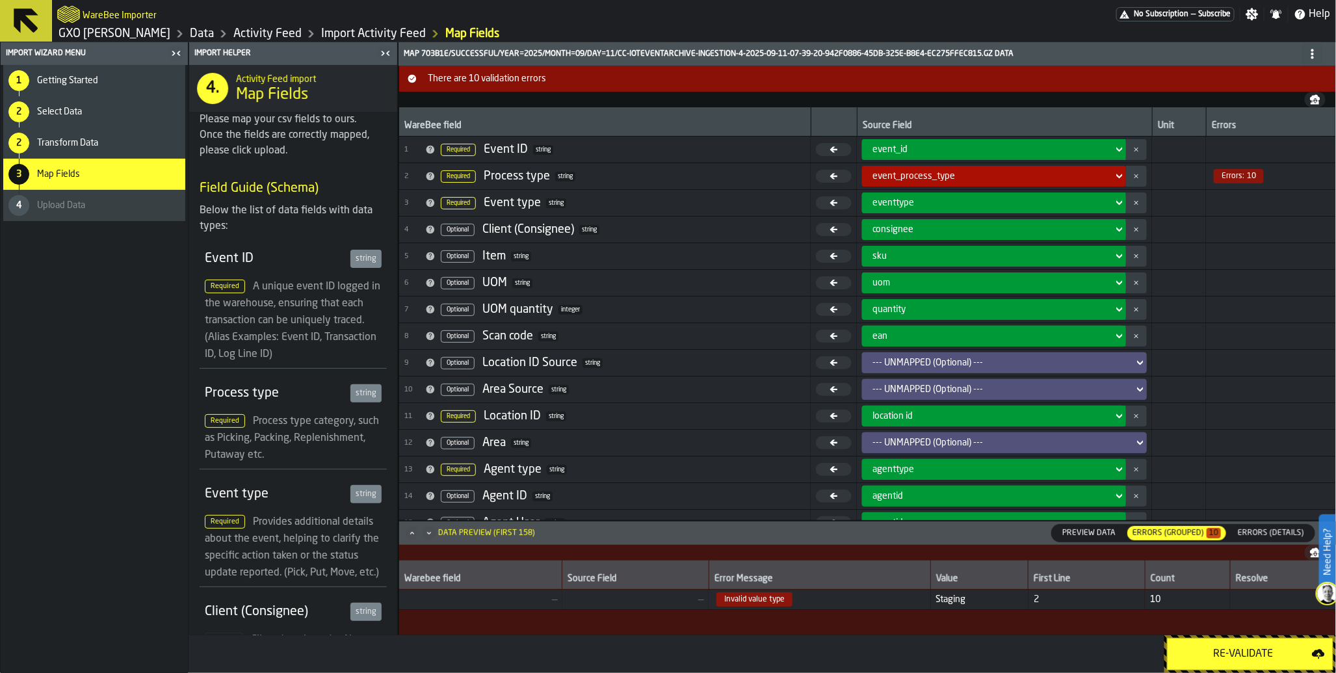
click at [1202, 658] on div "Re-Validate" at bounding box center [1243, 654] width 136 height 16
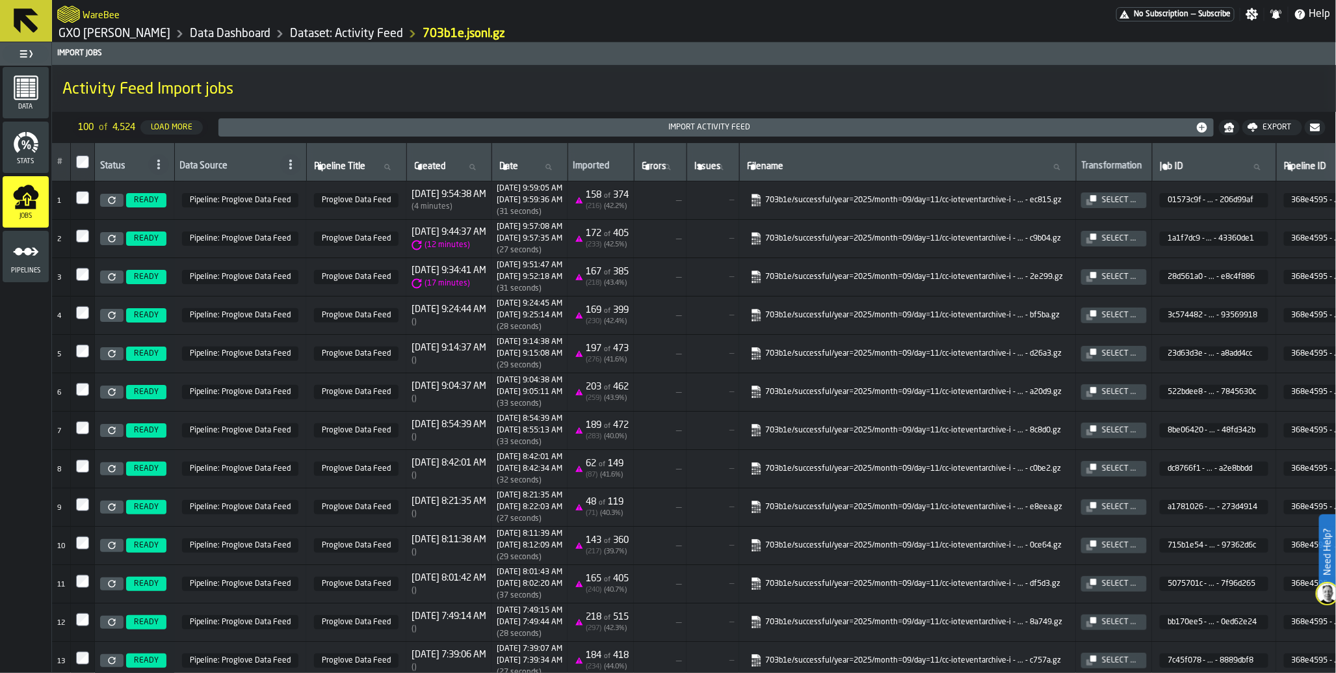
click at [17, 260] on icon "menu Pipelines" at bounding box center [26, 252] width 26 height 26
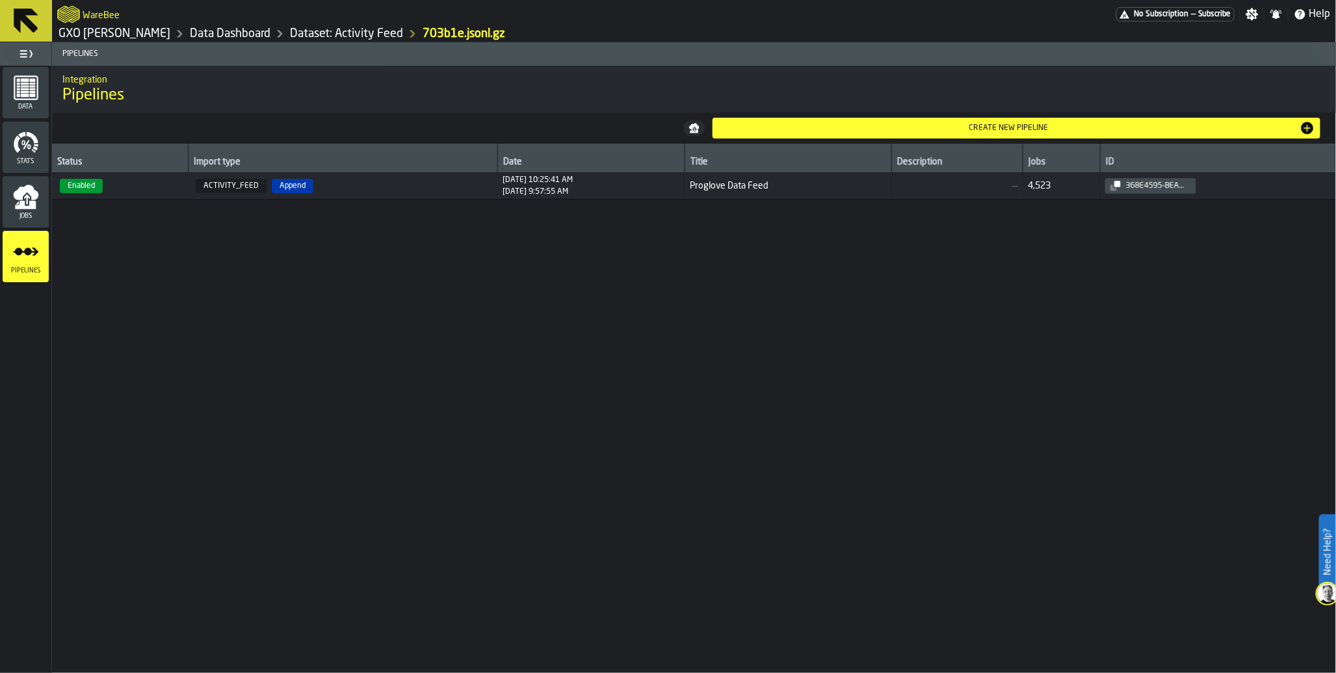
click at [79, 189] on span "Enabled" at bounding box center [81, 186] width 43 height 14
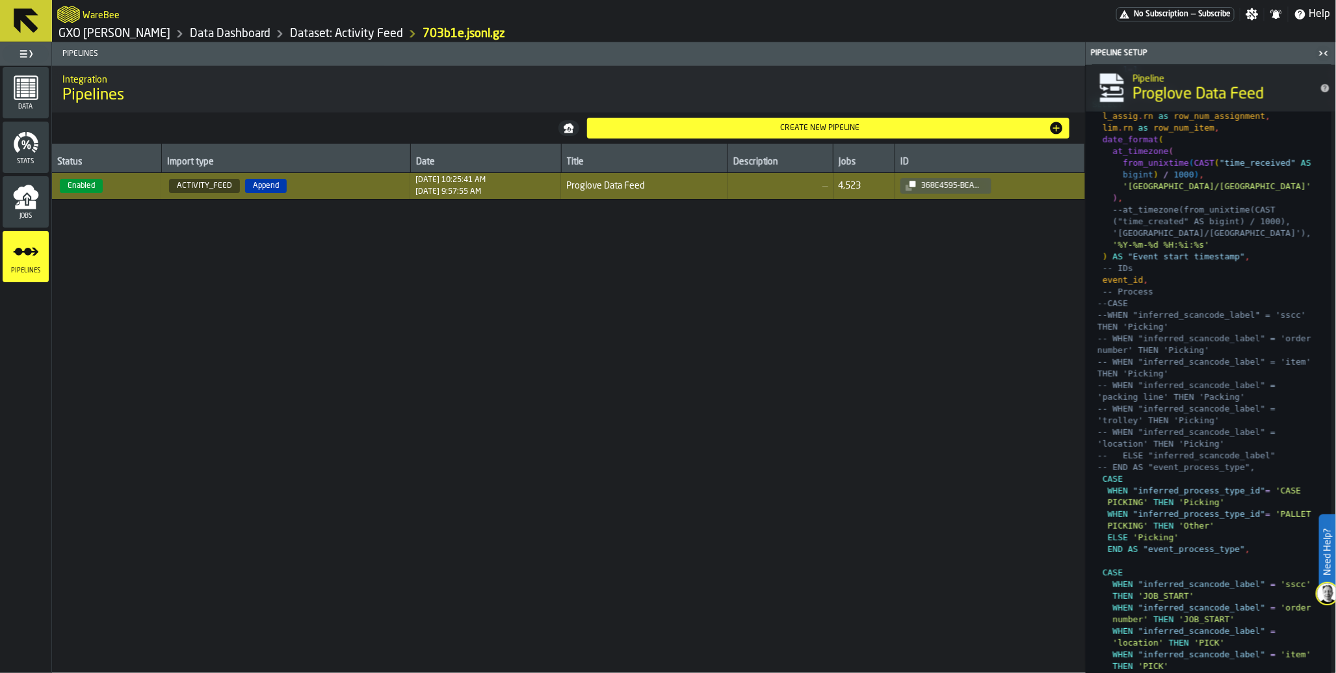
scroll to position [1122, 0]
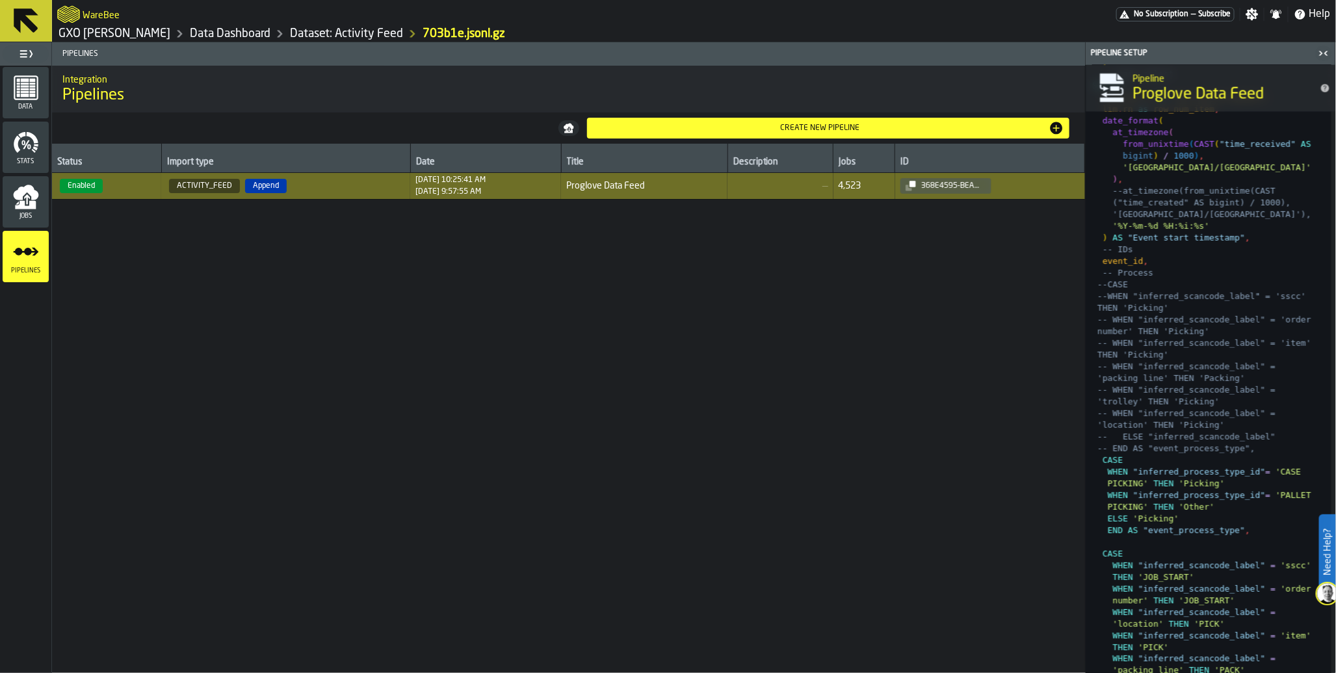
click at [21, 92] on rect "menu Data" at bounding box center [24, 92] width 8 height 2
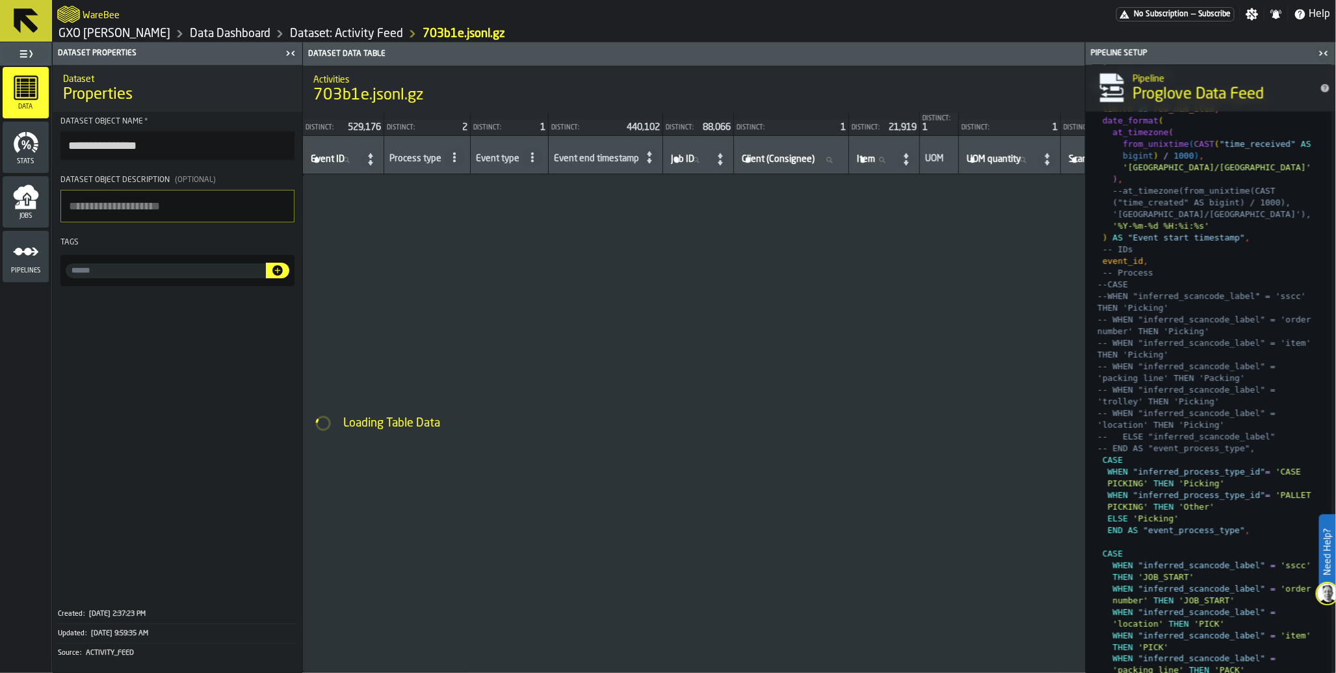
click at [1321, 49] on icon "button-toggle-Close me" at bounding box center [1323, 53] width 16 height 16
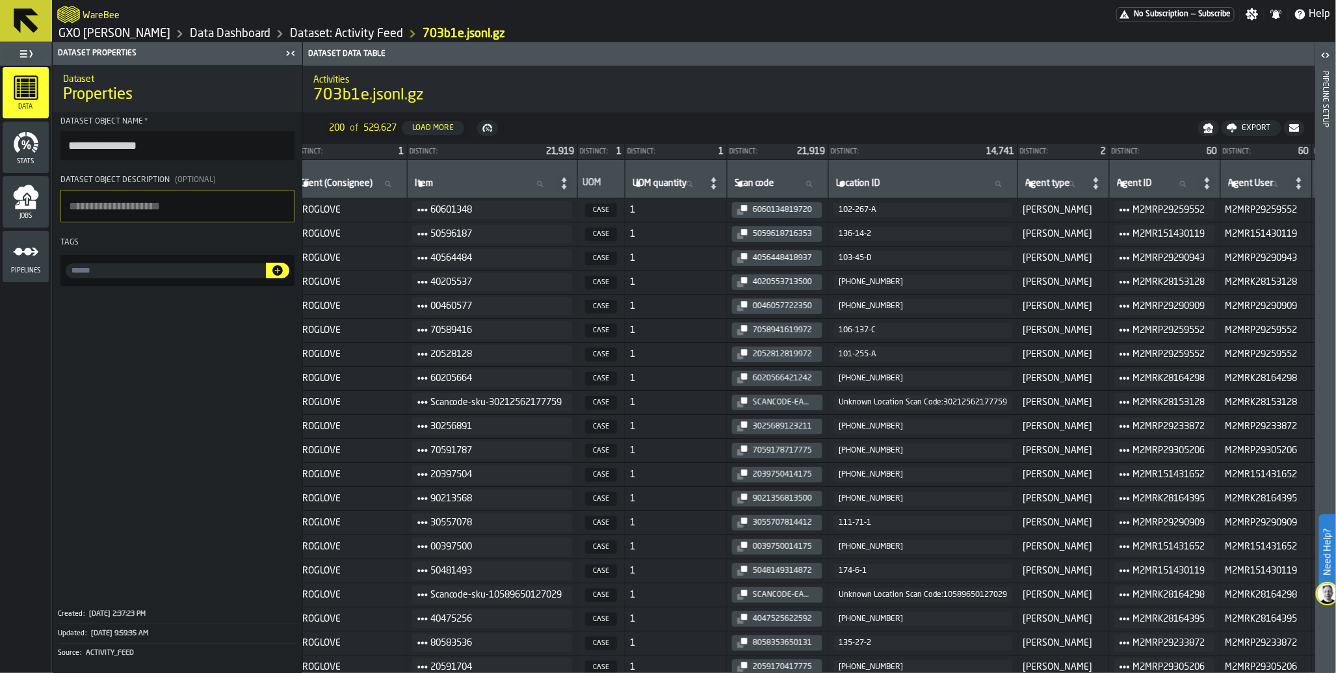
scroll to position [0, 0]
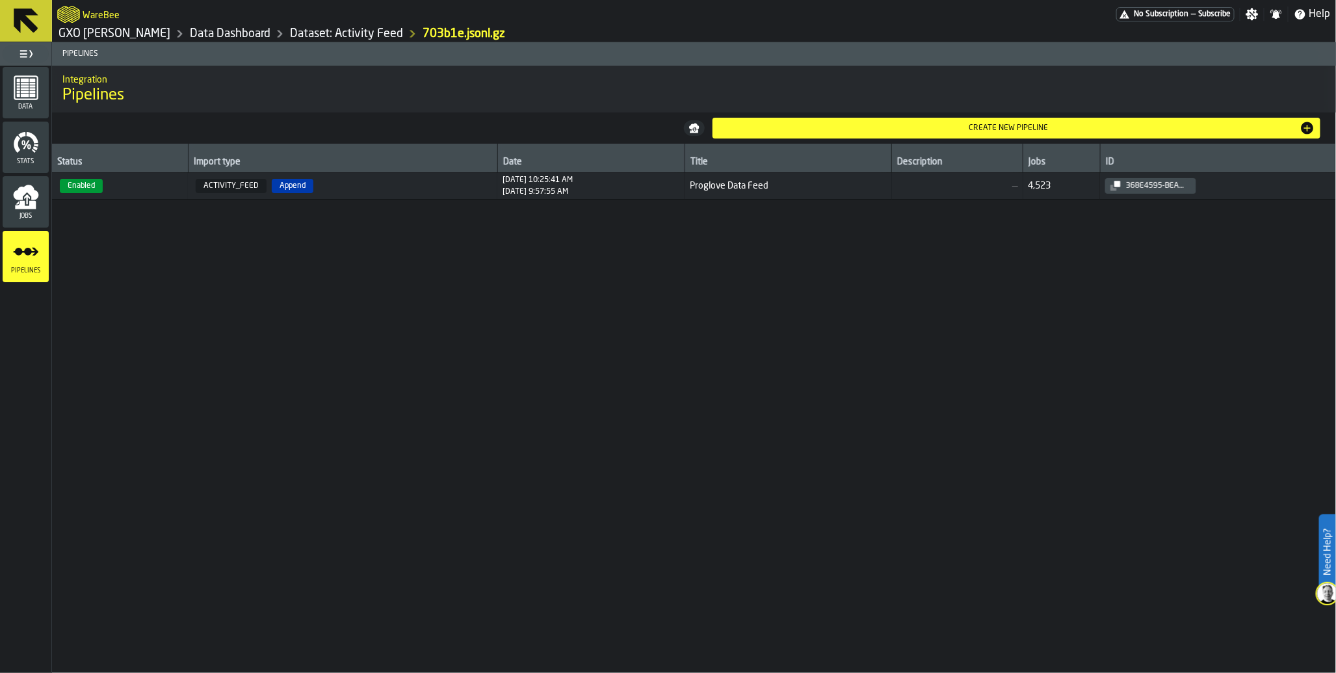
click at [27, 206] on icon "menu Jobs" at bounding box center [25, 205] width 21 height 8
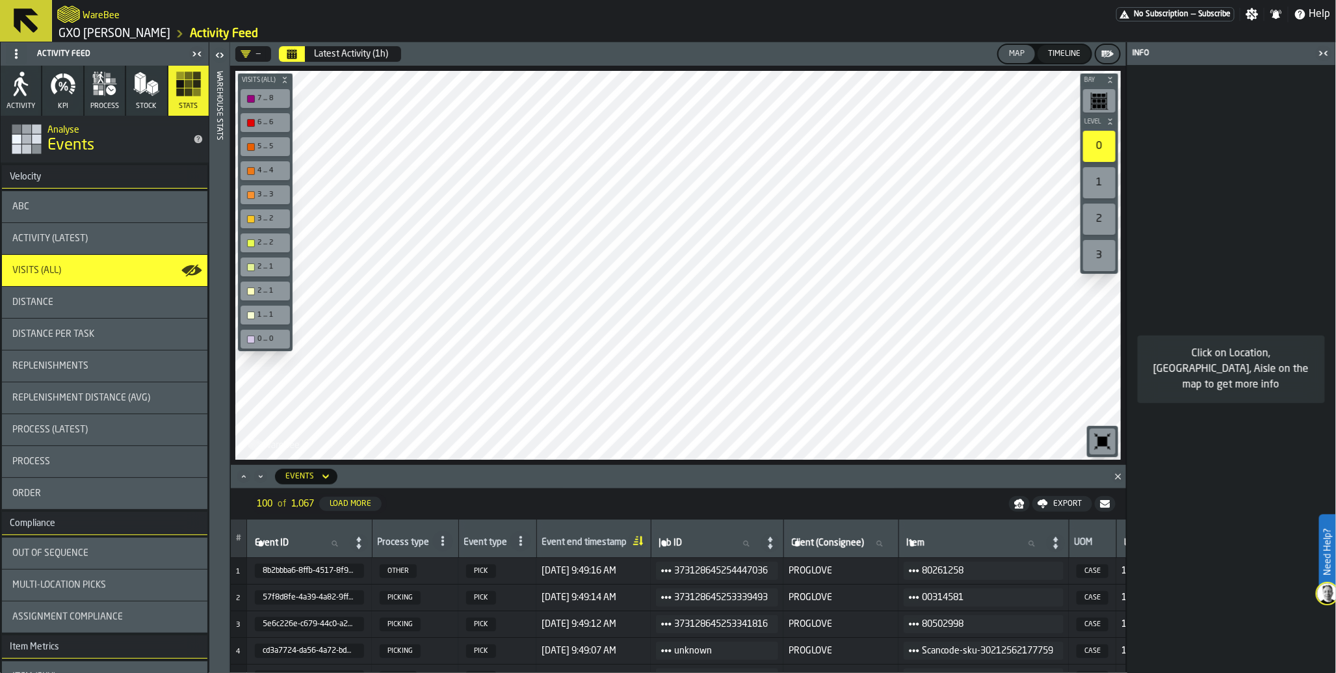
click at [80, 32] on link "GXO [PERSON_NAME]" at bounding box center [114, 34] width 112 height 14
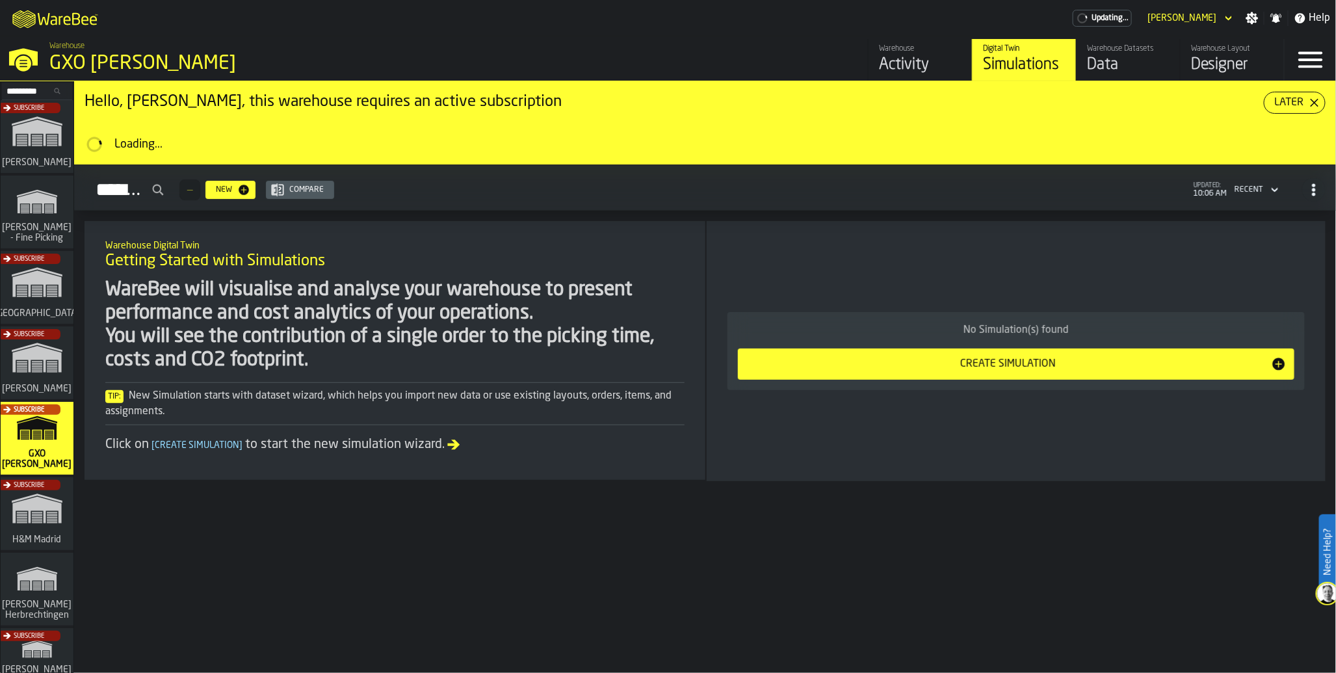
click at [895, 66] on div "Activity" at bounding box center [920, 65] width 83 height 21
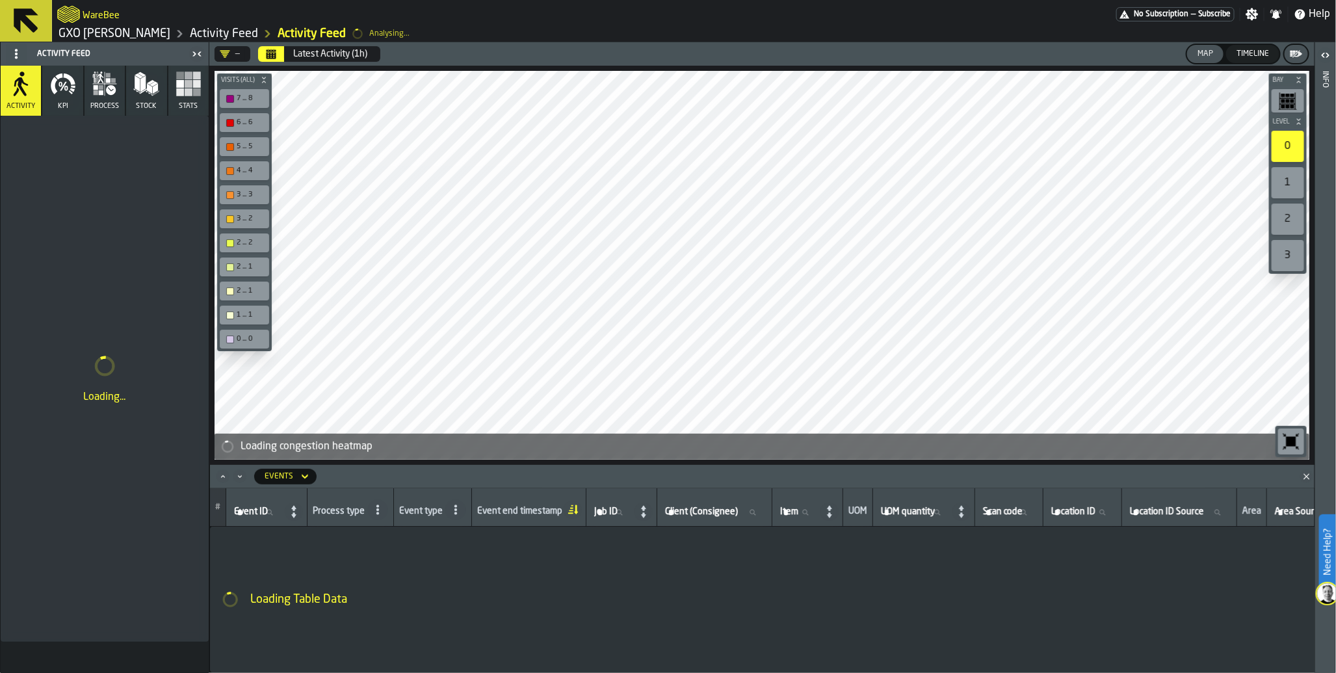
click at [109, 95] on icon "button" at bounding box center [105, 84] width 26 height 26
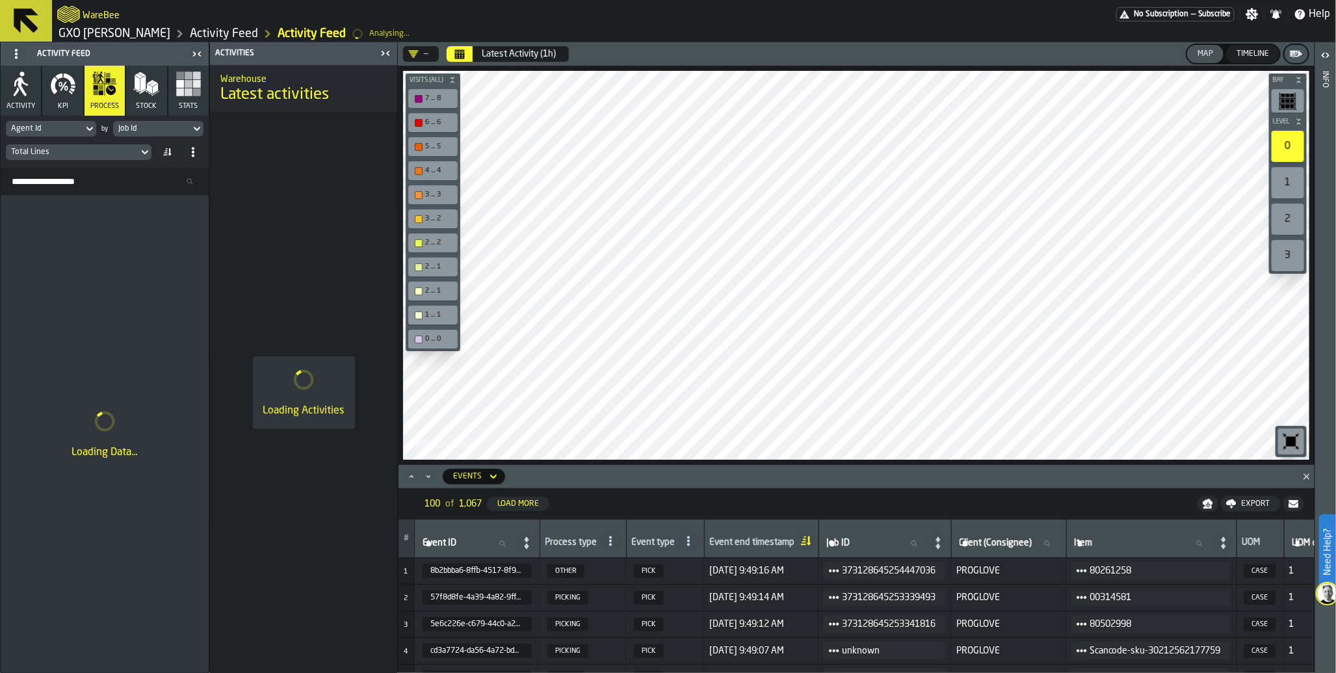
click at [1245, 50] on div "Timeline" at bounding box center [1252, 53] width 43 height 9
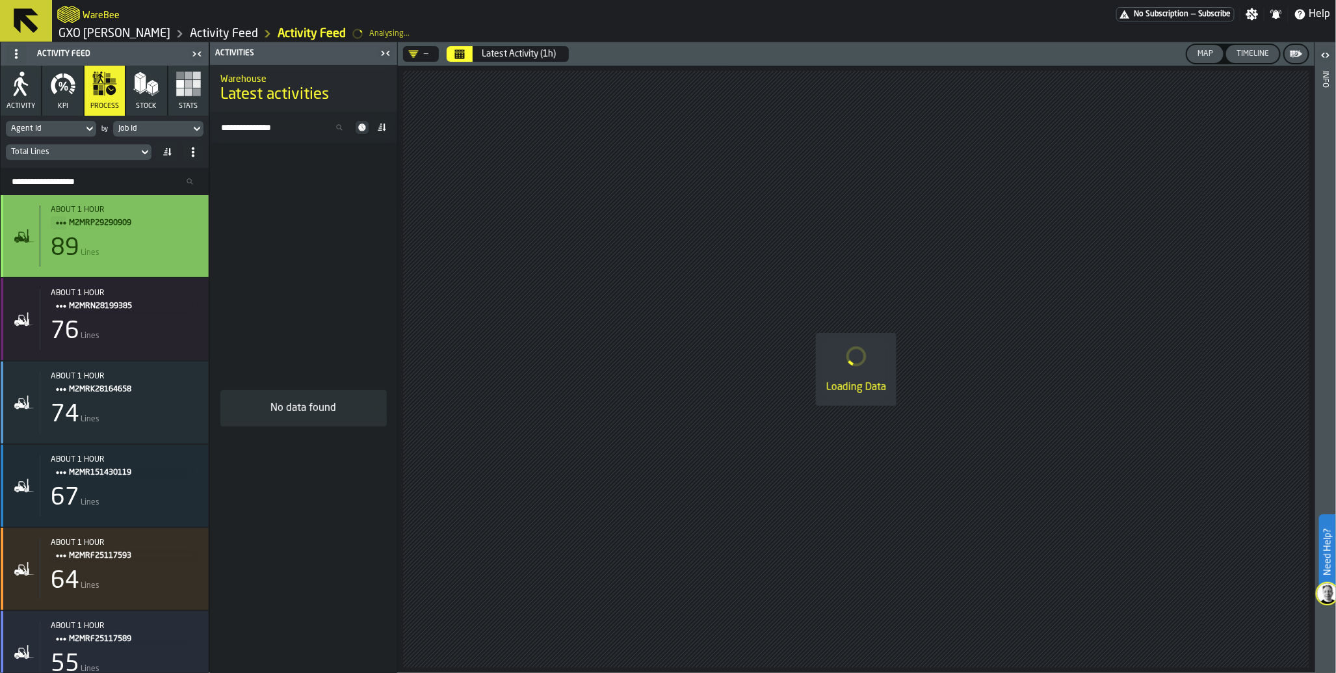
click at [133, 248] on div "89 Lines" at bounding box center [125, 248] width 148 height 26
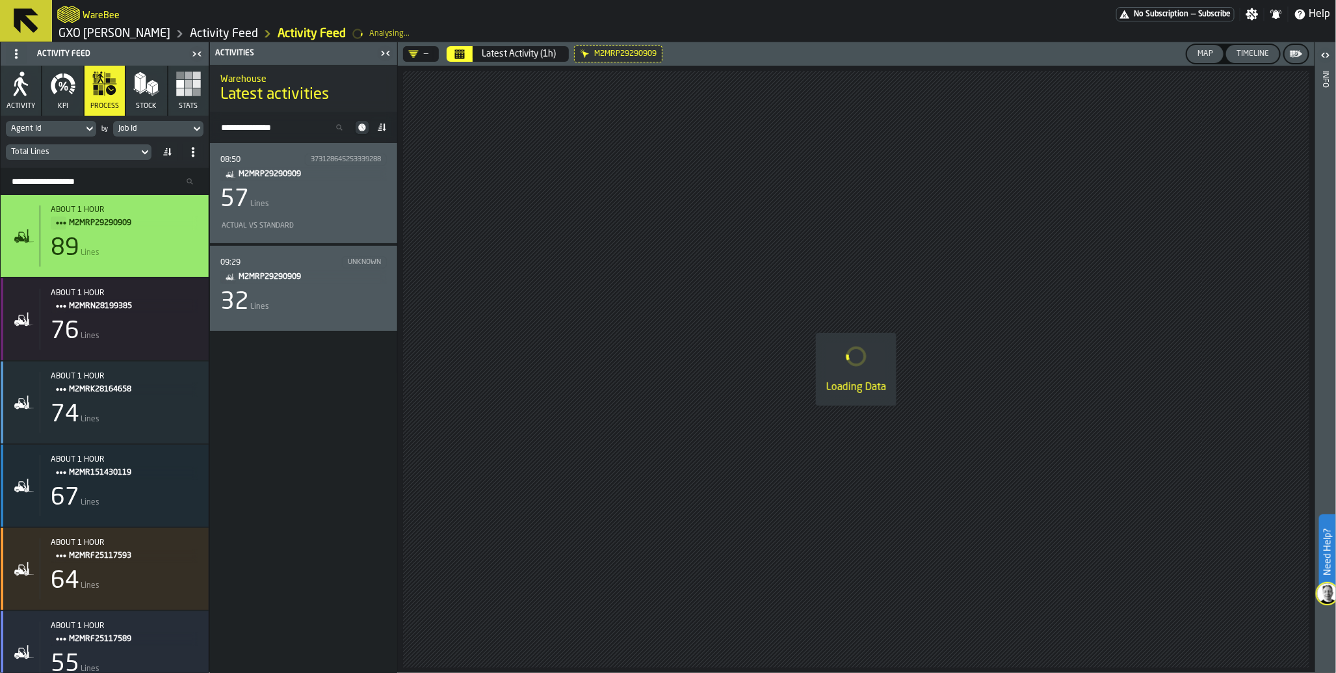
click at [291, 205] on div "57 Lines" at bounding box center [303, 200] width 166 height 26
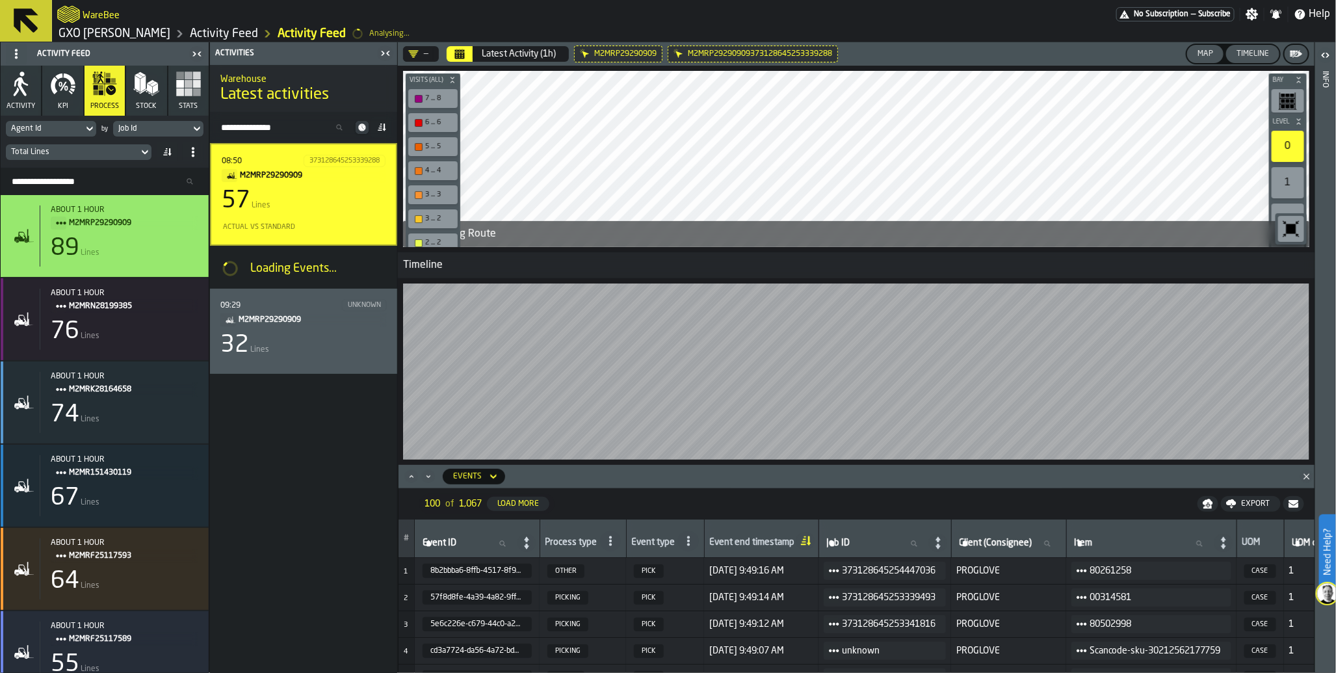
click at [1198, 50] on div "Map" at bounding box center [1205, 53] width 26 height 9
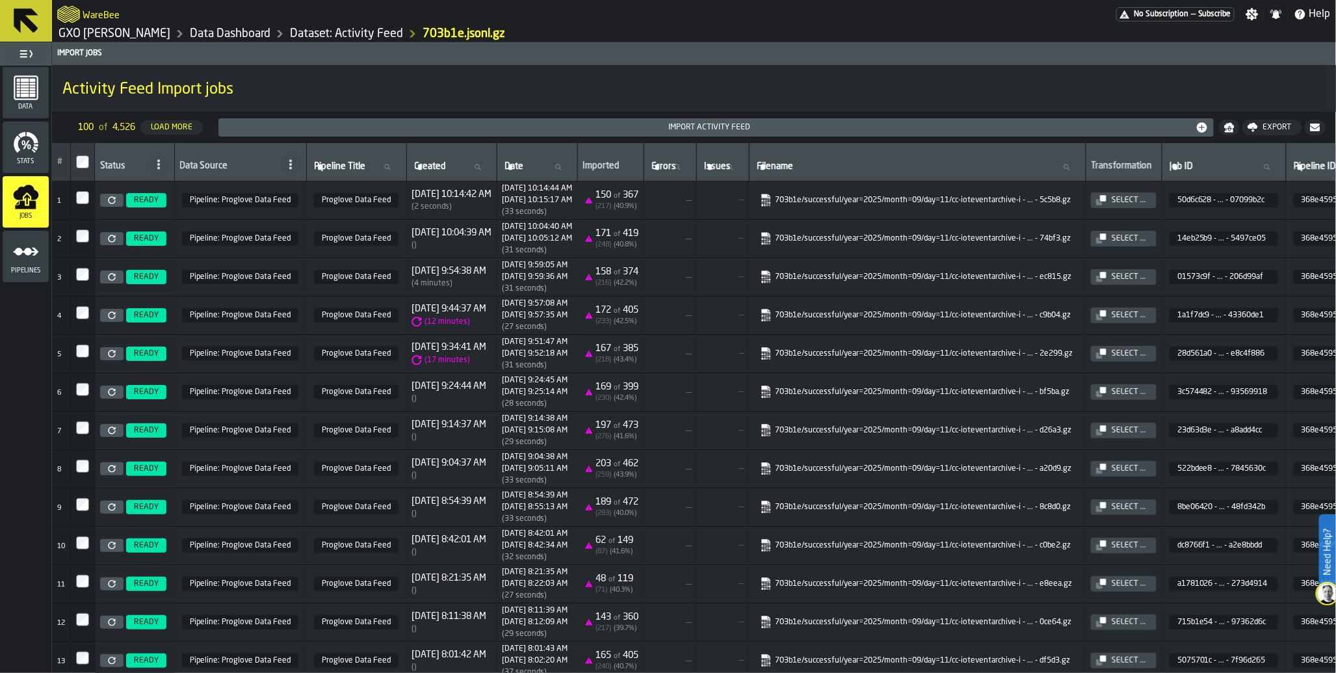
click at [23, 259] on icon "menu Pipelines" at bounding box center [26, 252] width 26 height 26
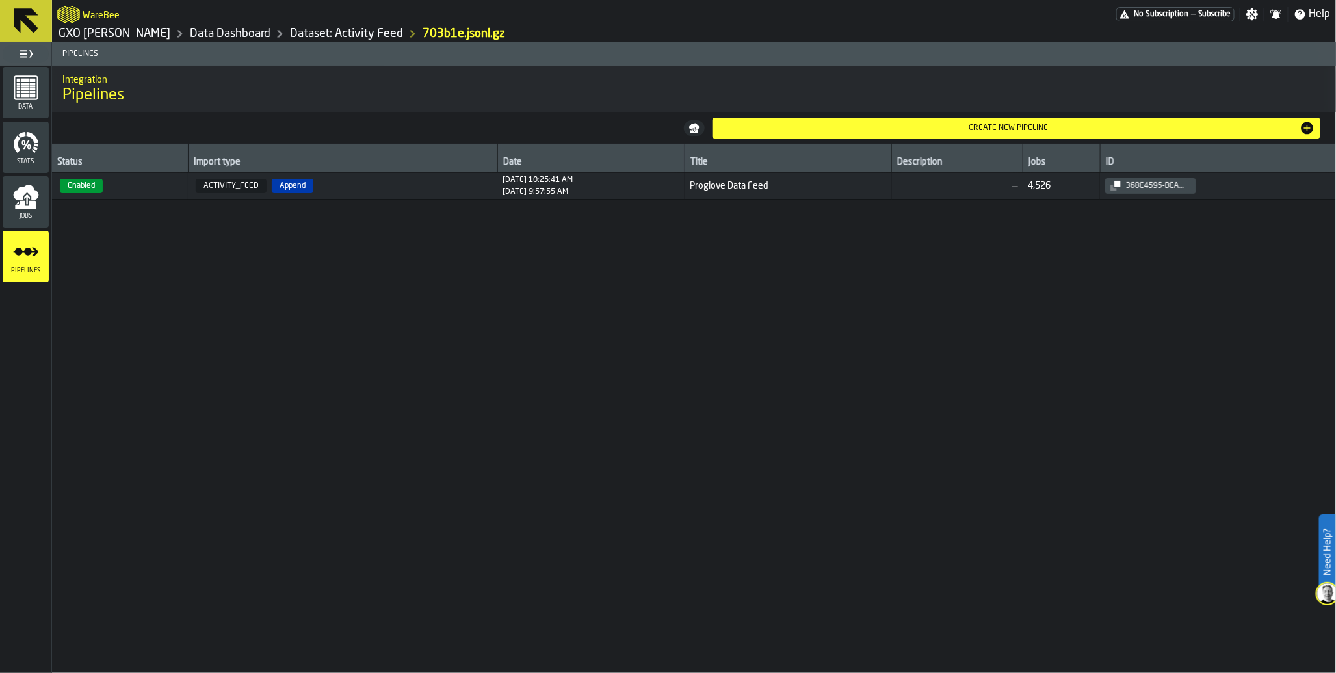
click at [95, 183] on span "Enabled" at bounding box center [81, 186] width 43 height 14
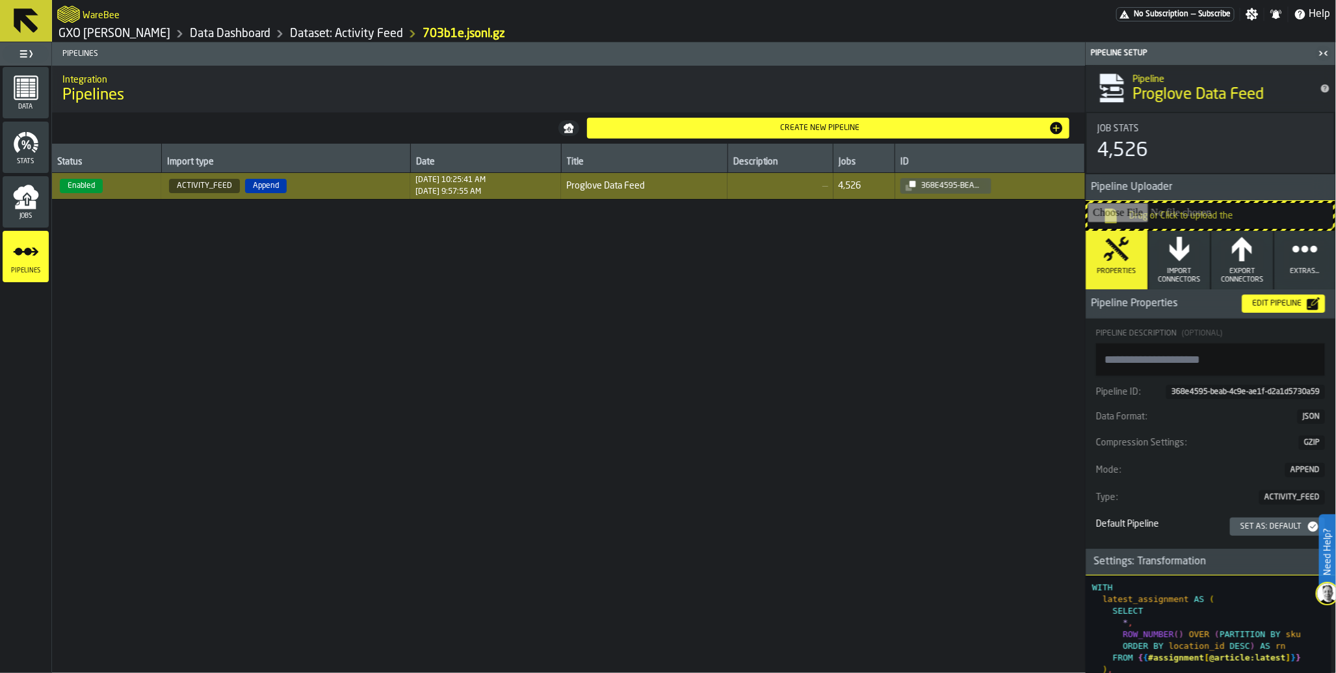
click at [1267, 307] on div "Edit Pipeline" at bounding box center [1277, 303] width 60 height 9
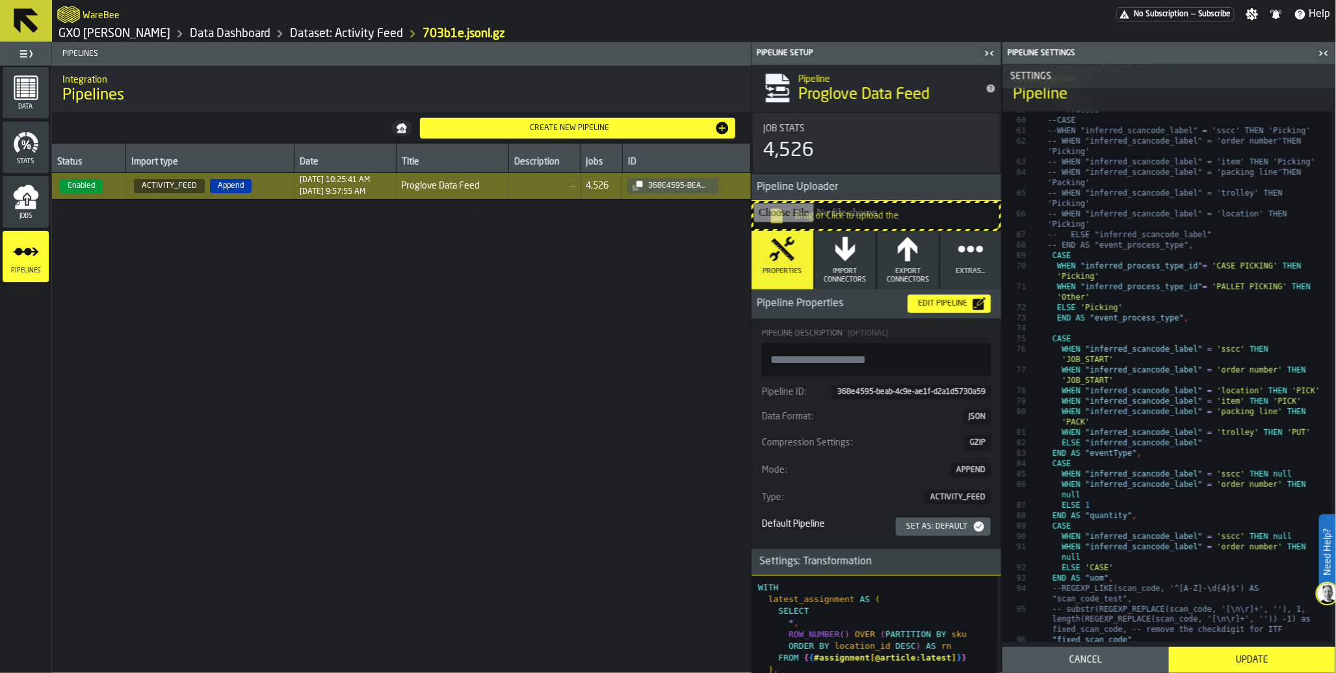
scroll to position [1250, 0]
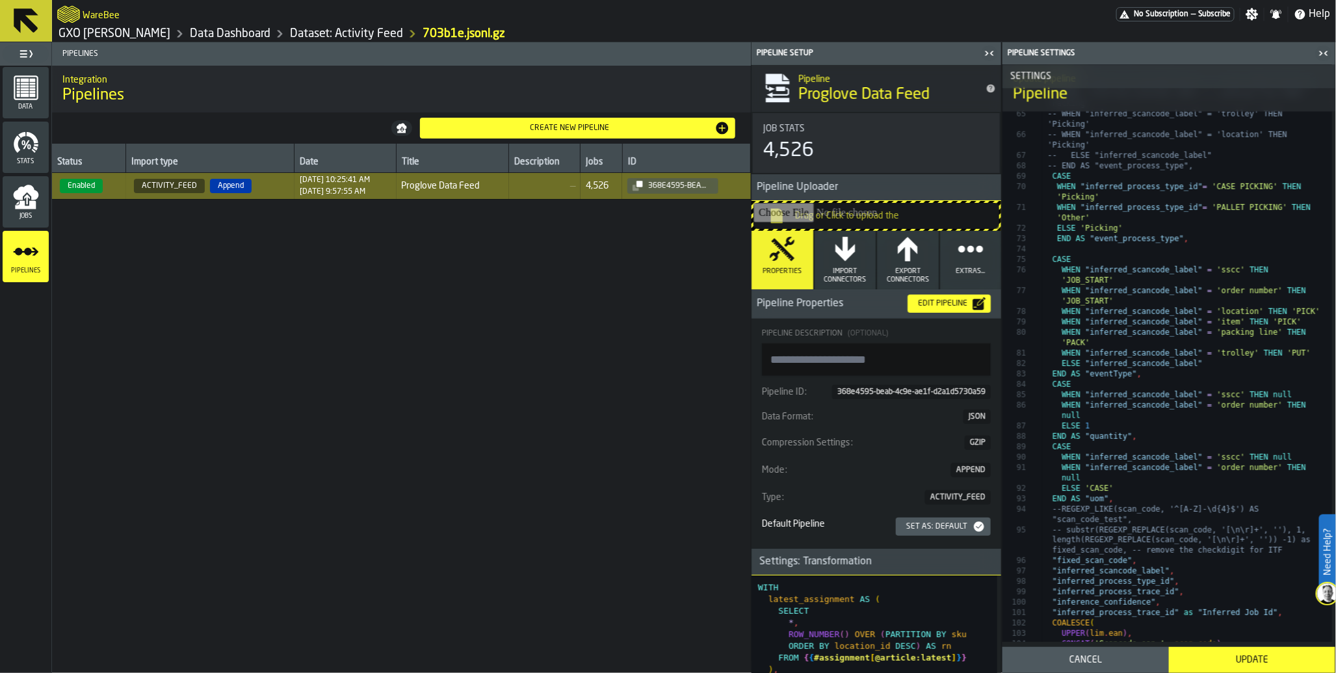
type textarea "**********"
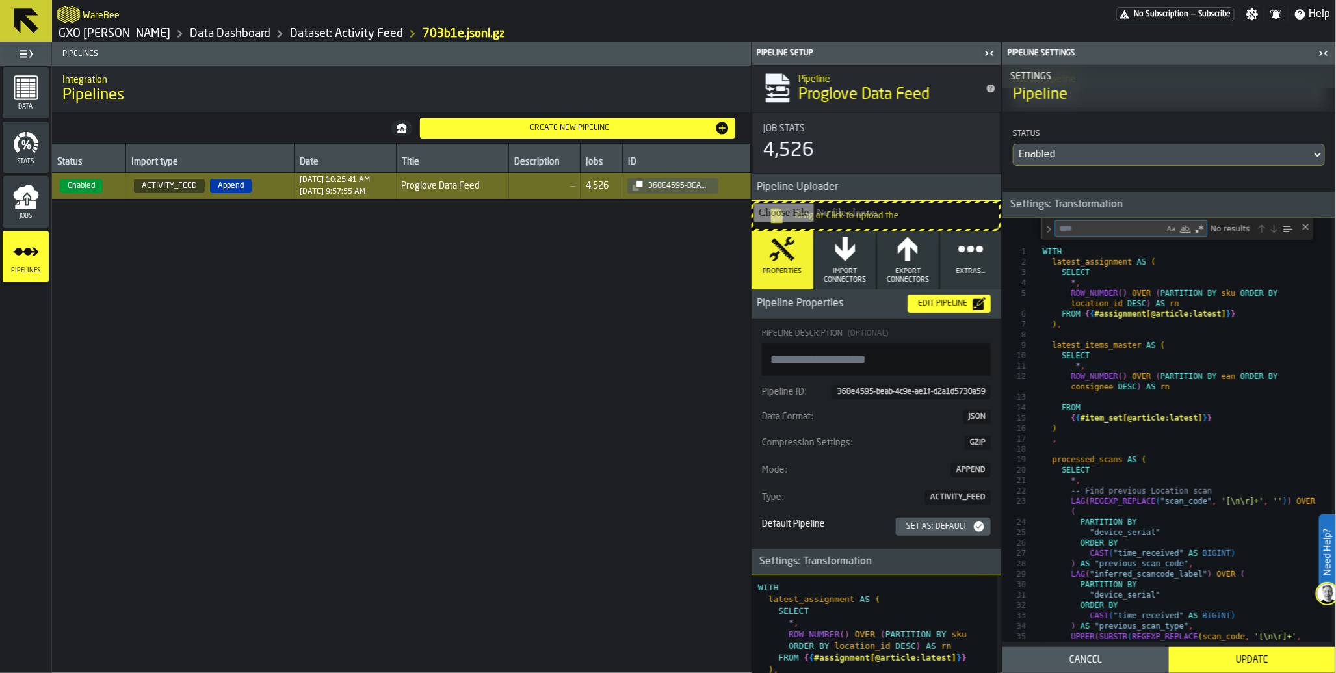
scroll to position [355, 0]
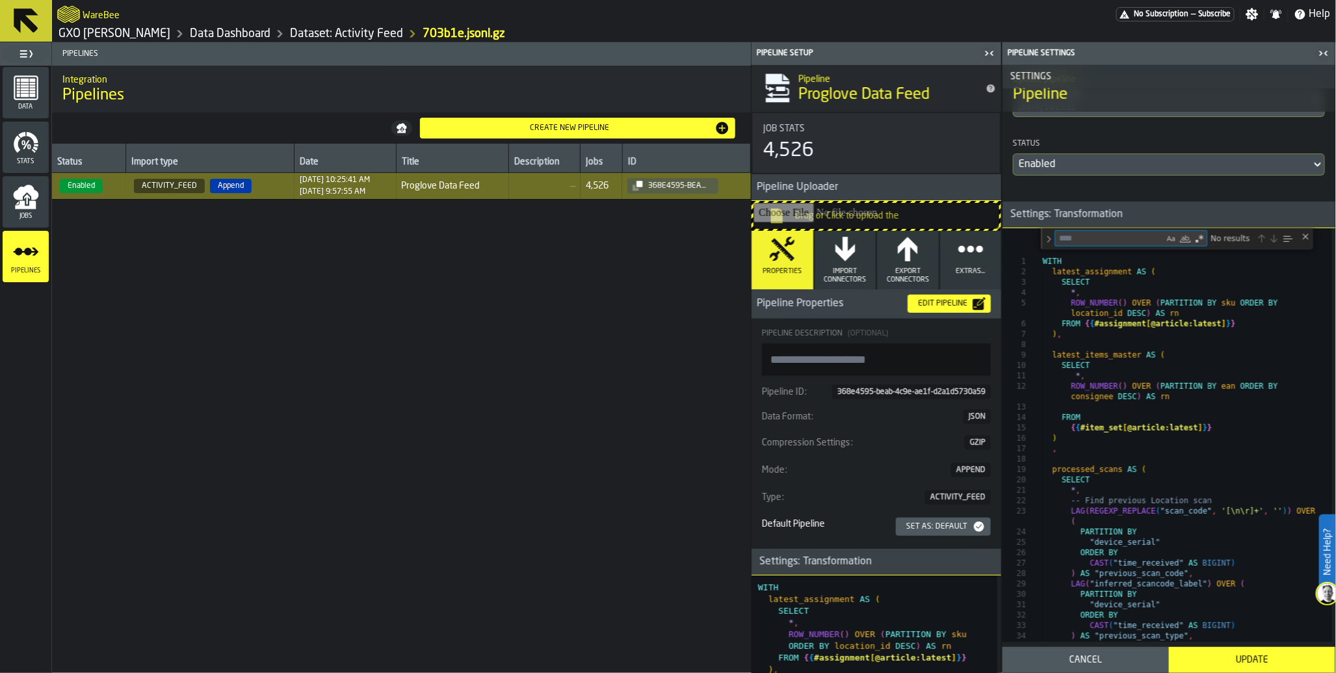
type textarea "*"
type textarea "**********"
type textarea "****"
type textarea "**********"
type textarea "*******"
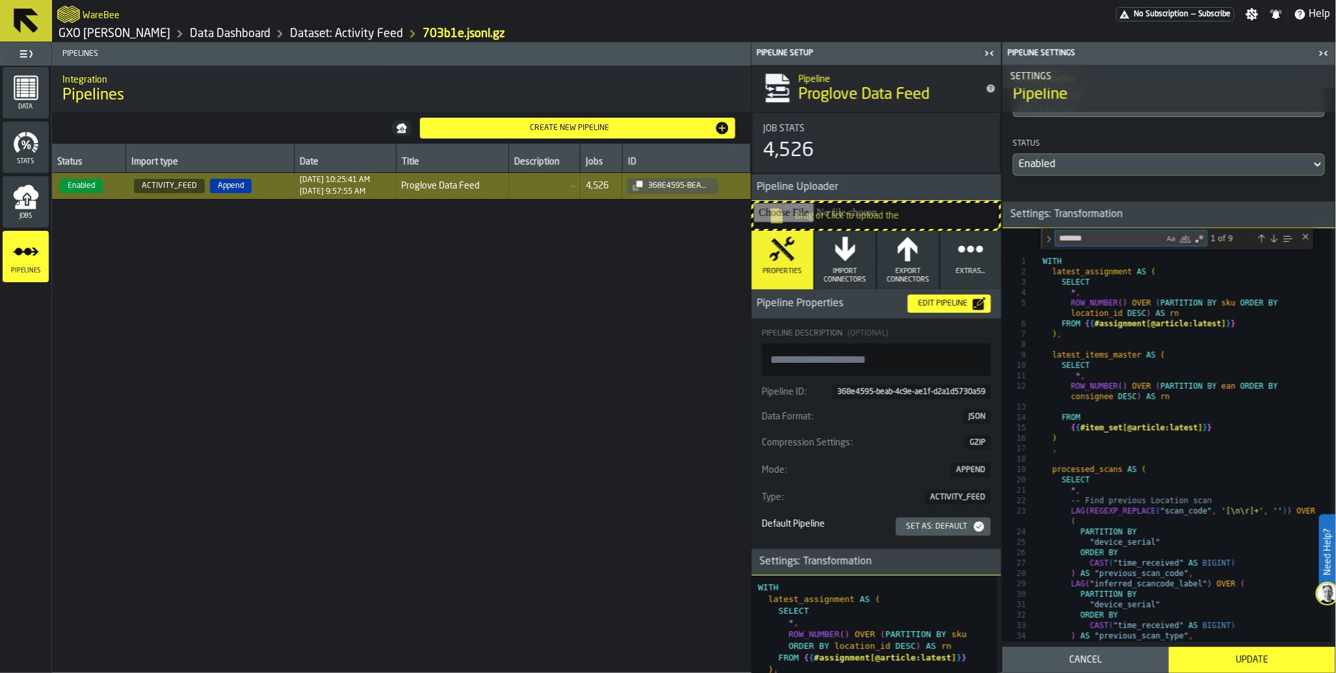
click at [1274, 244] on div "Next Match (Enter)" at bounding box center [1273, 238] width 10 height 10
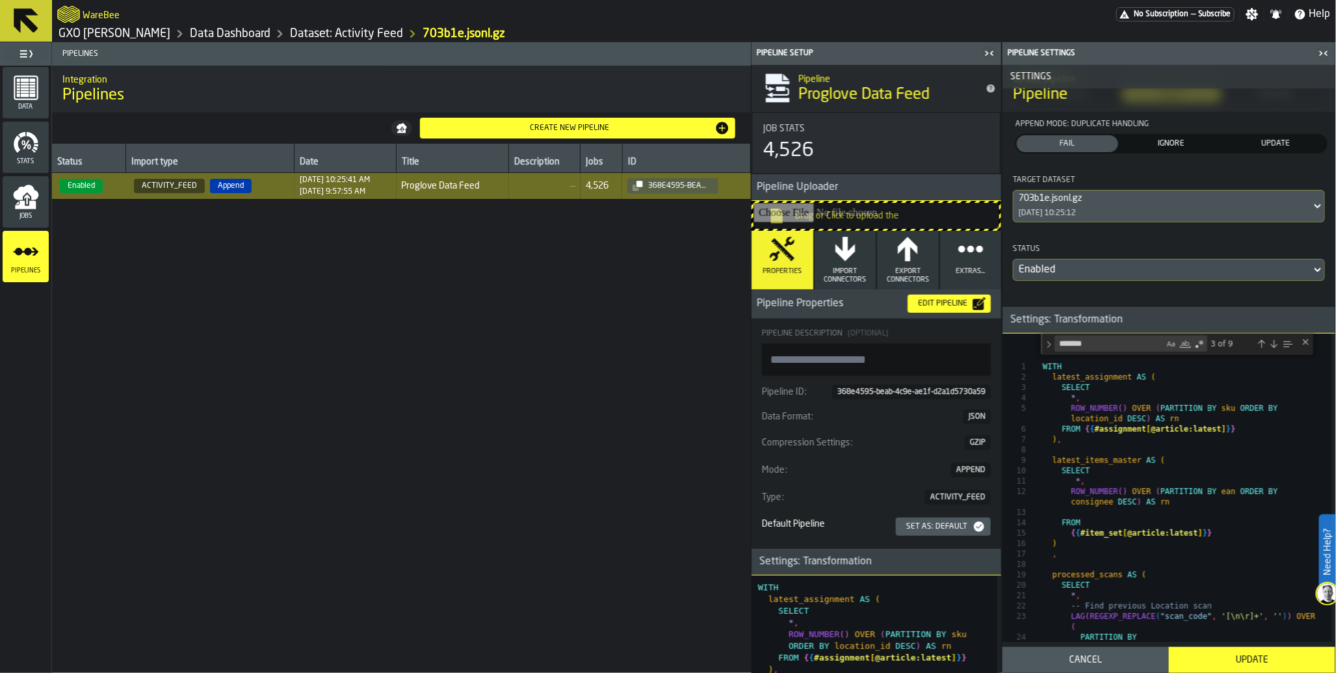
scroll to position [255, 0]
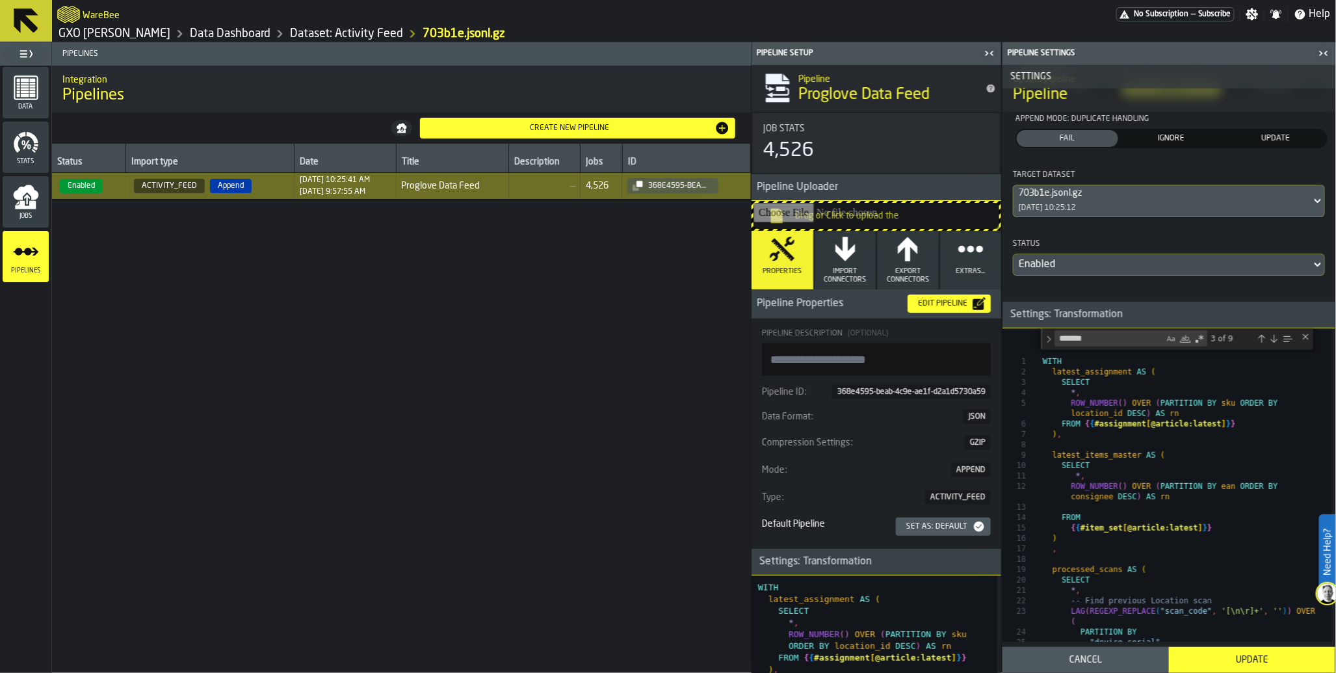
click at [1136, 342] on textarea "*******" at bounding box center [1109, 338] width 109 height 15
type textarea "**********"
type textarea "*****"
type textarea "**********"
type textarea "**"
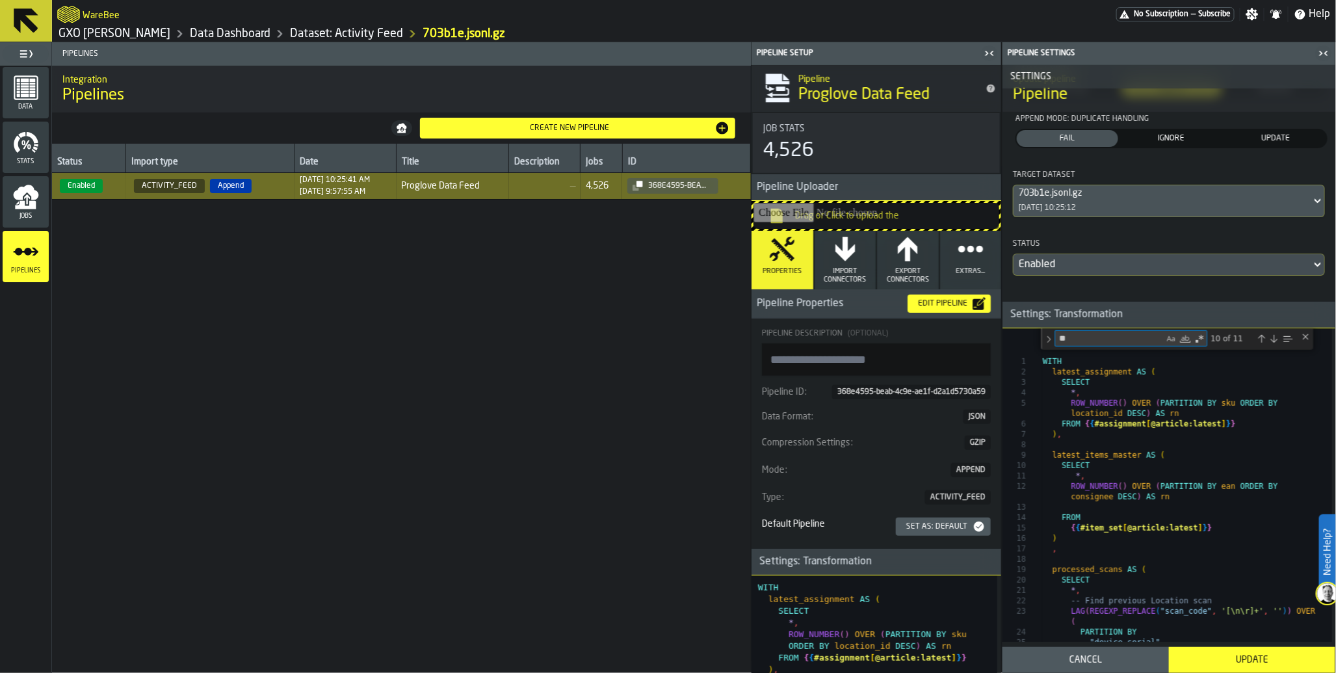
type textarea "**********"
type textarea "*"
type textarea "**********"
type textarea "***"
click at [1274, 342] on div "Next Match (Enter)" at bounding box center [1273, 338] width 10 height 10
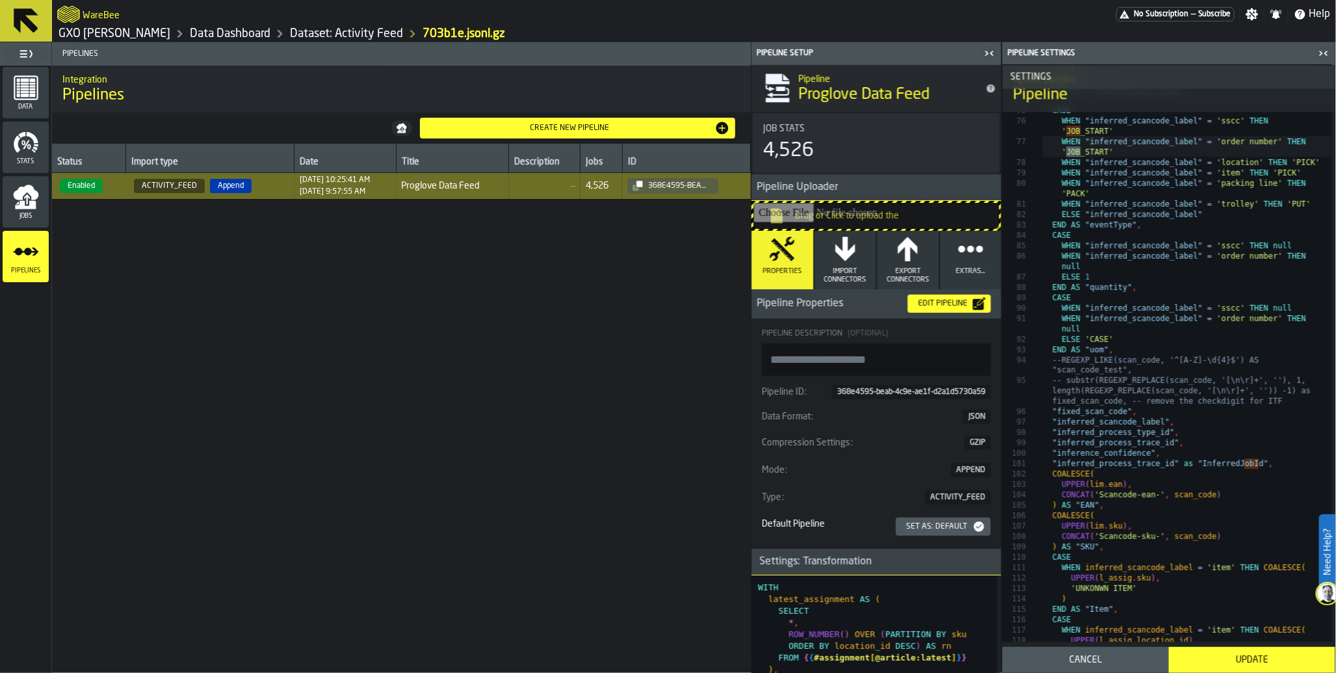
scroll to position [1433, 0]
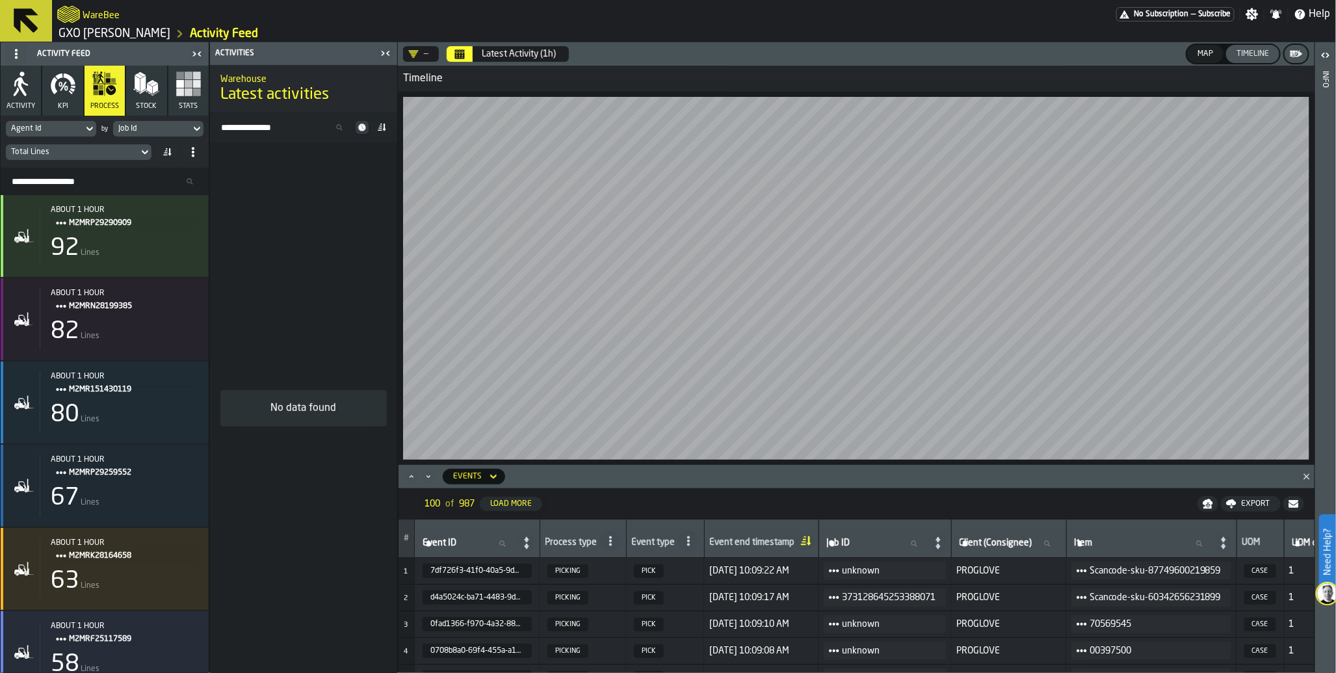
click at [187, 129] on div "Job Id" at bounding box center [151, 129] width 77 height 14
click at [146, 151] on icon at bounding box center [145, 152] width 6 height 5
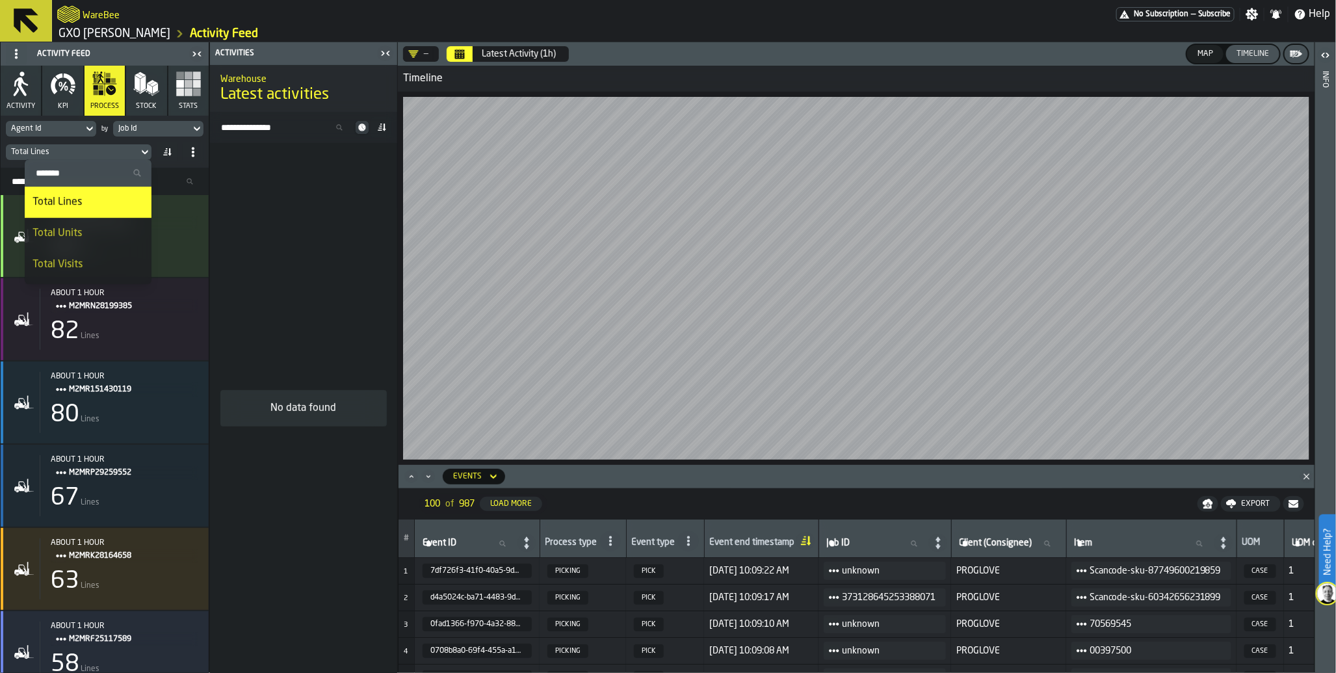
click at [146, 151] on icon at bounding box center [145, 152] width 6 height 5
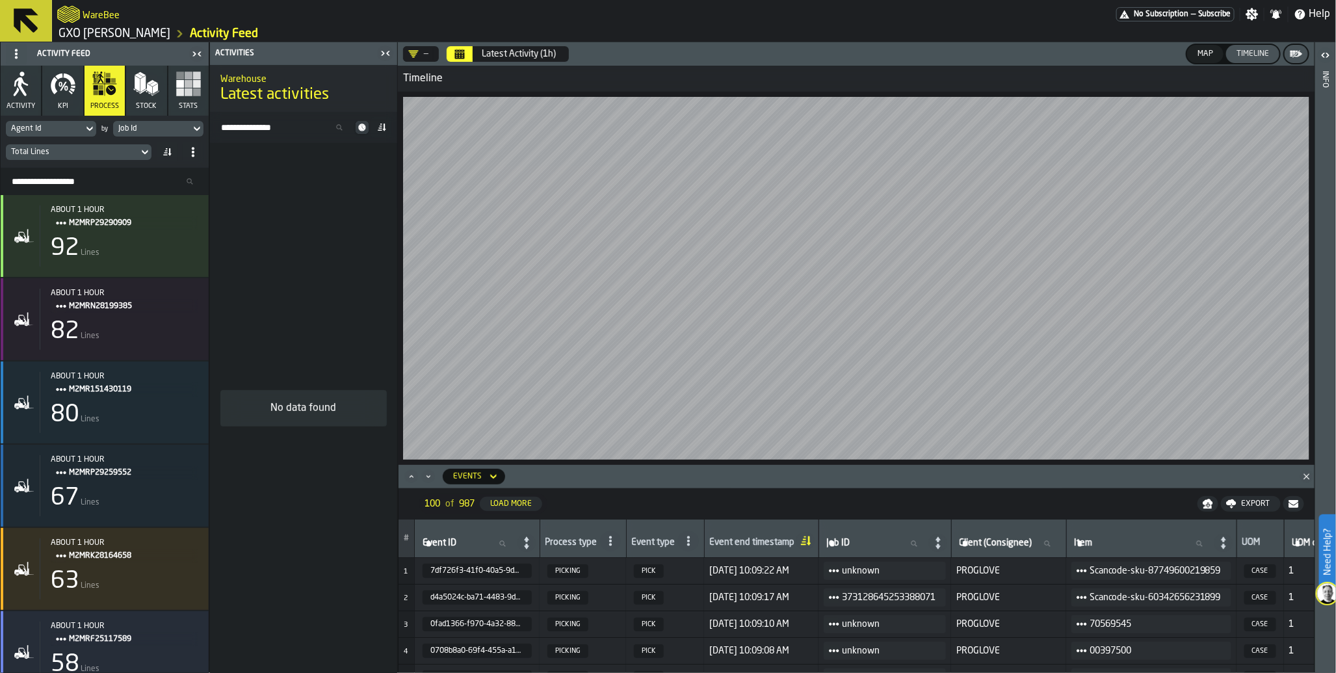
click at [93, 130] on icon at bounding box center [89, 129] width 13 height 16
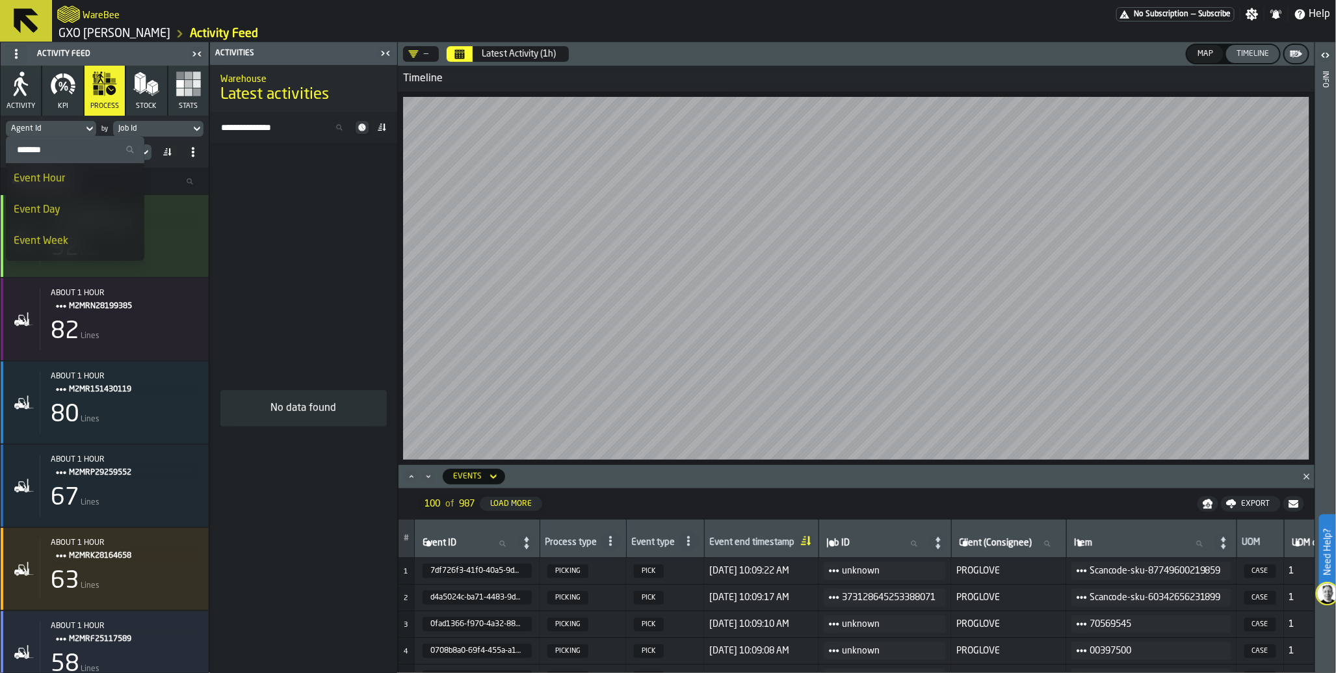
click at [93, 130] on icon at bounding box center [89, 129] width 13 height 16
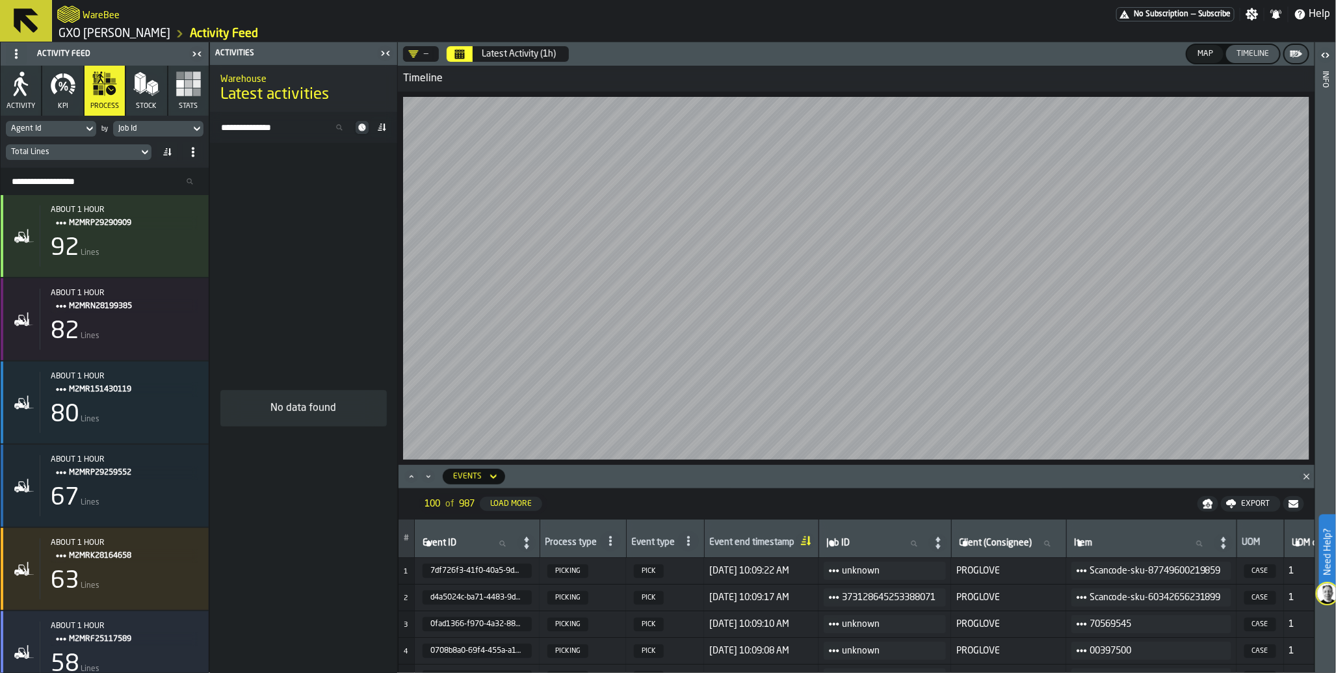
click at [66, 97] on button "KPI" at bounding box center [62, 91] width 40 height 50
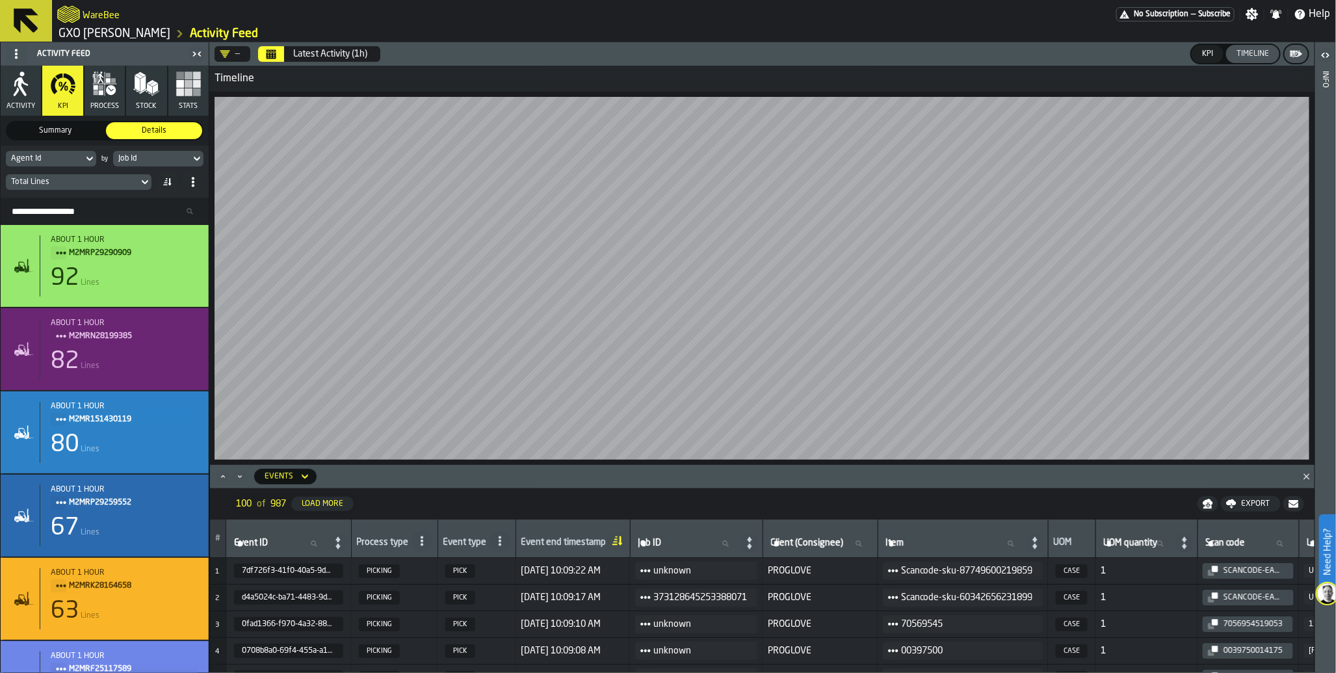
click at [192, 92] on rect "button" at bounding box center [189, 92] width 8 height 8
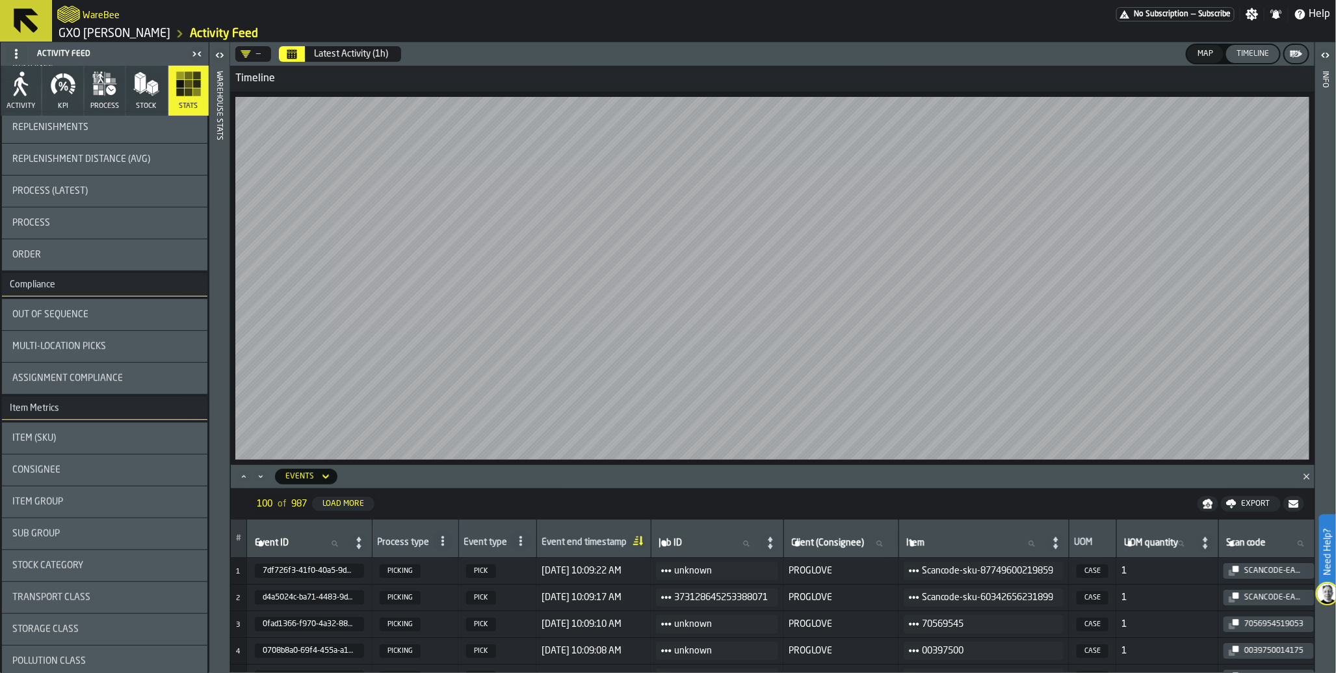
scroll to position [229, 0]
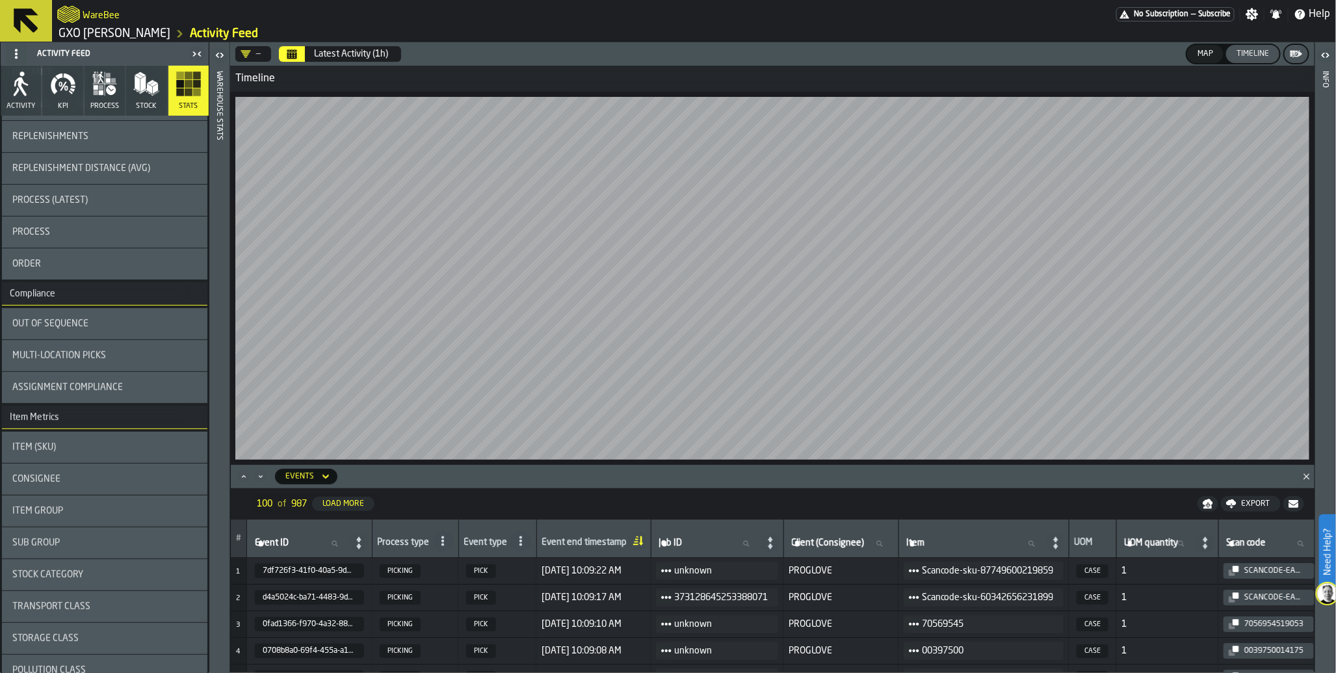
click at [118, 320] on div "Out of Sequence" at bounding box center [104, 323] width 185 height 10
click at [187, 325] on icon "button-toggle-Show on Map" at bounding box center [191, 323] width 21 height 21
click at [114, 333] on div "Out of Sequence" at bounding box center [104, 323] width 205 height 31
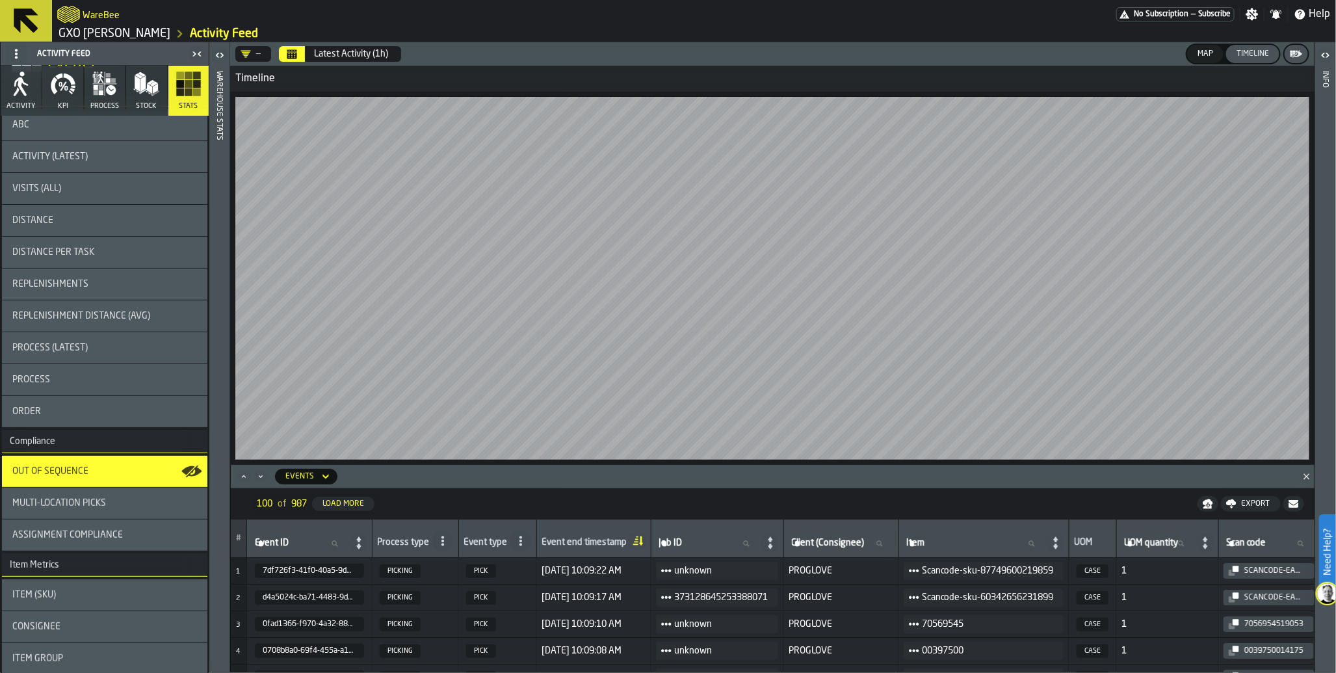
scroll to position [38, 0]
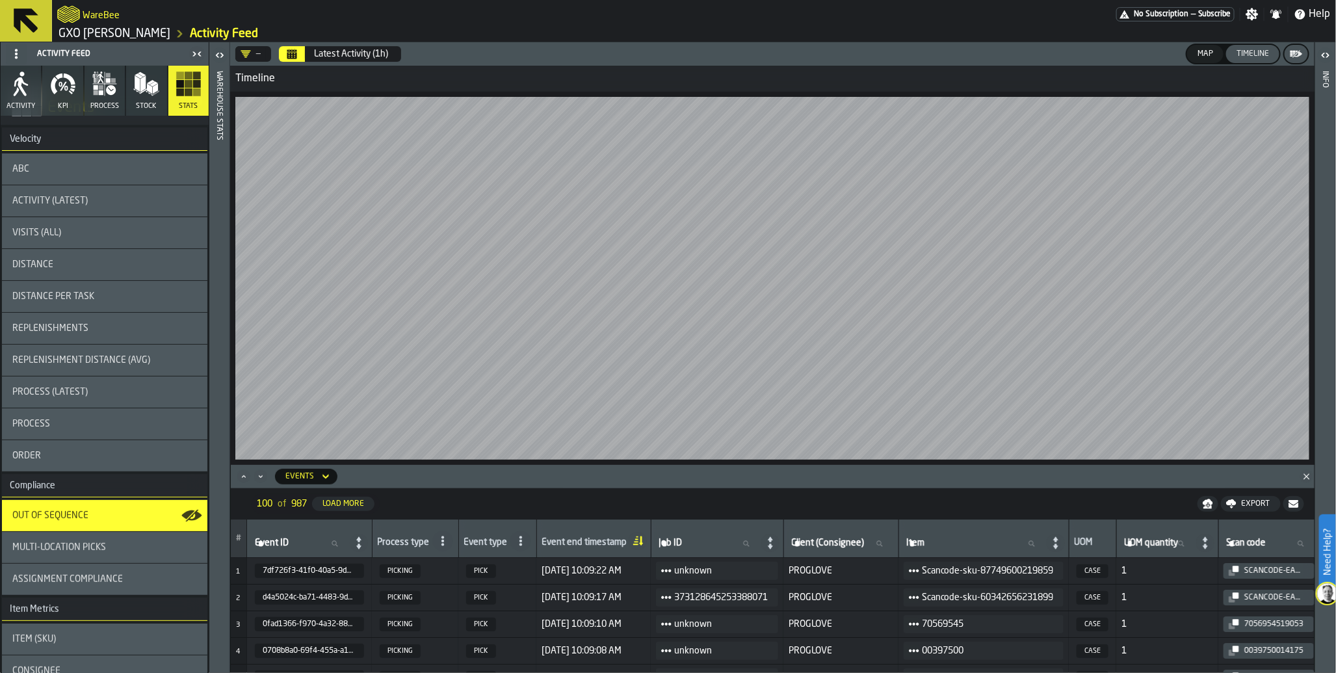
click at [37, 419] on span "Process" at bounding box center [31, 424] width 38 height 10
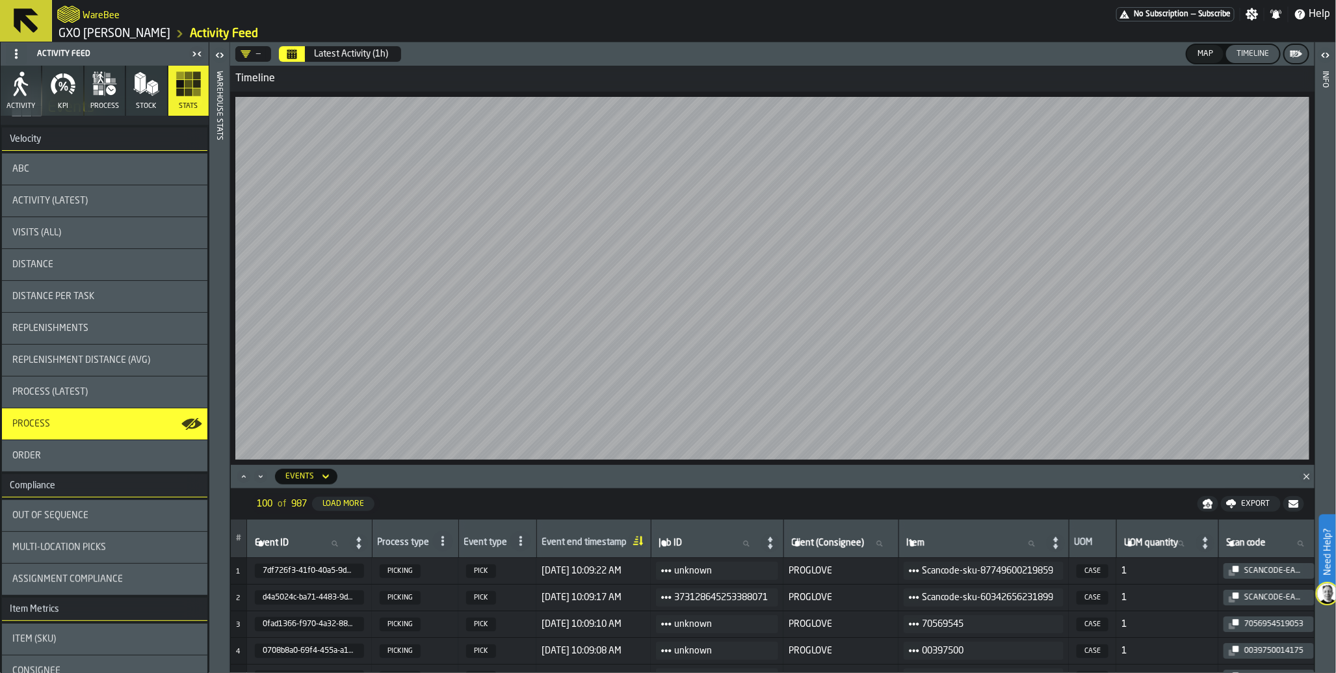
click at [37, 419] on span "Process" at bounding box center [31, 424] width 38 height 10
click at [185, 426] on icon "button-toggle-Show on Map" at bounding box center [193, 424] width 16 height 12
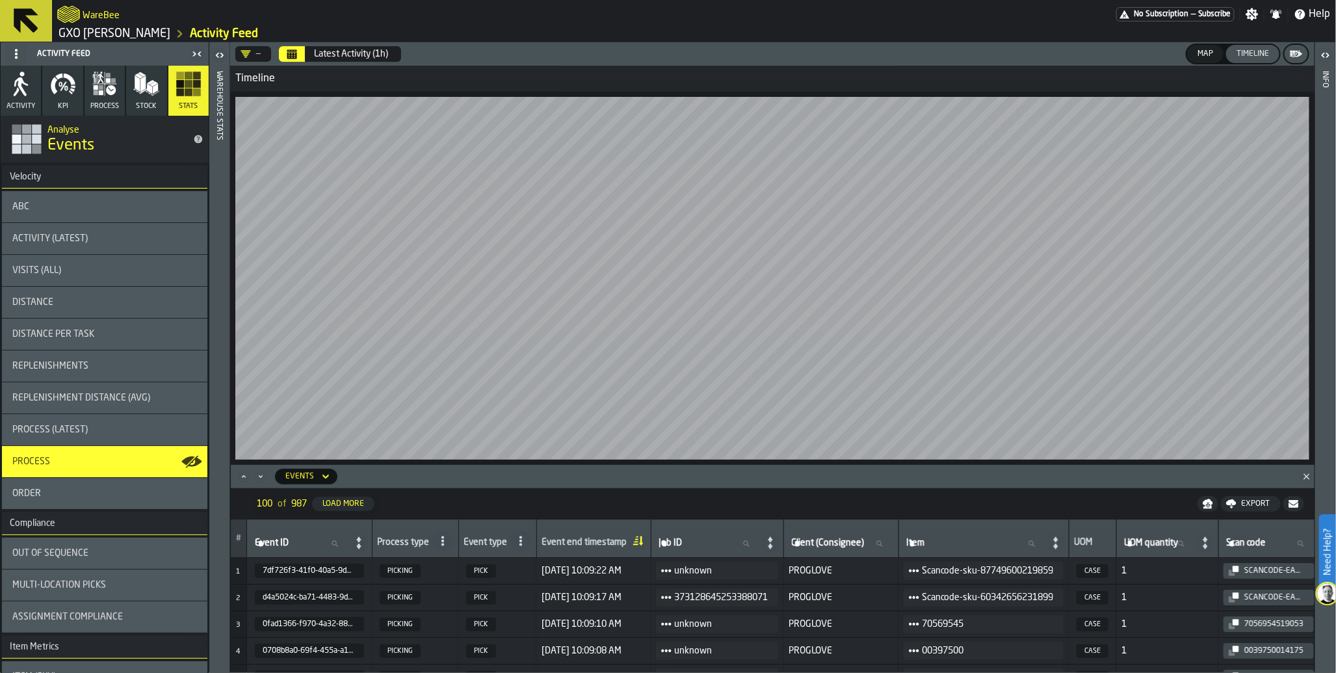
click at [21, 94] on icon "button" at bounding box center [21, 84] width 26 height 26
